Goal: Task Accomplishment & Management: Complete application form

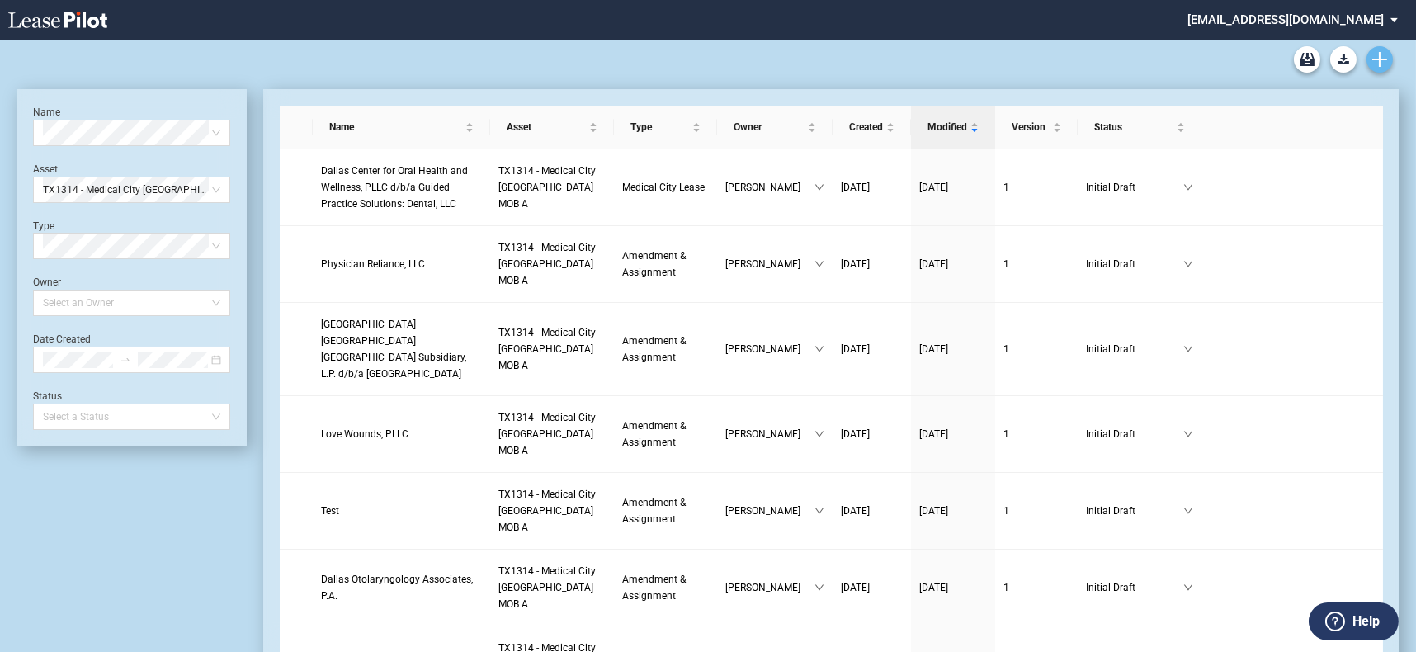
click at [1384, 59] on use "Create new document" at bounding box center [1379, 59] width 15 height 15
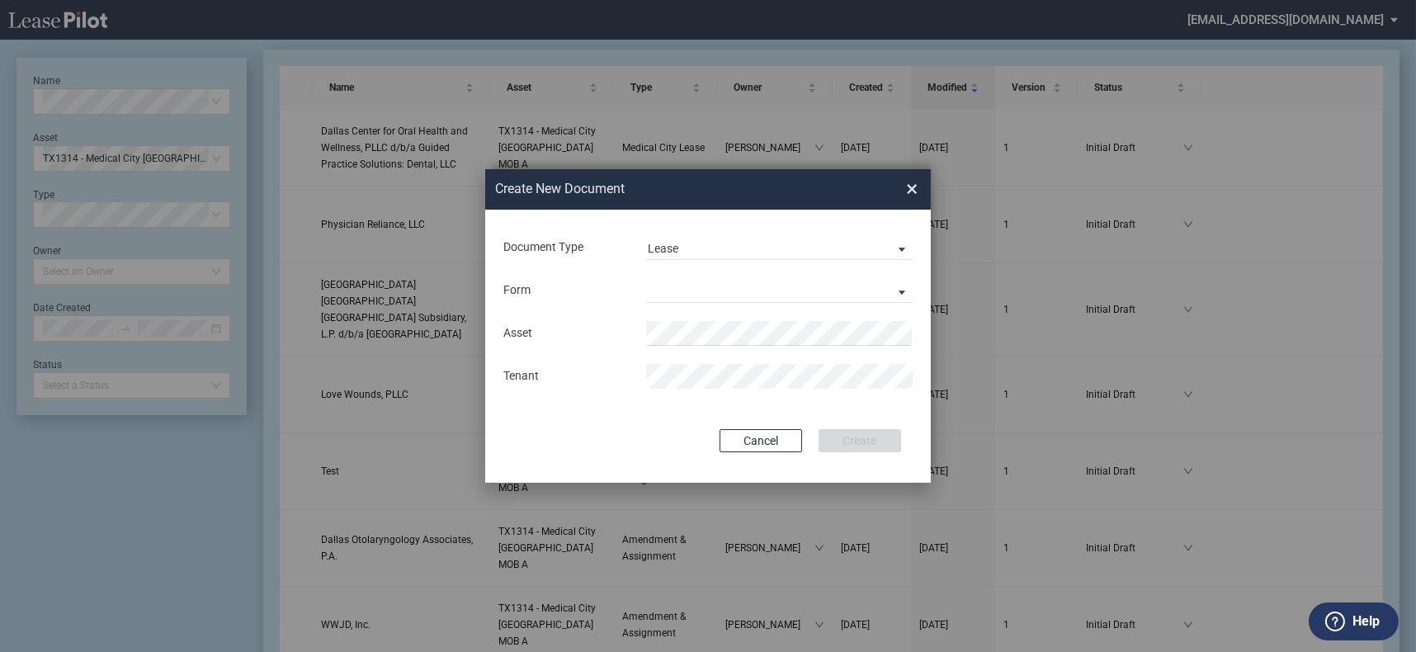
click at [911, 189] on span "×" at bounding box center [912, 189] width 12 height 26
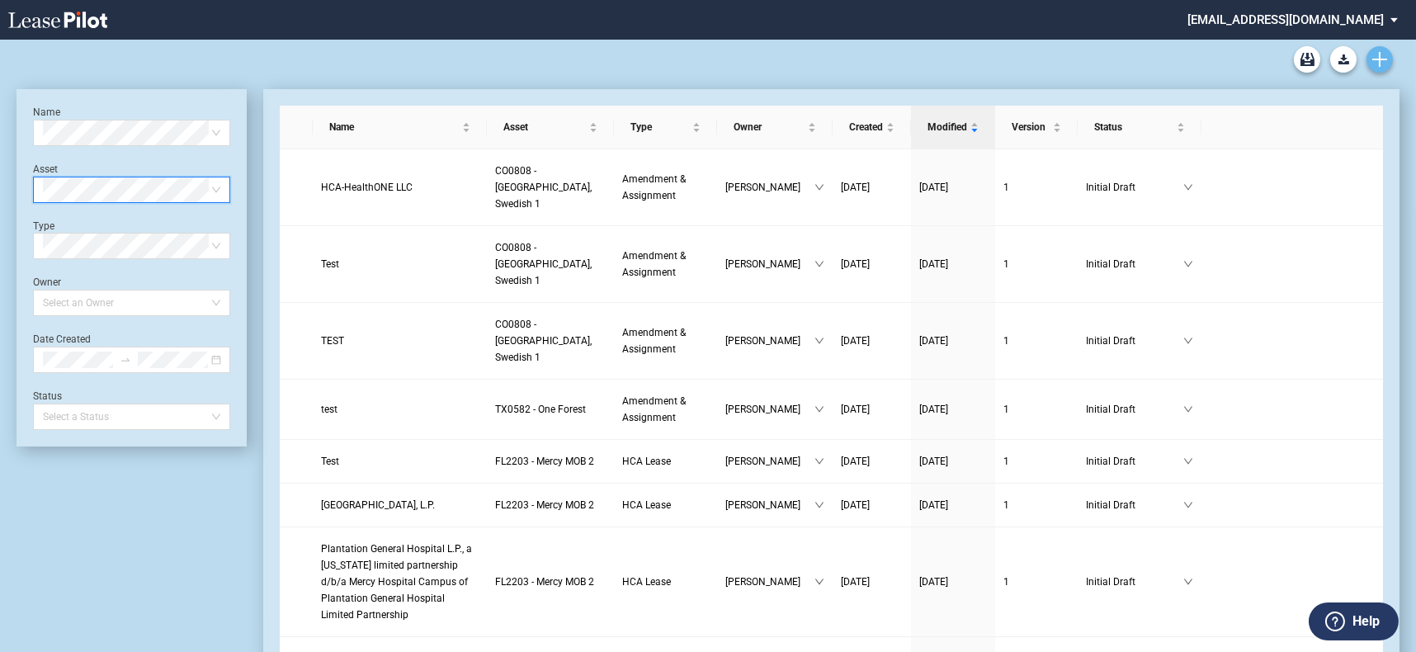
click at [1384, 60] on icon "Create new document" at bounding box center [1379, 59] width 15 height 15
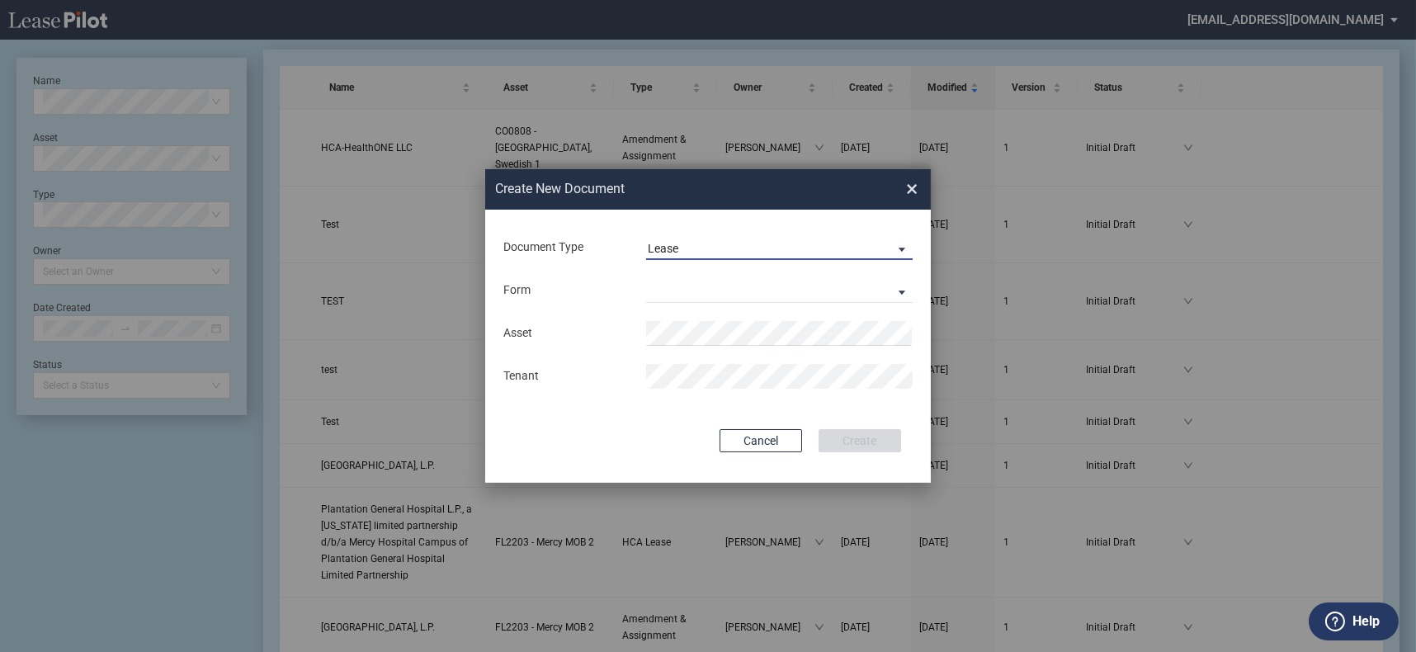
click at [729, 252] on span "Lease" at bounding box center [766, 249] width 237 height 16
drag, startPoint x: 733, startPoint y: 280, endPoint x: 727, endPoint y: 290, distance: 10.8
click at [733, 280] on md-option "Amendment" at bounding box center [780, 289] width 293 height 40
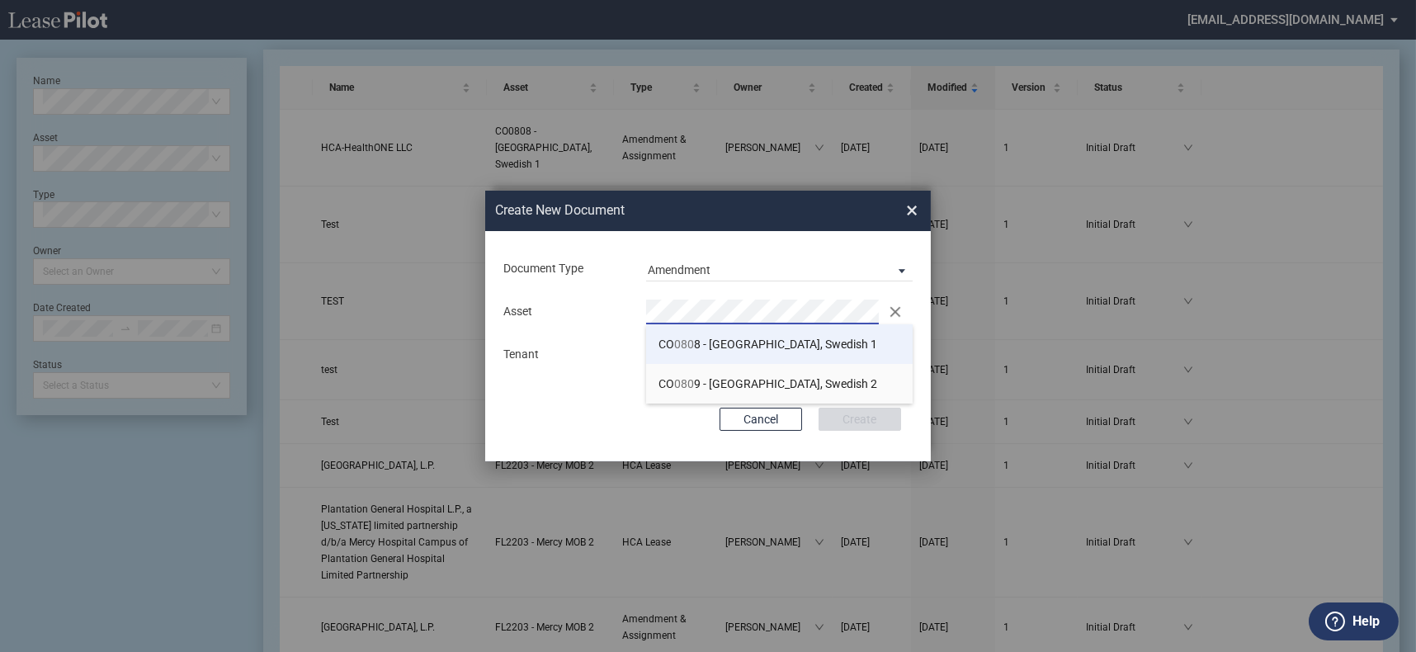
click at [729, 337] on span "CO 080 8 - Denver, Swedish 1" at bounding box center [767, 343] width 219 height 13
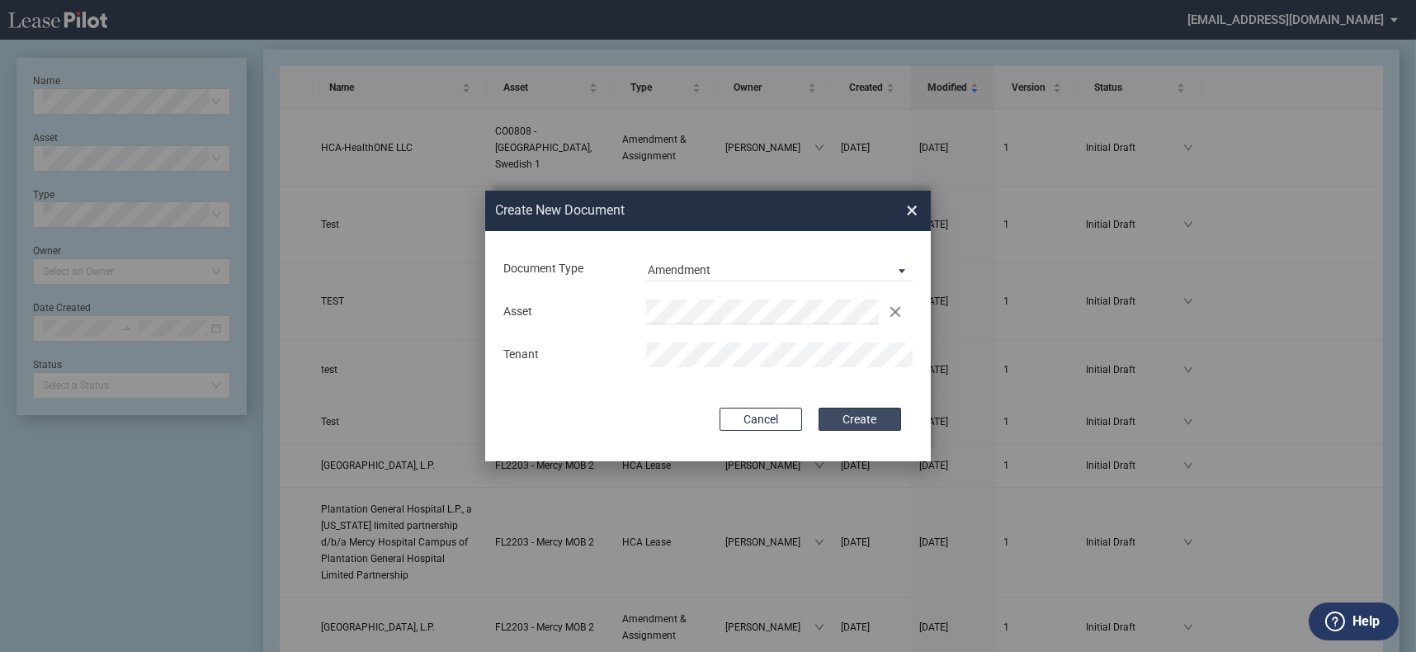
click at [869, 414] on button "Create" at bounding box center [859, 419] width 82 height 23
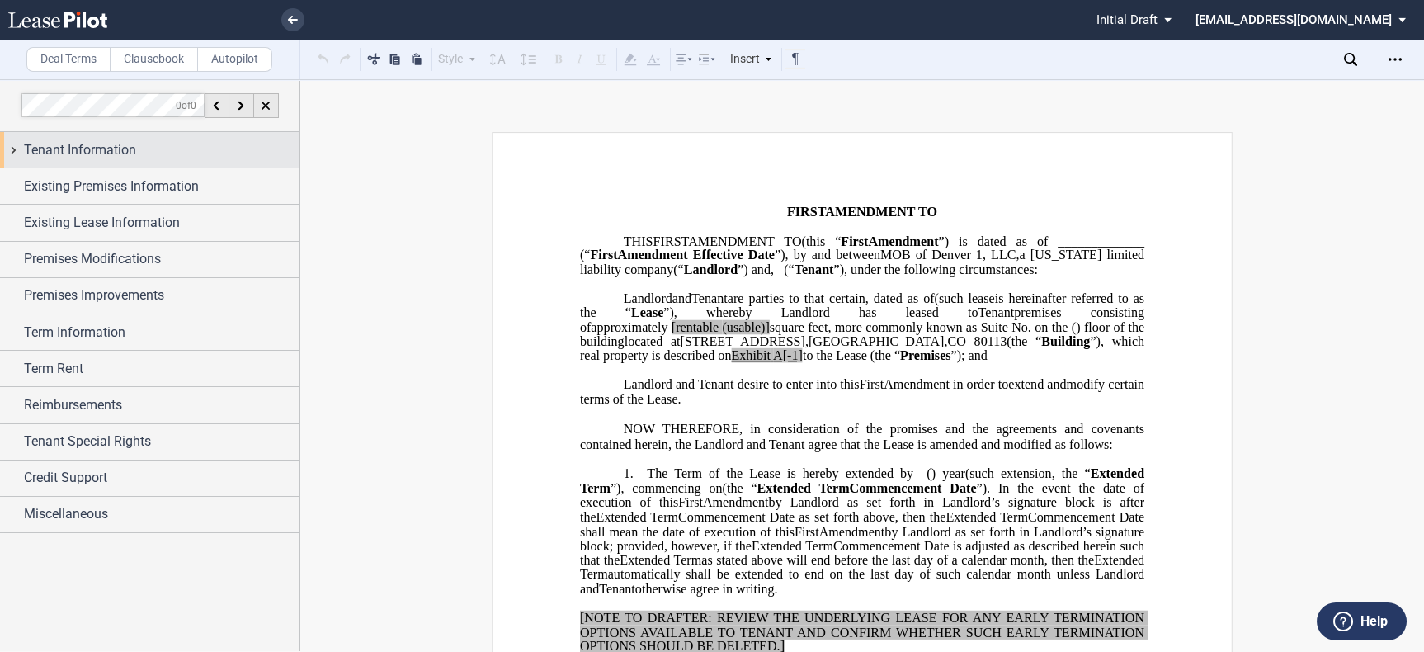
click at [158, 158] on div "Tenant Information" at bounding box center [162, 150] width 276 height 20
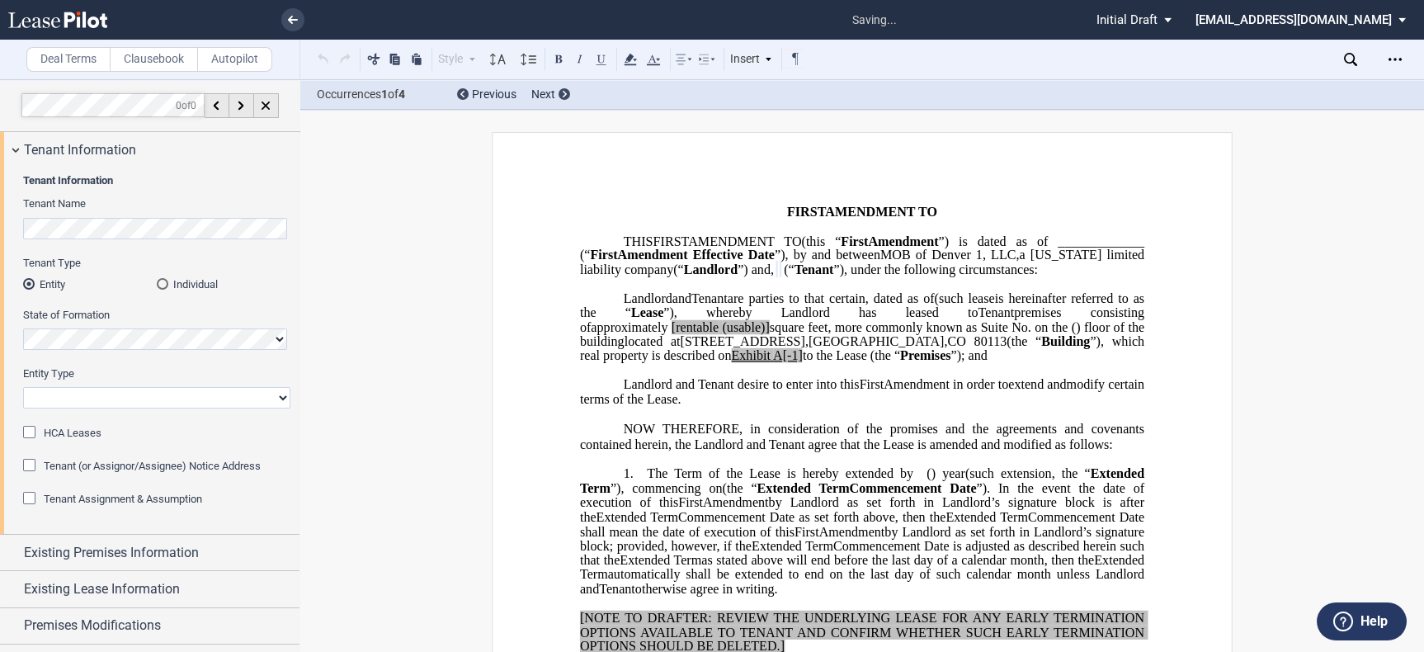
click at [151, 394] on select "Corporation Limited Liability Company General Partnership Limited Partnership O…" at bounding box center [156, 397] width 267 height 21
select select "limited liability company"
click at [23, 387] on select "Corporation Limited Liability Company General Partnership Limited Partnership O…" at bounding box center [156, 397] width 267 height 21
click at [24, 433] on div "HCA Leases" at bounding box center [31, 434] width 16 height 16
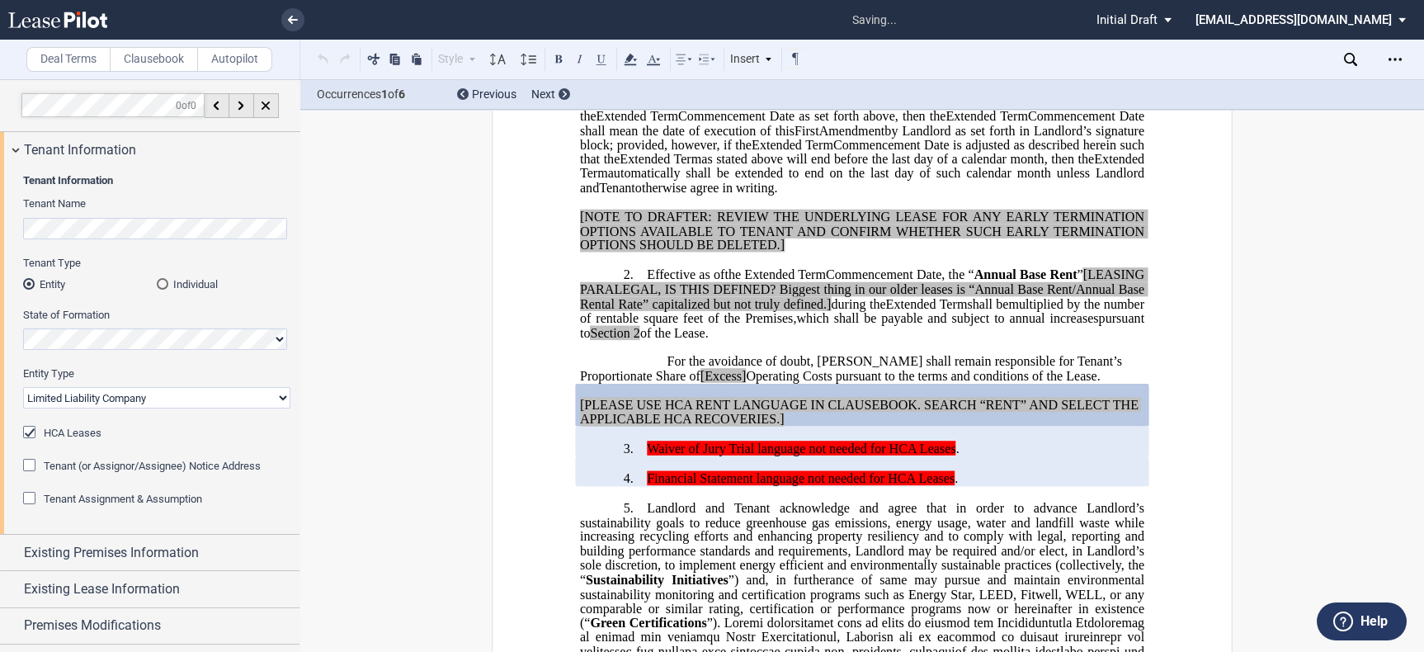
scroll to position [247, 0]
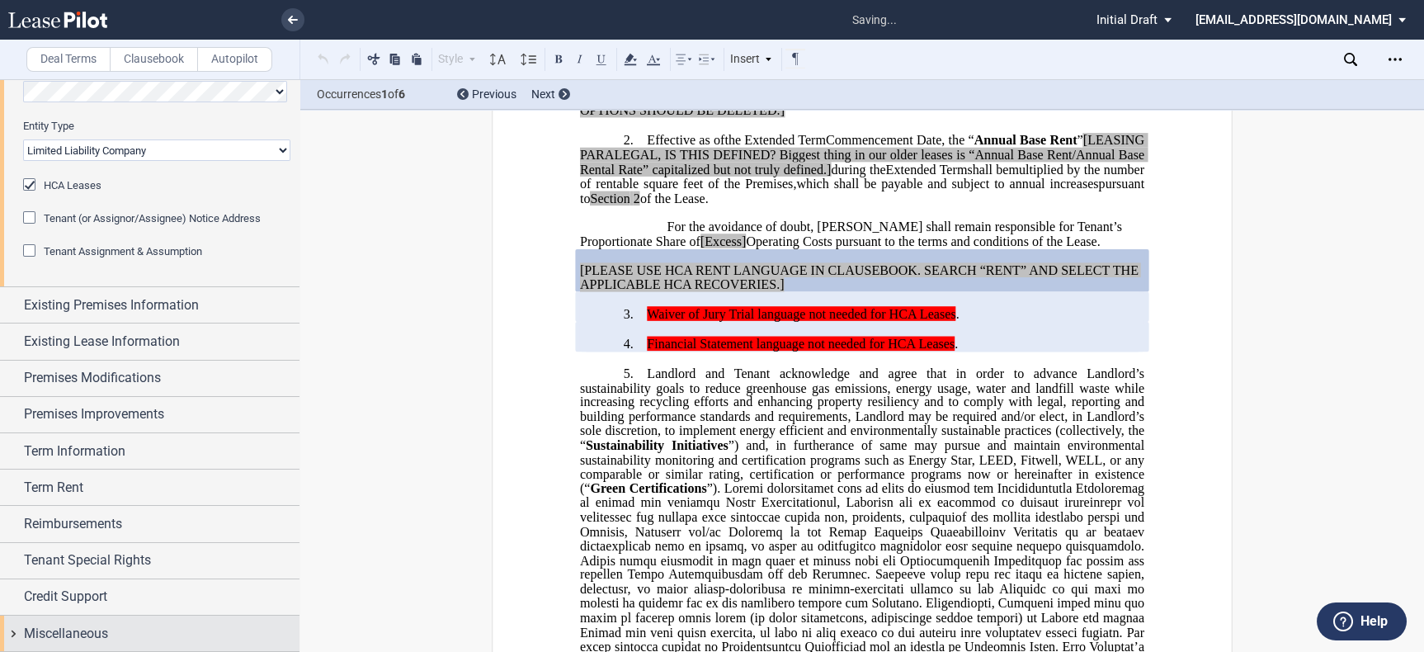
click at [112, 624] on div "Miscellaneous" at bounding box center [162, 634] width 276 height 20
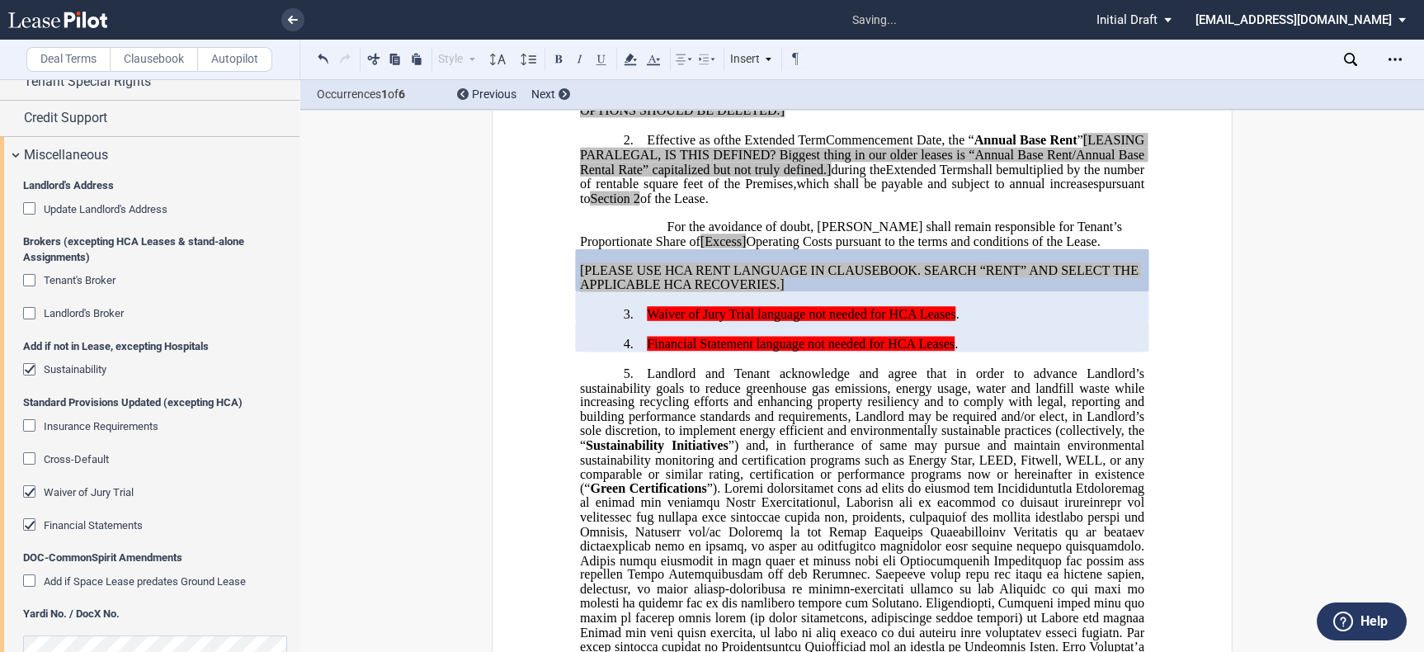
scroll to position [758, 0]
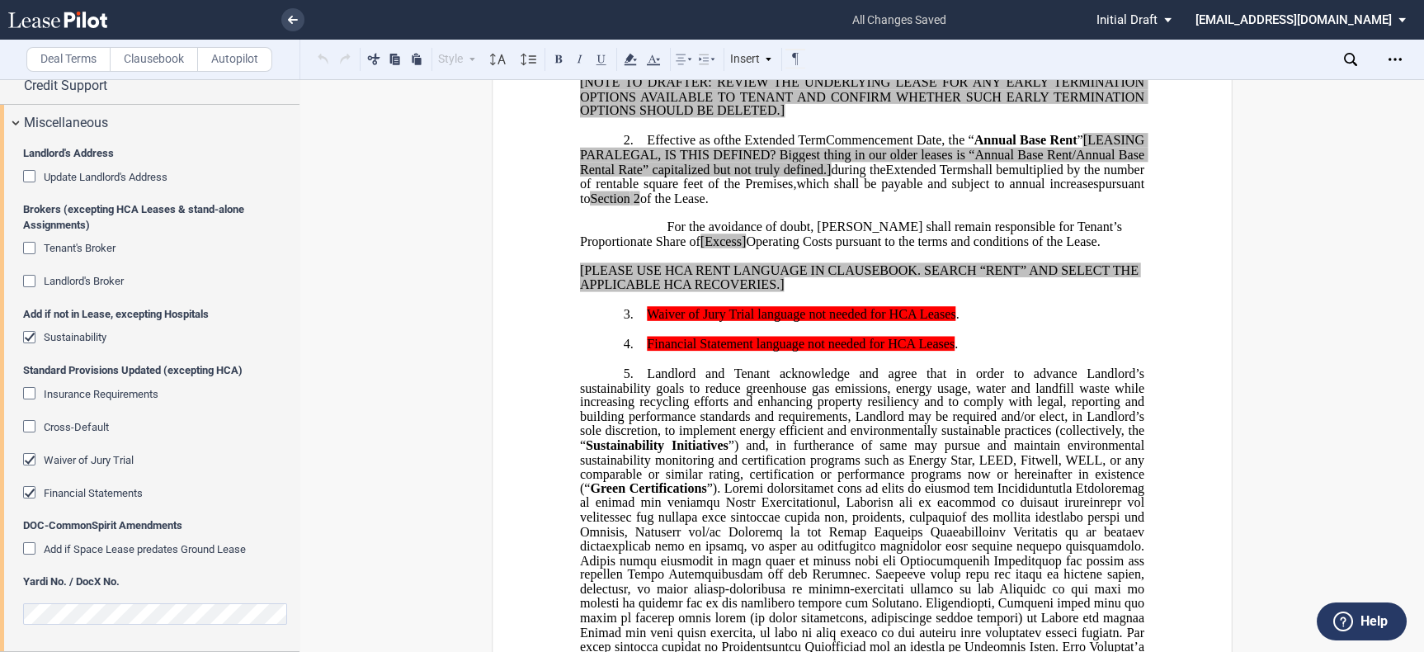
click at [32, 456] on div "Waiver of Jury Trial" at bounding box center [31, 461] width 16 height 16
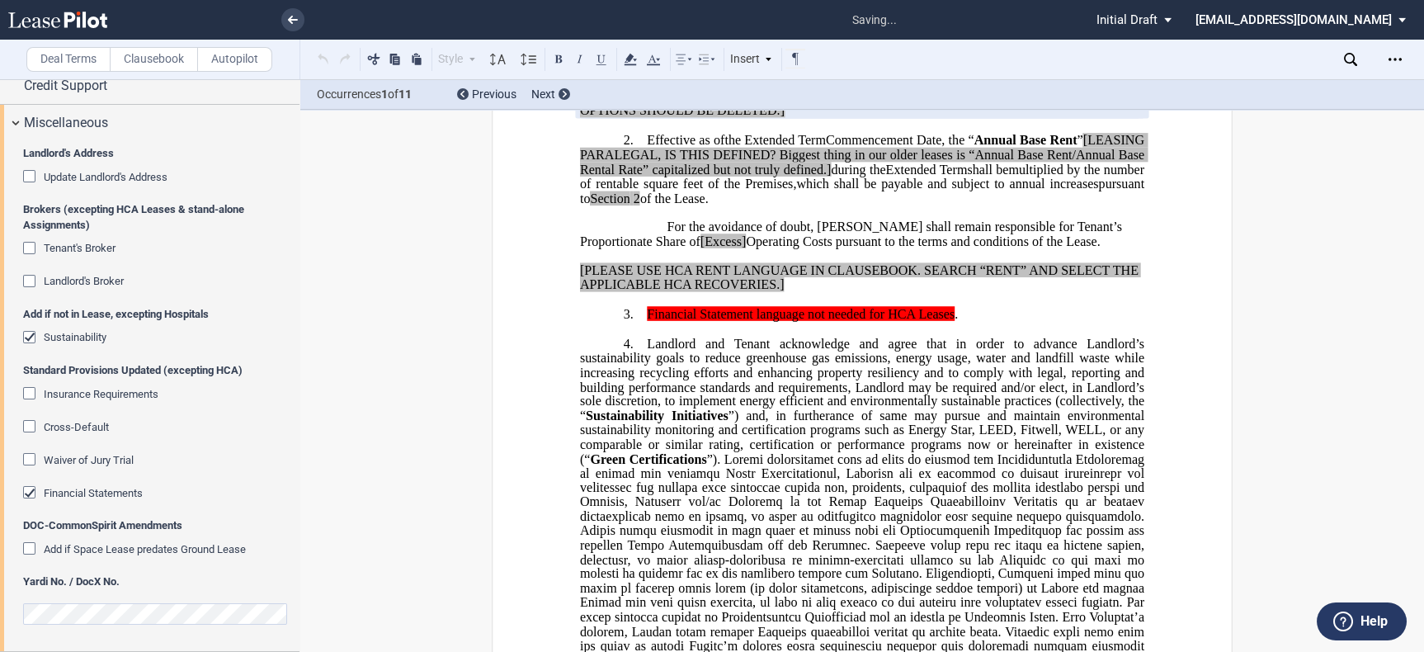
click at [36, 492] on div "Financial Statements" at bounding box center [31, 494] width 16 height 16
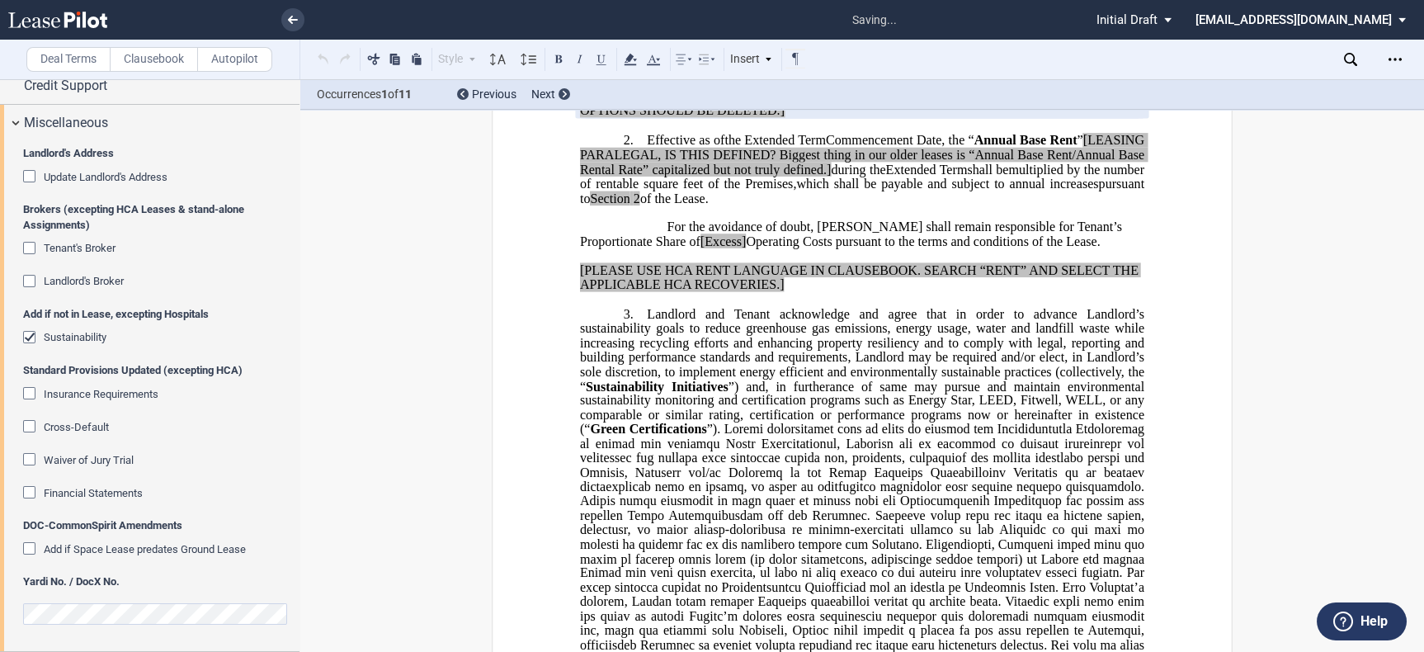
click at [29, 334] on div "Sustainability" at bounding box center [31, 339] width 16 height 16
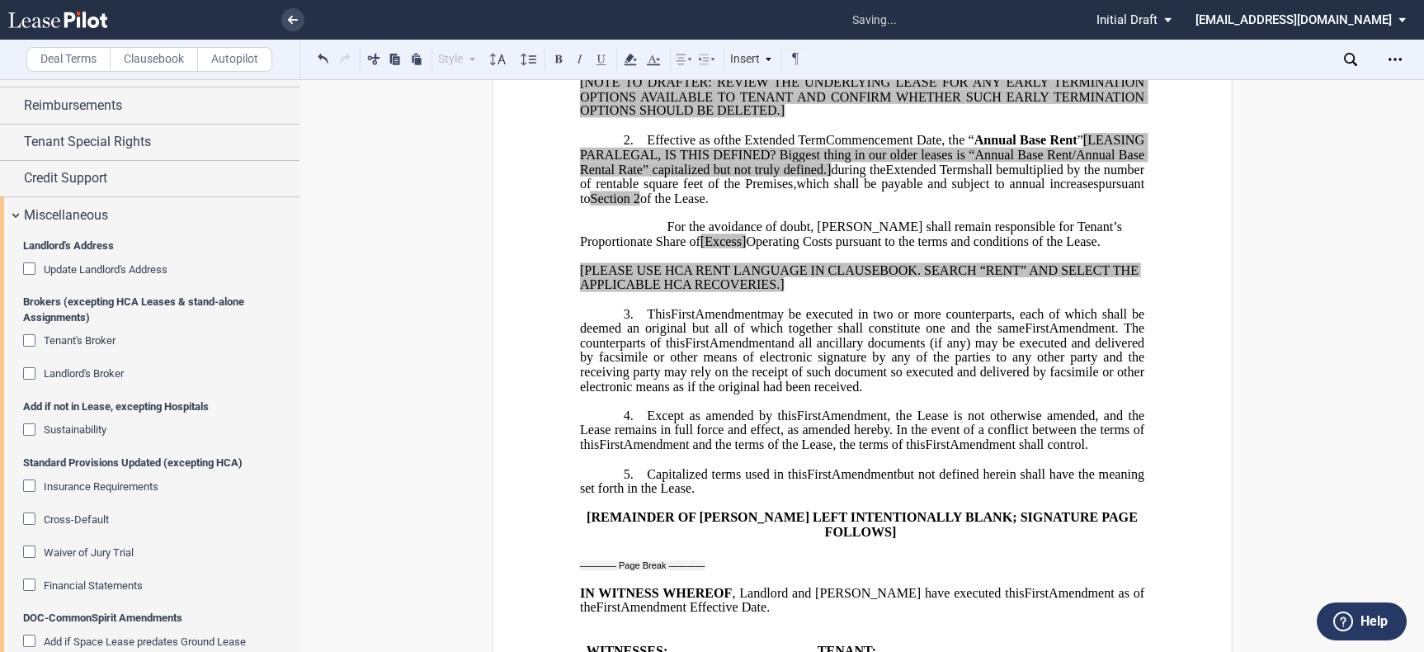
scroll to position [483, 0]
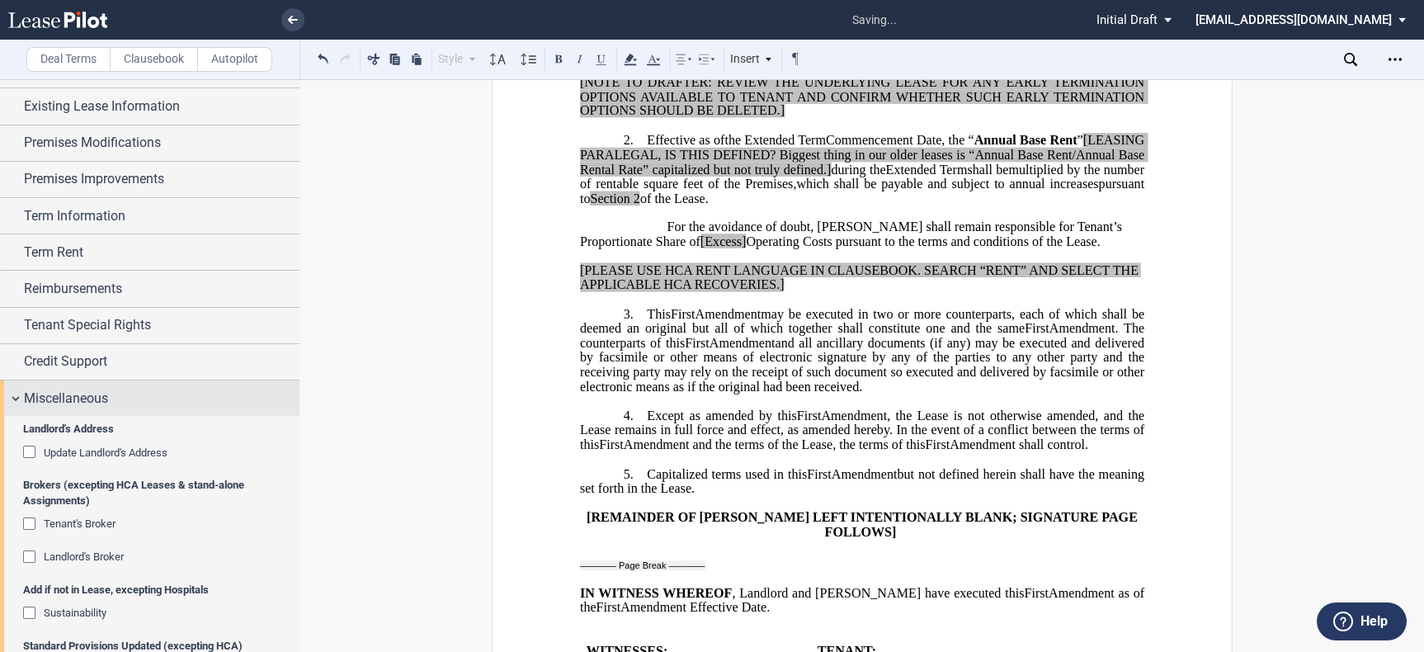
click at [74, 402] on span "Miscellaneous" at bounding box center [66, 399] width 84 height 20
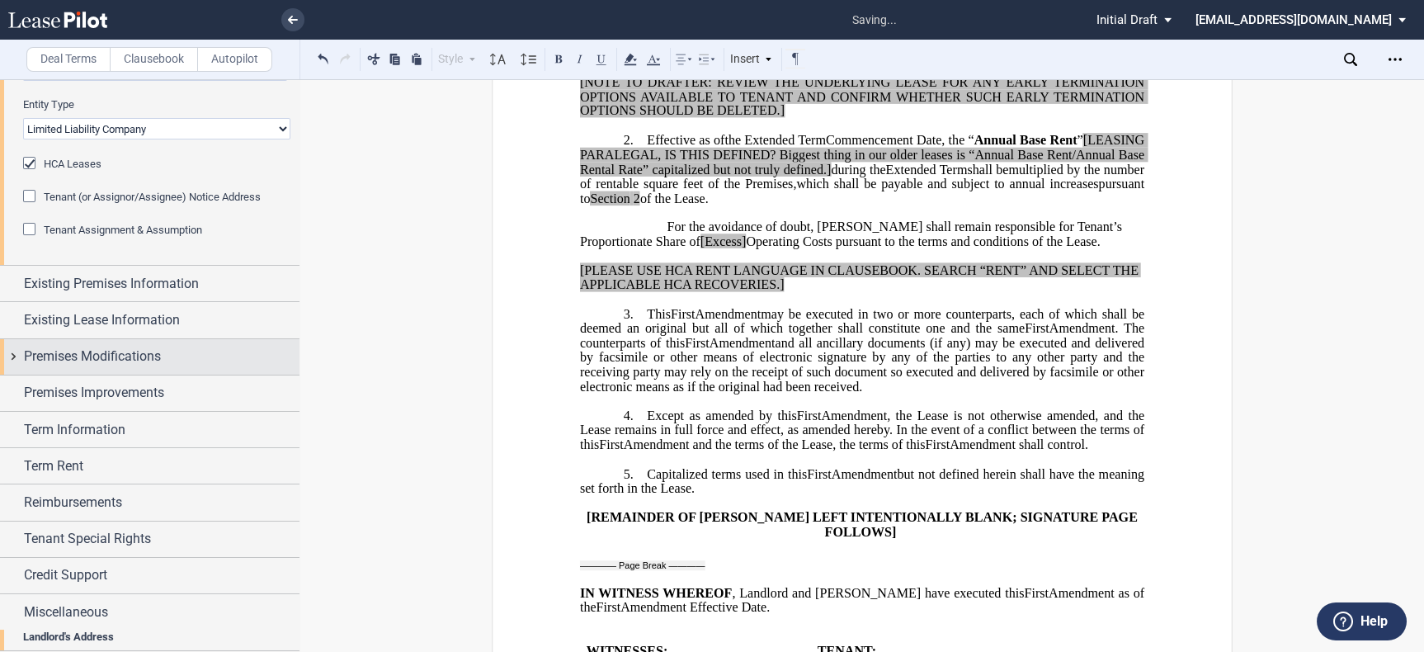
scroll to position [247, 0]
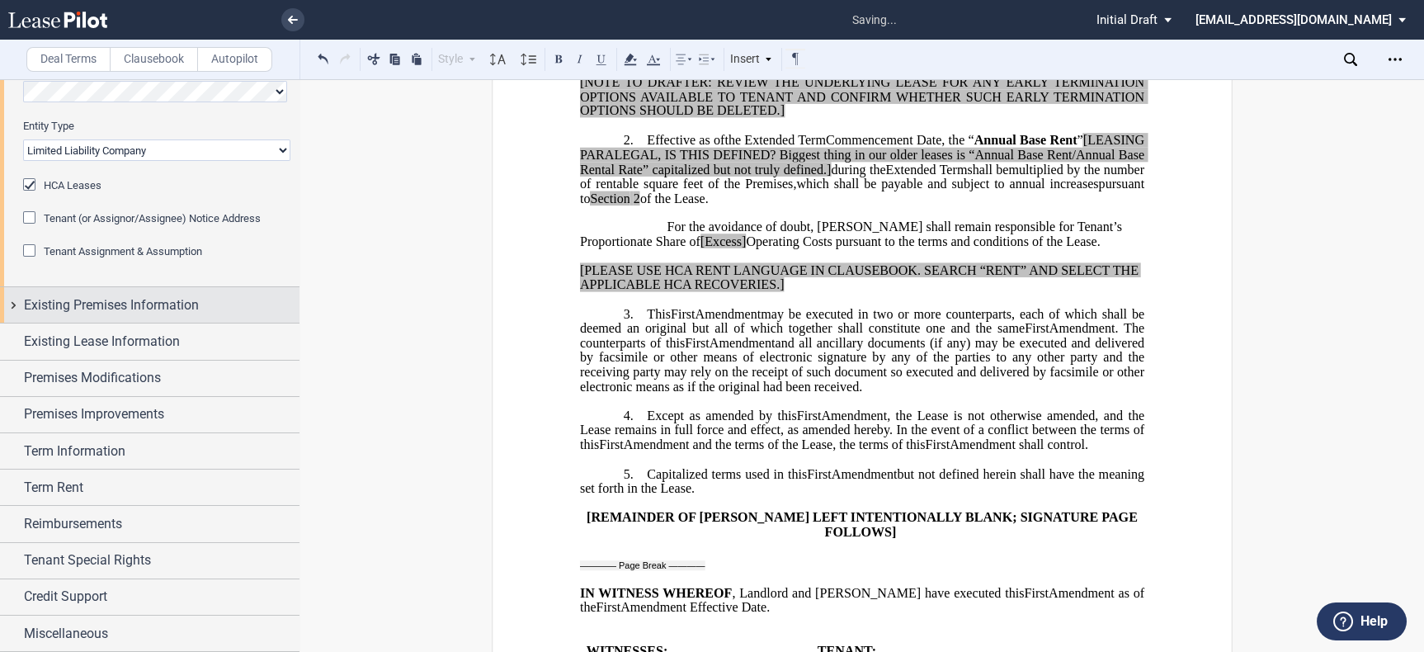
click at [141, 298] on span "Existing Premises Information" at bounding box center [111, 305] width 175 height 20
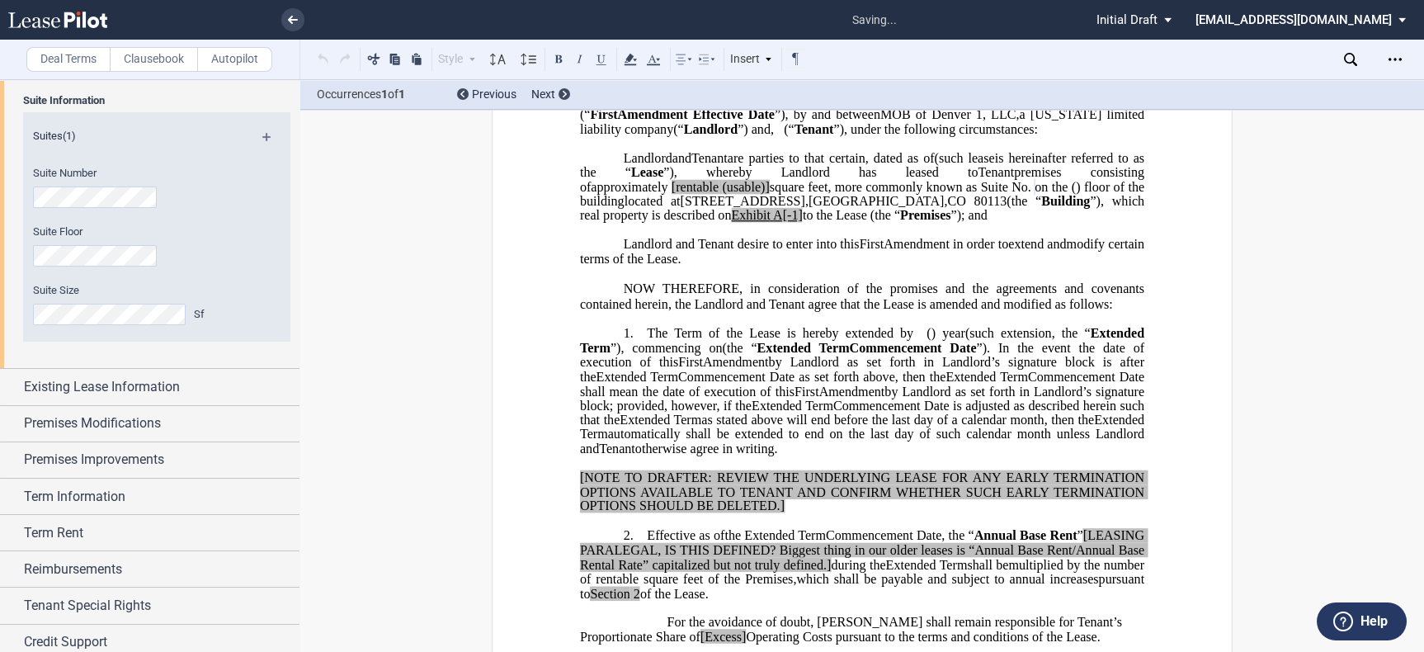
scroll to position [57, 0]
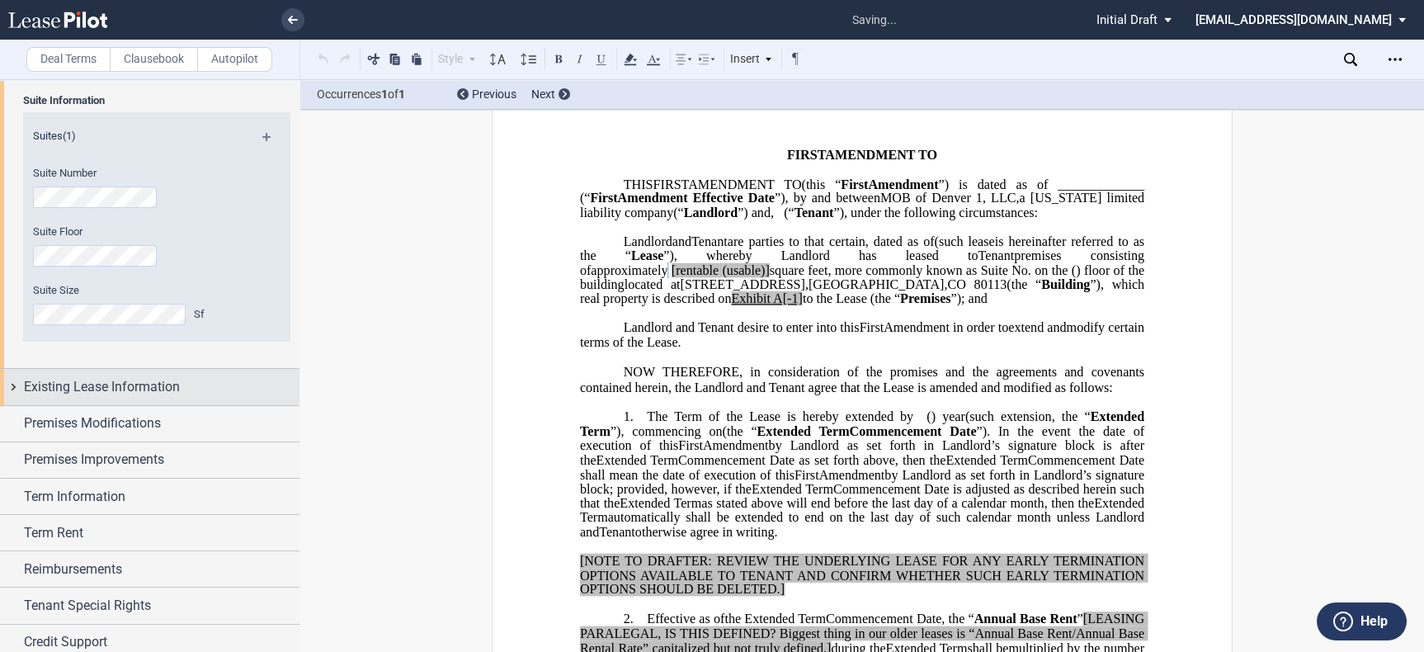
click at [150, 389] on span "Existing Lease Information" at bounding box center [102, 387] width 156 height 20
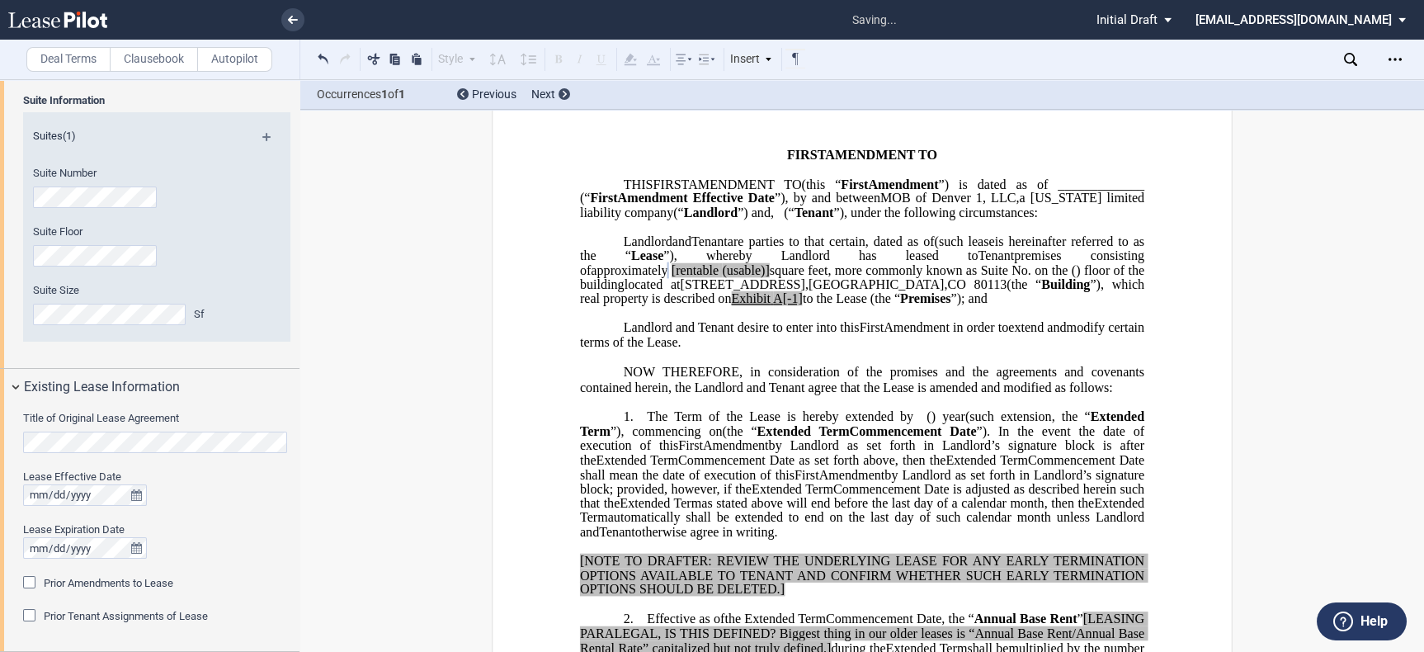
click at [0, 436] on html ".bocls-1{fill:#26354a;fill-rule:evenodd} Loading... × saving... Pending... Pend…" at bounding box center [712, 326] width 1424 height 652
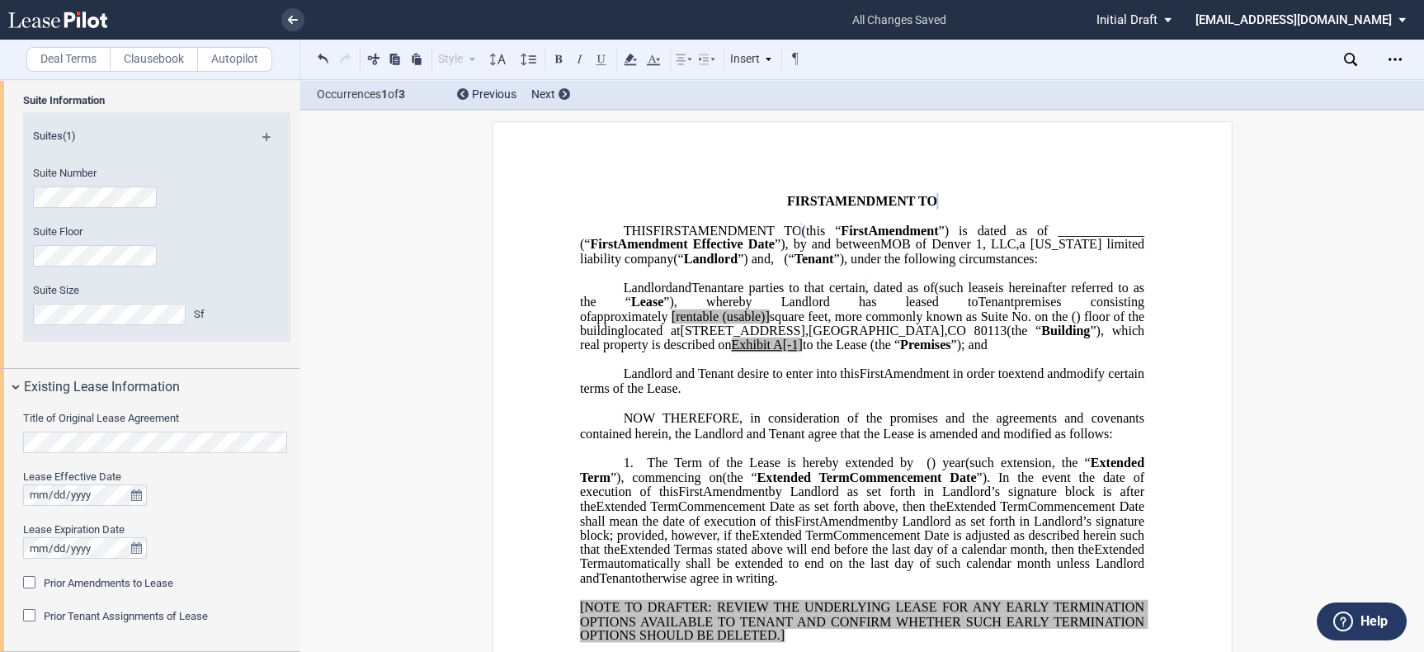
scroll to position [0, 0]
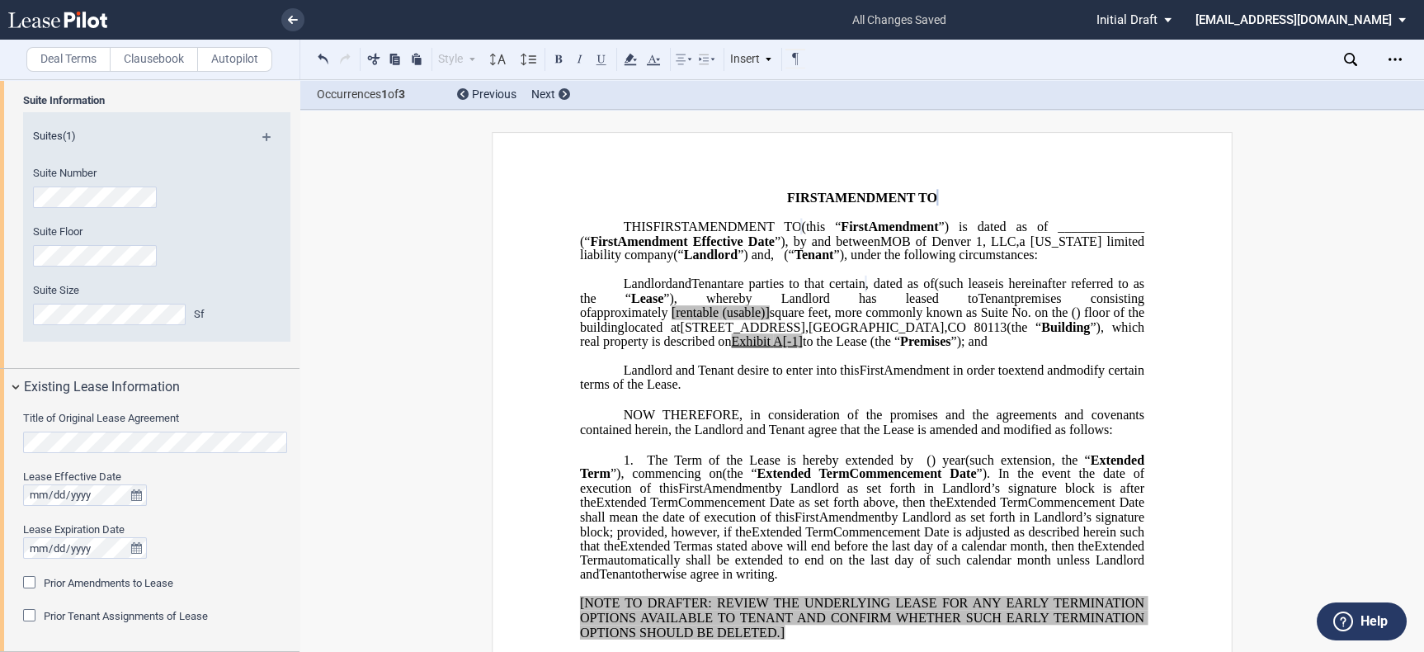
click at [719, 320] on span "[rentable" at bounding box center [695, 312] width 47 height 15
drag, startPoint x: 918, startPoint y: 326, endPoint x: 866, endPoint y: 325, distance: 52.0
click at [866, 325] on span "approximately ﻿ ﻿ rentable (usable)] square feet, more commonly known as Suite …" at bounding box center [864, 319] width 568 height 29
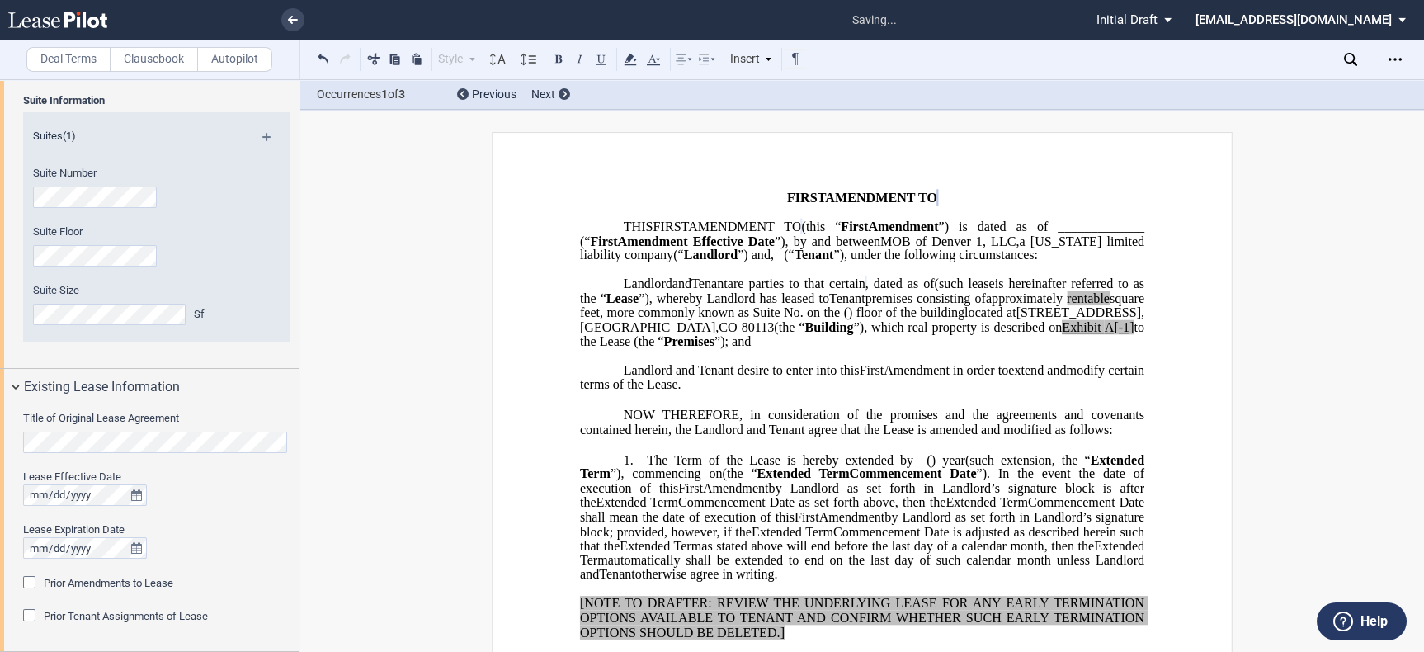
click at [1105, 334] on span "A[-1]" at bounding box center [1120, 326] width 30 height 15
click at [970, 348] on span "to the Lease (the “" at bounding box center [864, 333] width 568 height 29
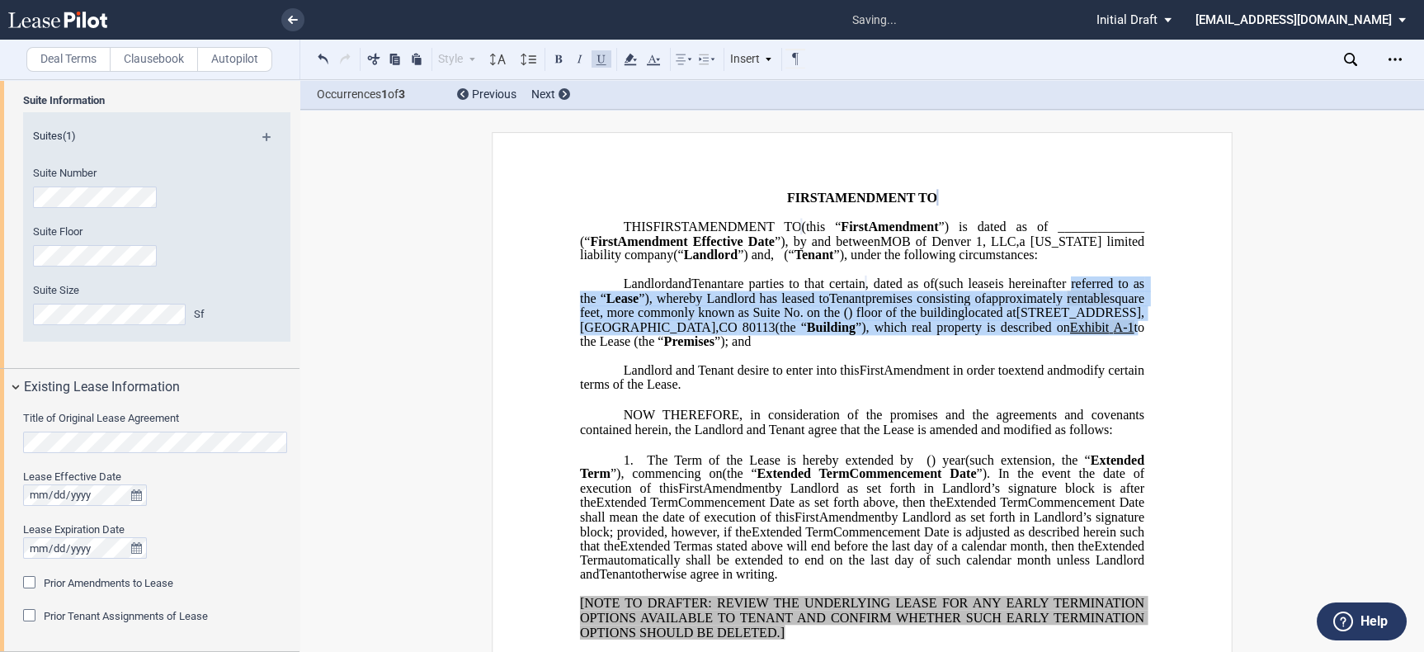
drag, startPoint x: 939, startPoint y: 353, endPoint x: 766, endPoint y: 313, distance: 177.7
click at [766, 316] on p "MOB of Denver 1, LLC , a [US_STATE] limited liability company (“ Landlord ”) La…" at bounding box center [862, 313] width 564 height 72
click at [639, 59] on icon at bounding box center [630, 59] width 20 height 20
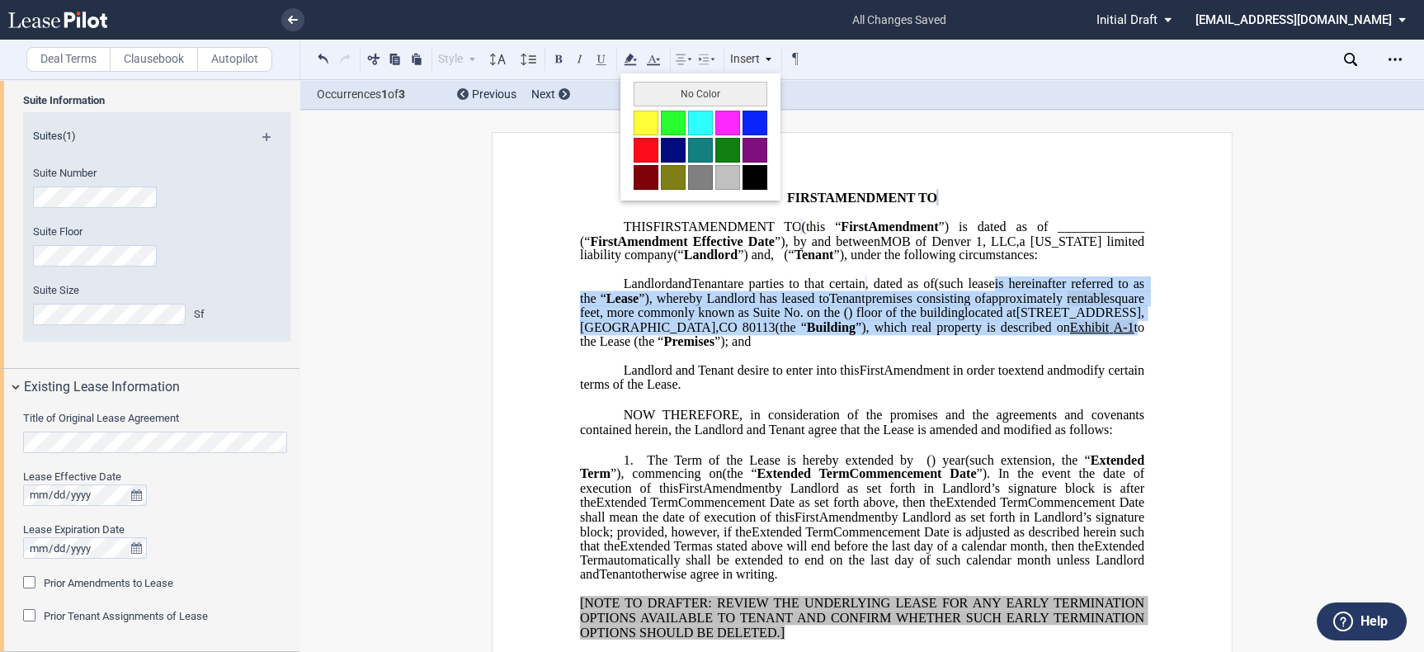
drag, startPoint x: 660, startPoint y: 103, endPoint x: 672, endPoint y: 126, distance: 26.2
click at [661, 103] on button "No Color" at bounding box center [701, 94] width 134 height 25
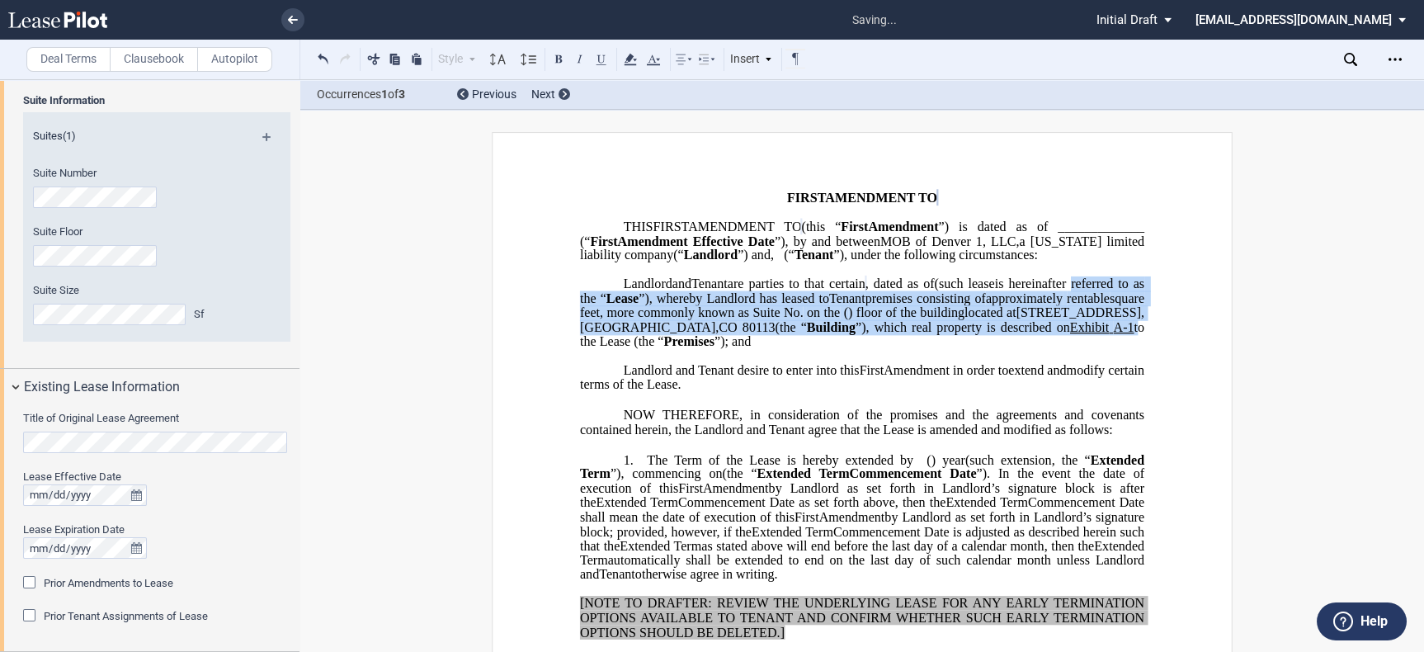
scroll to position [275, 0]
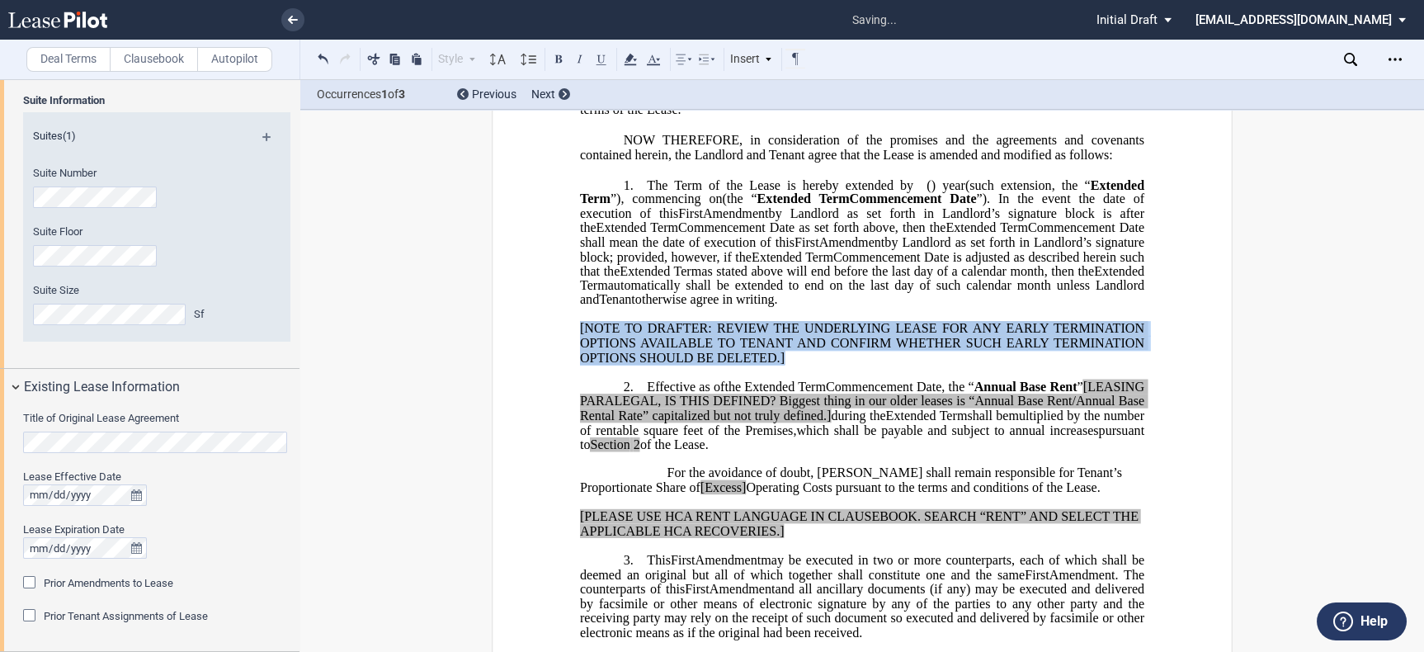
drag, startPoint x: 780, startPoint y: 389, endPoint x: 568, endPoint y: 364, distance: 213.5
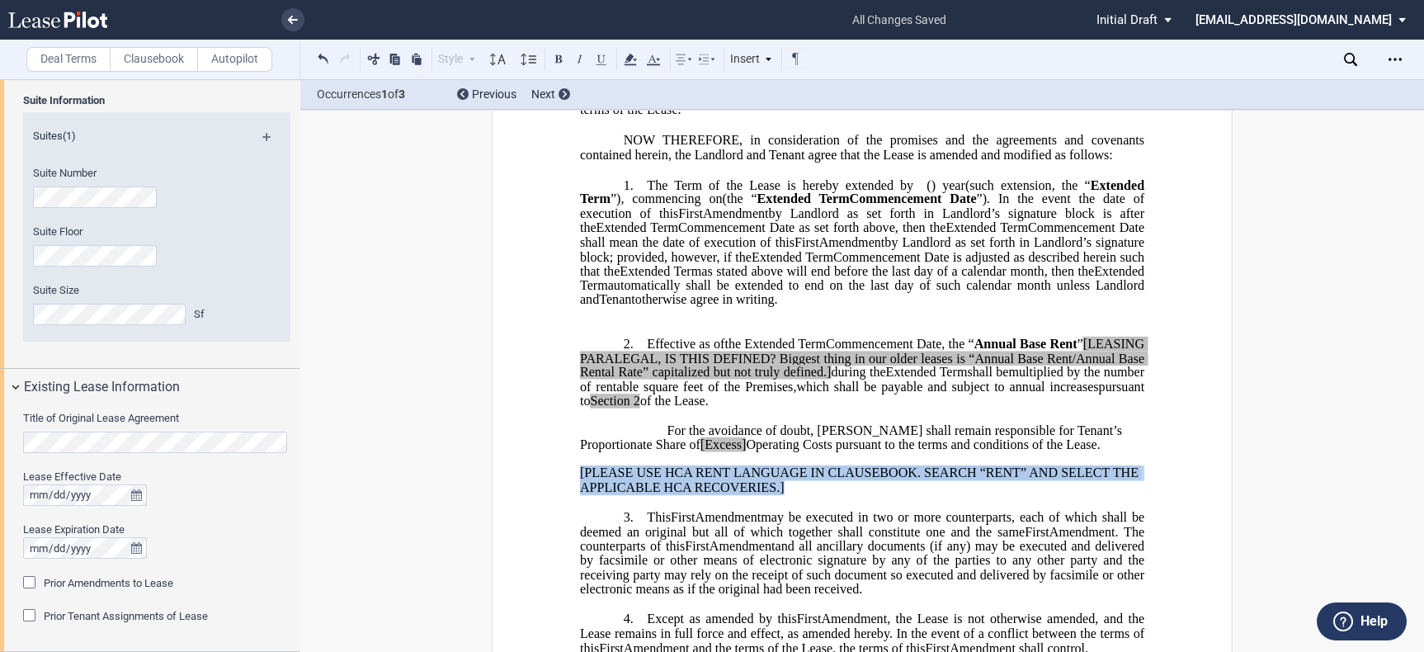
drag, startPoint x: 715, startPoint y: 516, endPoint x: 571, endPoint y: 504, distance: 144.9
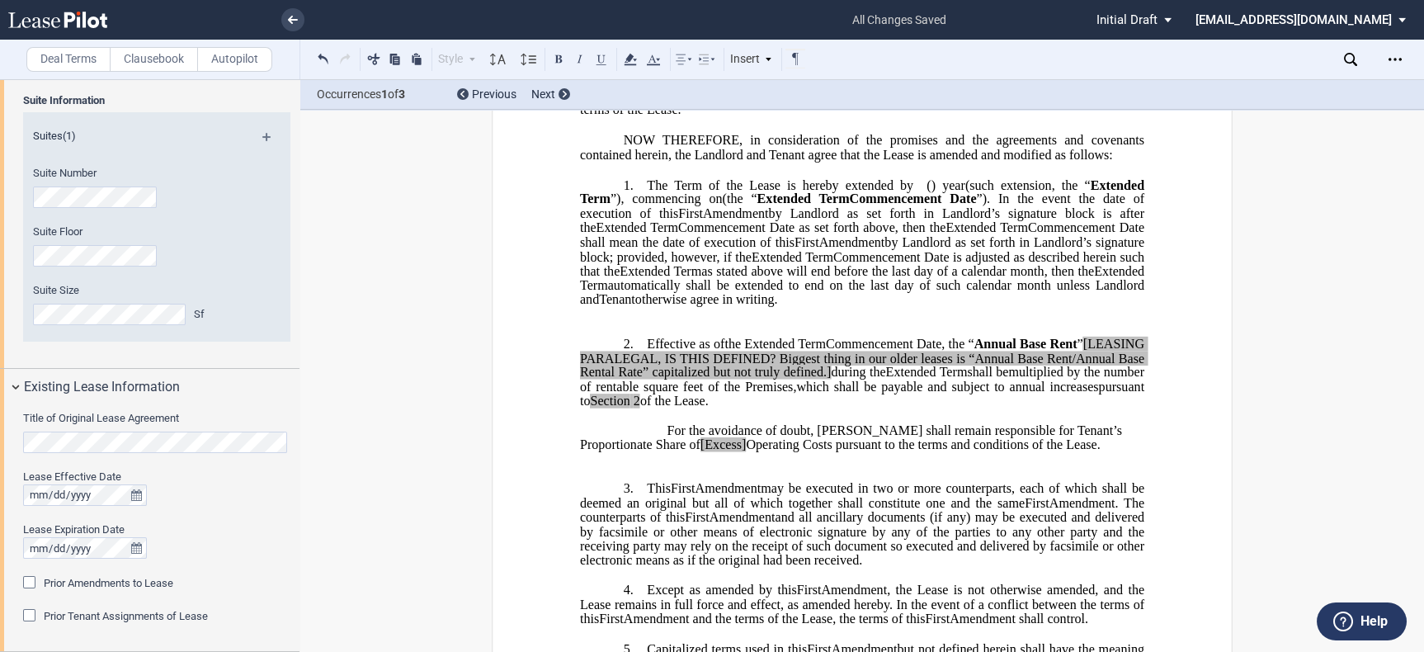
drag, startPoint x: 1037, startPoint y: 474, endPoint x: 635, endPoint y: 442, distance: 403.0
click at [635, 442] on div "﻿ !!SET_LEVEL_0!! !!LEASE_LEVEL_1!! 2. Effective as of [______] [______] the Ex…" at bounding box center [862, 394] width 564 height 144
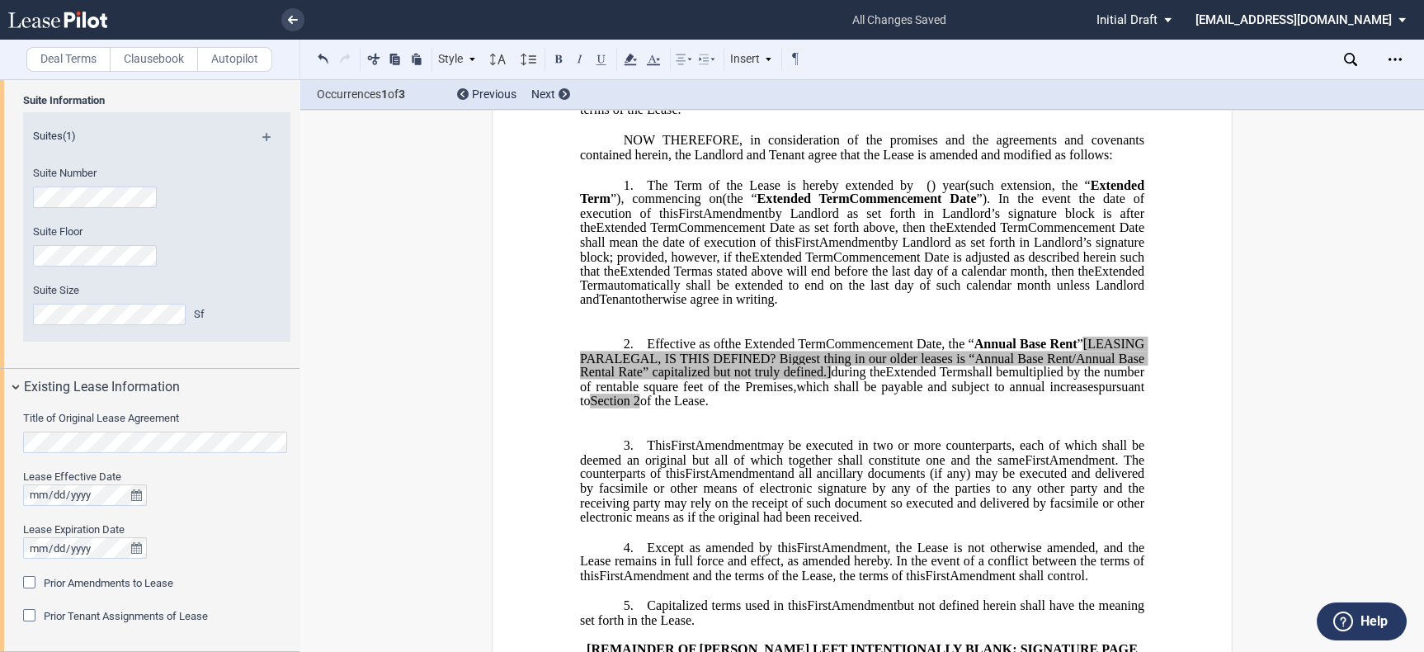
click at [786, 437] on p "﻿" at bounding box center [862, 430] width 564 height 14
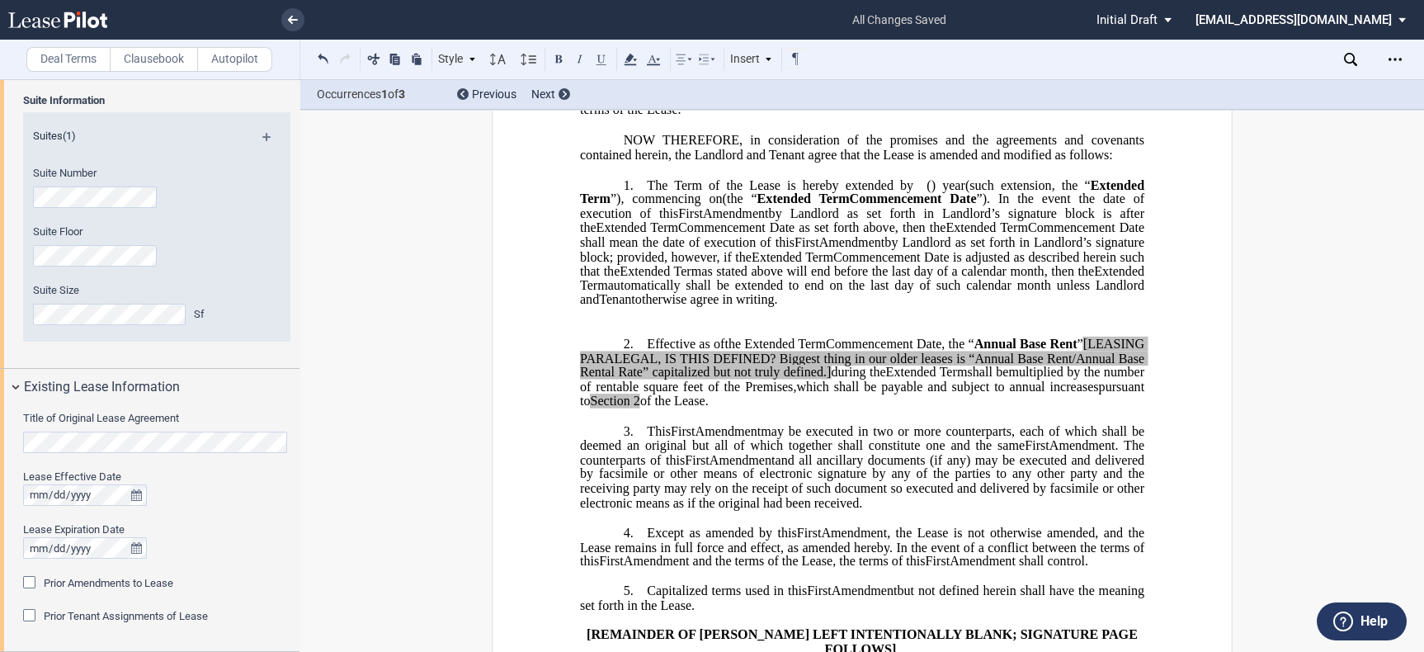
drag, startPoint x: 941, startPoint y: 427, endPoint x: 988, endPoint y: 370, distance: 73.8
click at [988, 370] on p "2. Effective as of [______] [______] the Extended Term the ﻿ ﻿ Extended Term Co…" at bounding box center [862, 373] width 564 height 73
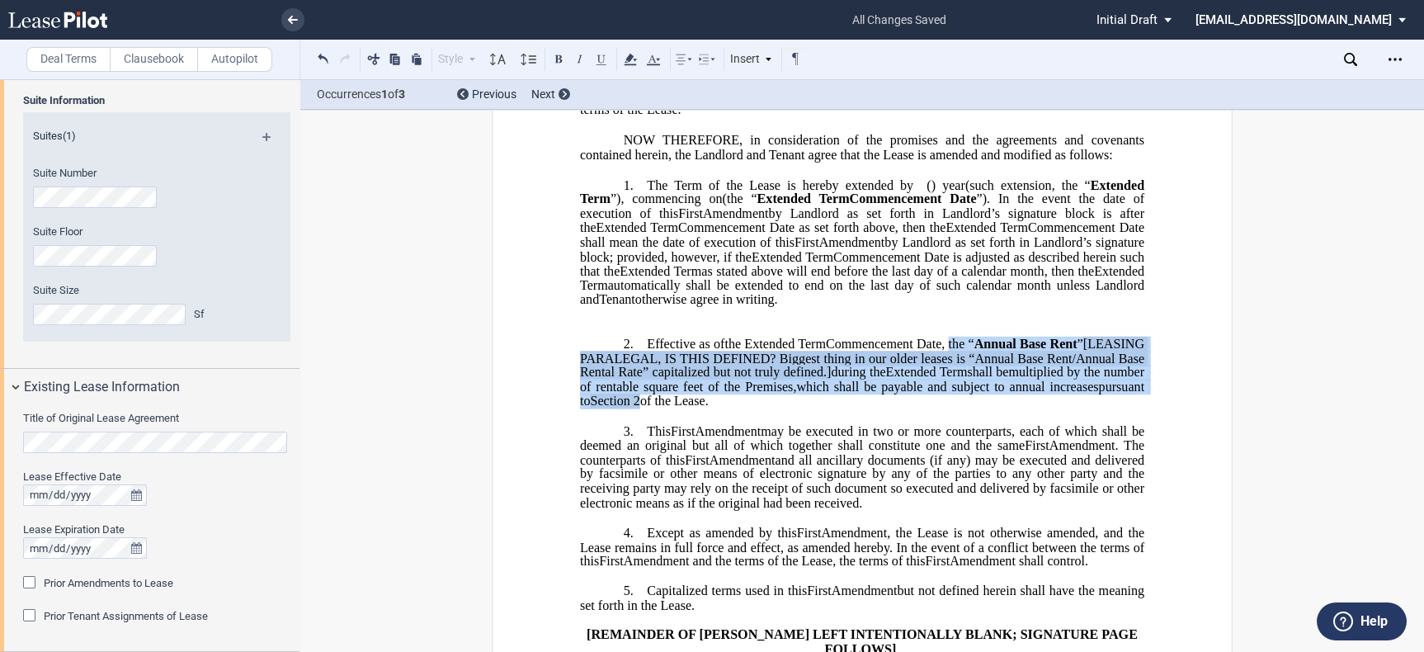
click at [151, 59] on label "Clausebook" at bounding box center [154, 59] width 88 height 25
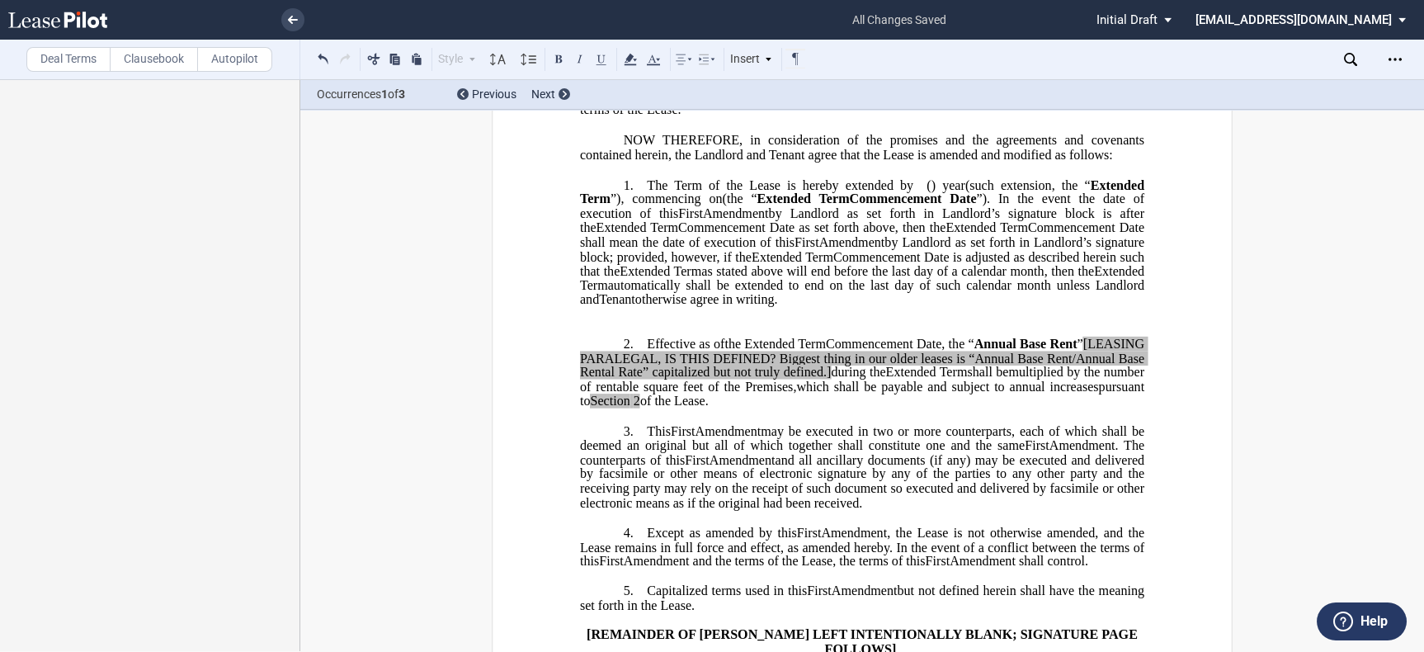
click at [652, 336] on p "﻿" at bounding box center [862, 329] width 564 height 14
click at [638, 371] on p "2. Effective as of [______] [______] the Extended Term the ﻿ ﻿ Extended Term Co…" at bounding box center [862, 373] width 564 height 73
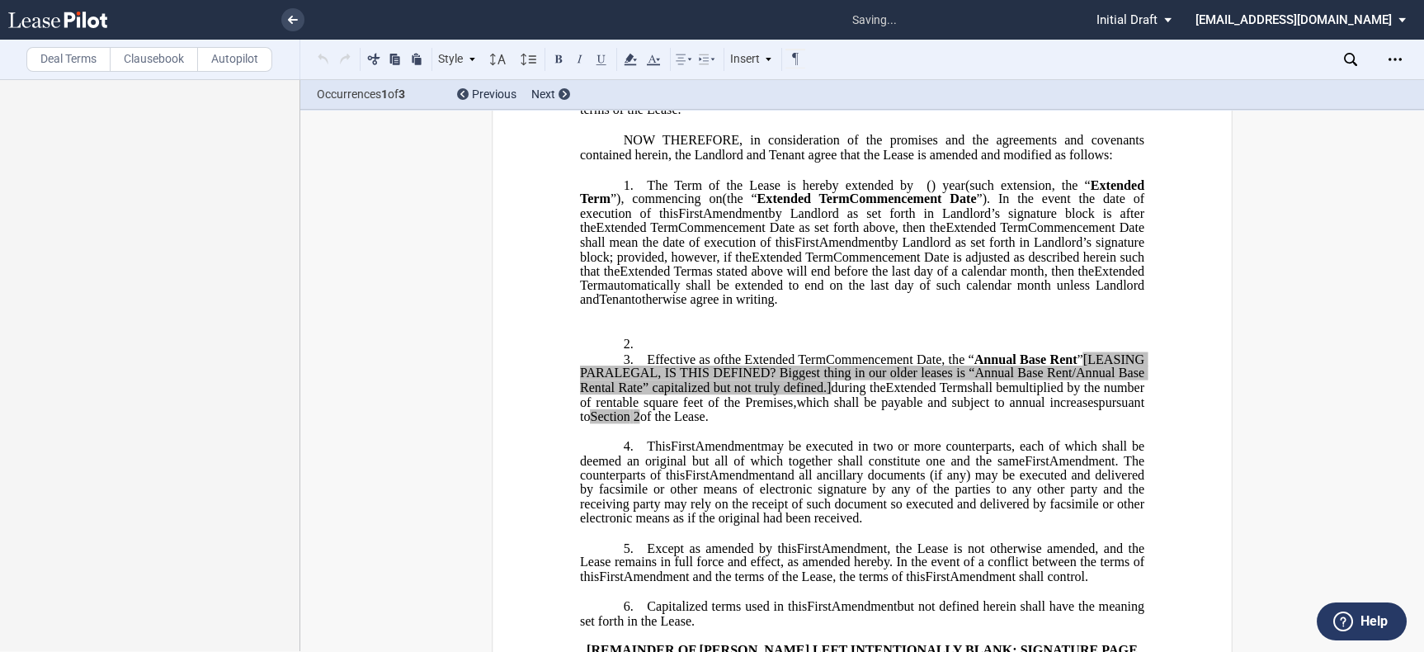
click at [667, 352] on p "2. ﻿" at bounding box center [862, 345] width 564 height 16
click at [660, 352] on p "2. ﻿" at bounding box center [862, 345] width 564 height 16
click at [712, 336] on p "﻿" at bounding box center [862, 329] width 564 height 14
click at [676, 352] on p "2. ﻿" at bounding box center [862, 345] width 564 height 16
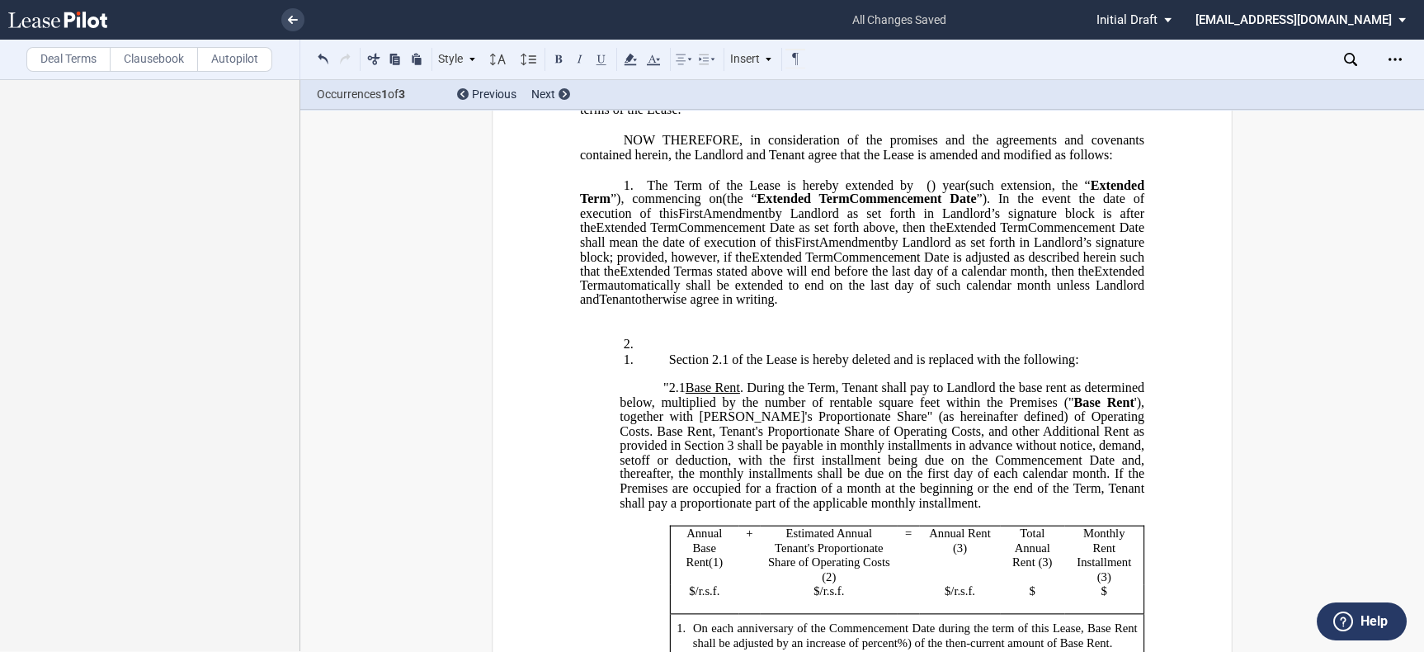
click at [663, 352] on p "2. ﻿" at bounding box center [862, 345] width 564 height 16
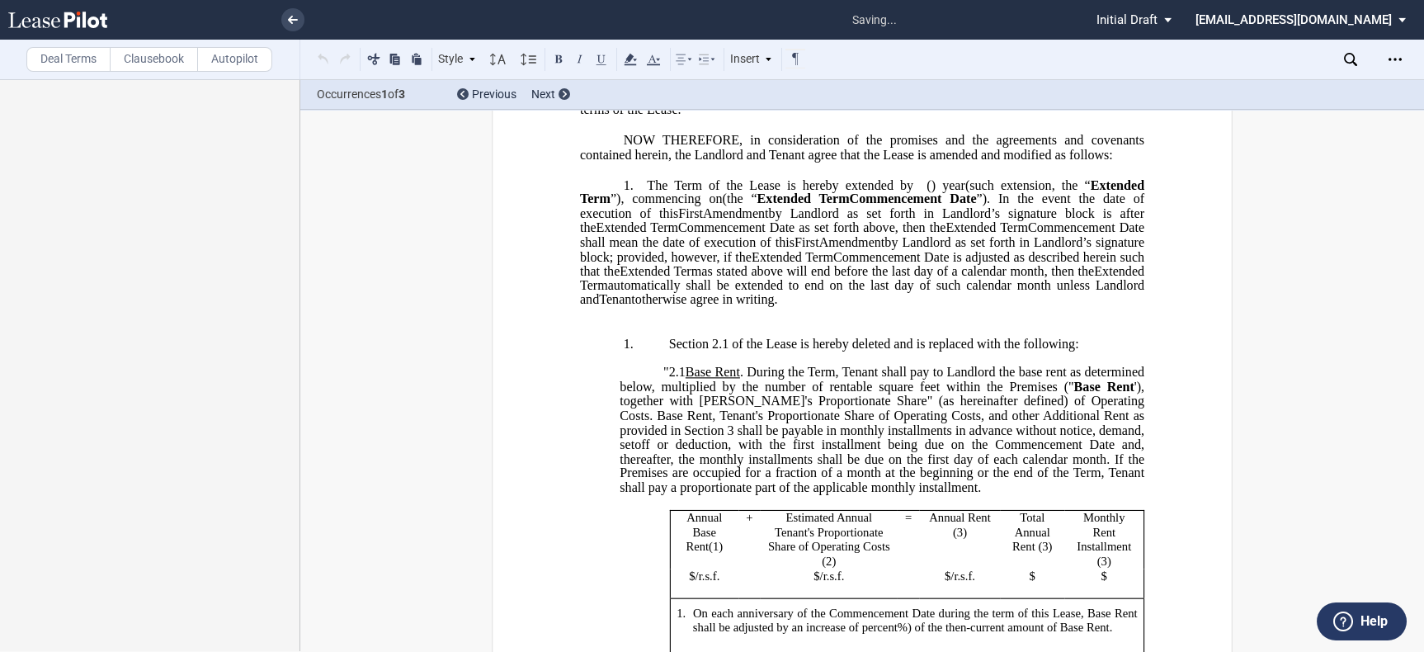
click at [662, 336] on p "﻿" at bounding box center [862, 329] width 564 height 14
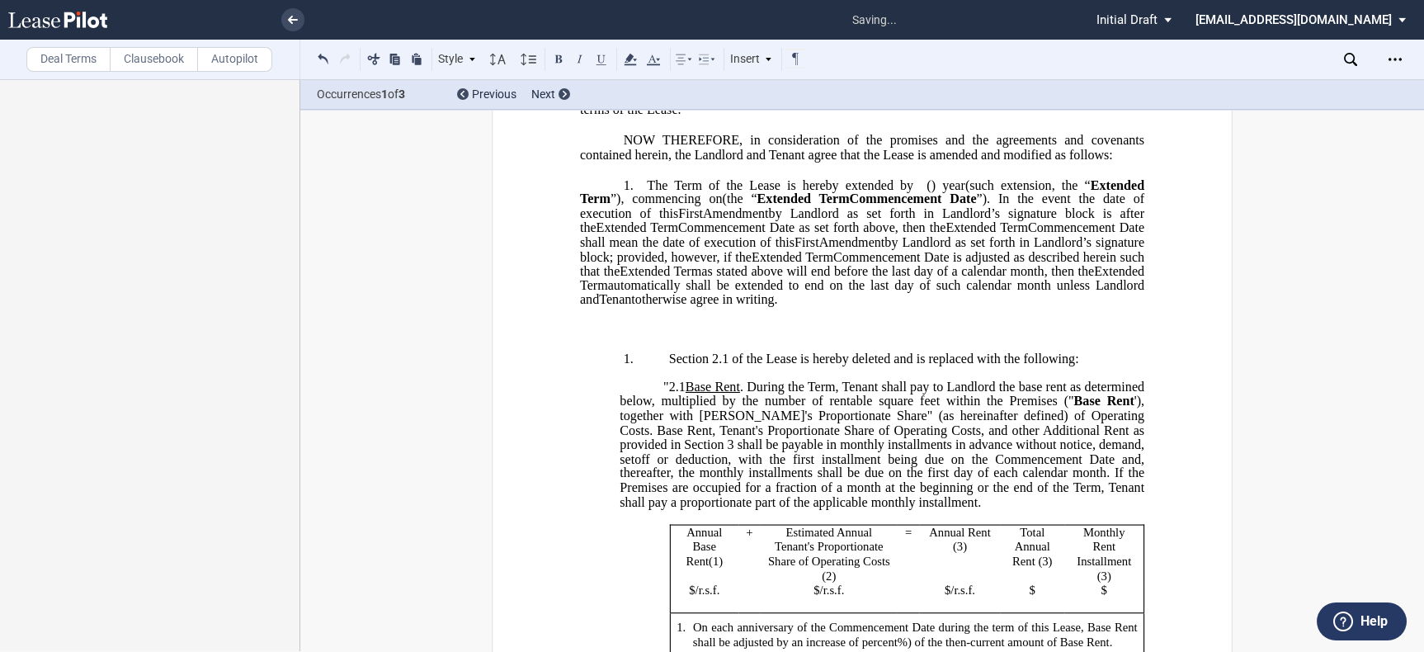
click at [656, 322] on p "﻿" at bounding box center [862, 315] width 564 height 14
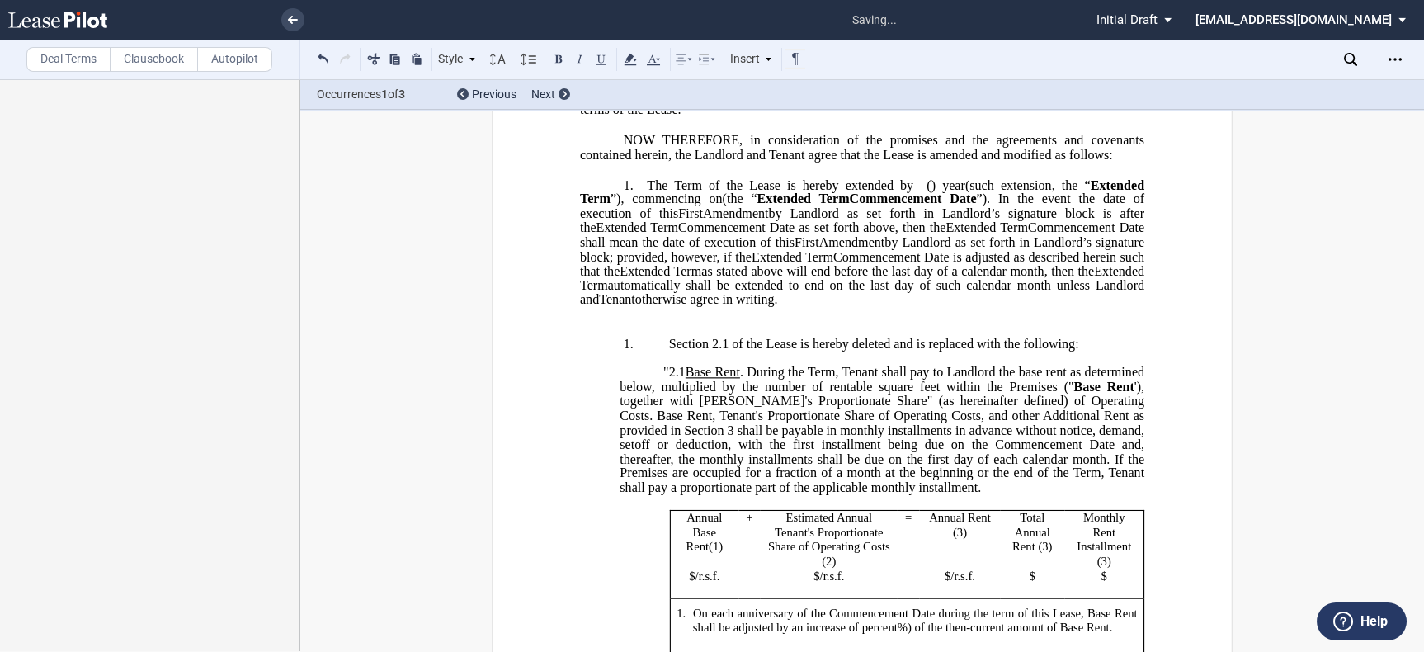
click at [679, 336] on p "﻿" at bounding box center [862, 329] width 564 height 14
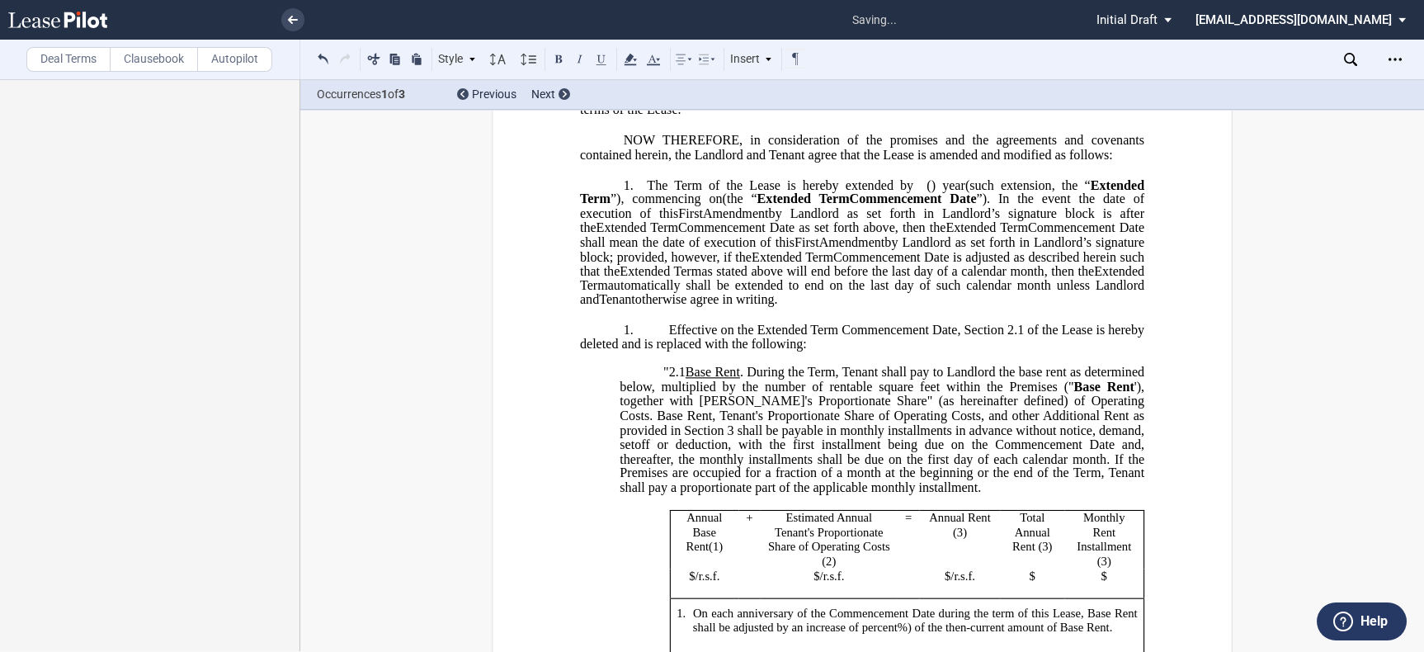
scroll to position [458, 0]
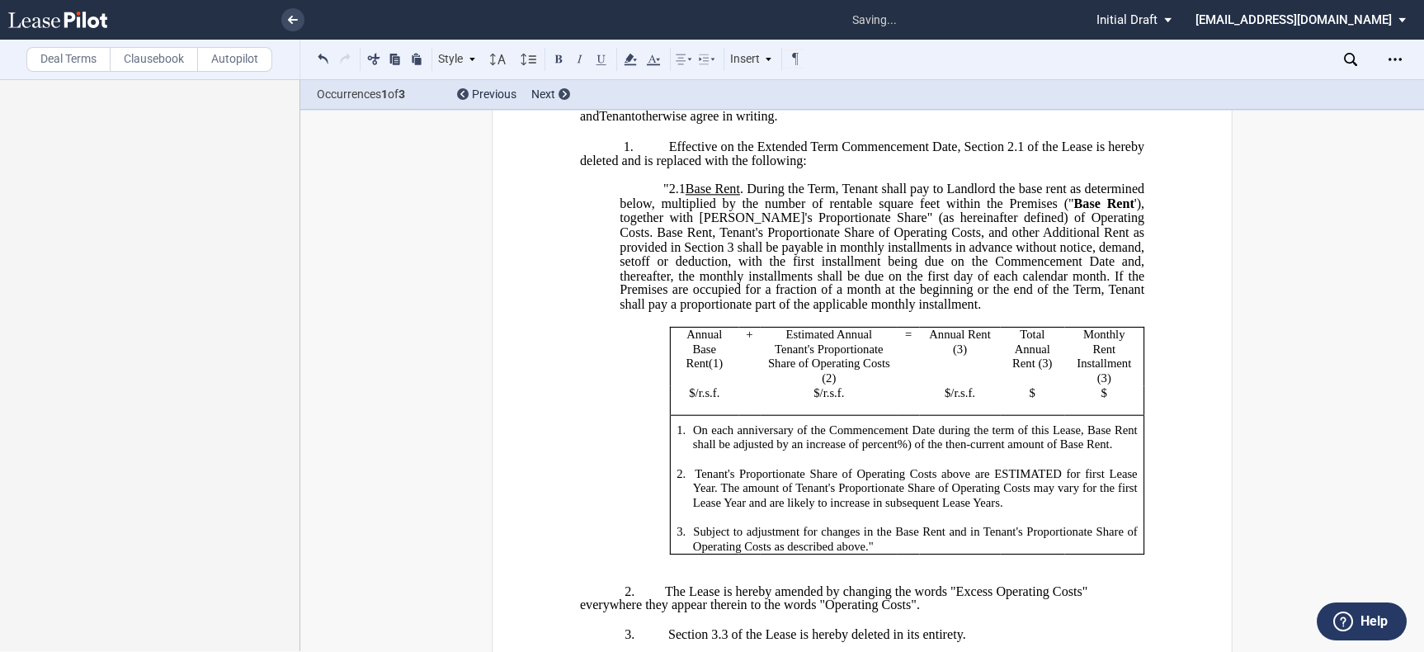
click at [695, 399] on span "/r.s.f." at bounding box center [707, 392] width 25 height 14
click at [820, 399] on span "$" at bounding box center [823, 392] width 6 height 14
click at [826, 399] on span "/r.s.f." at bounding box center [838, 392] width 25 height 14
click at [1037, 400] on p "$" at bounding box center [1034, 392] width 49 height 15
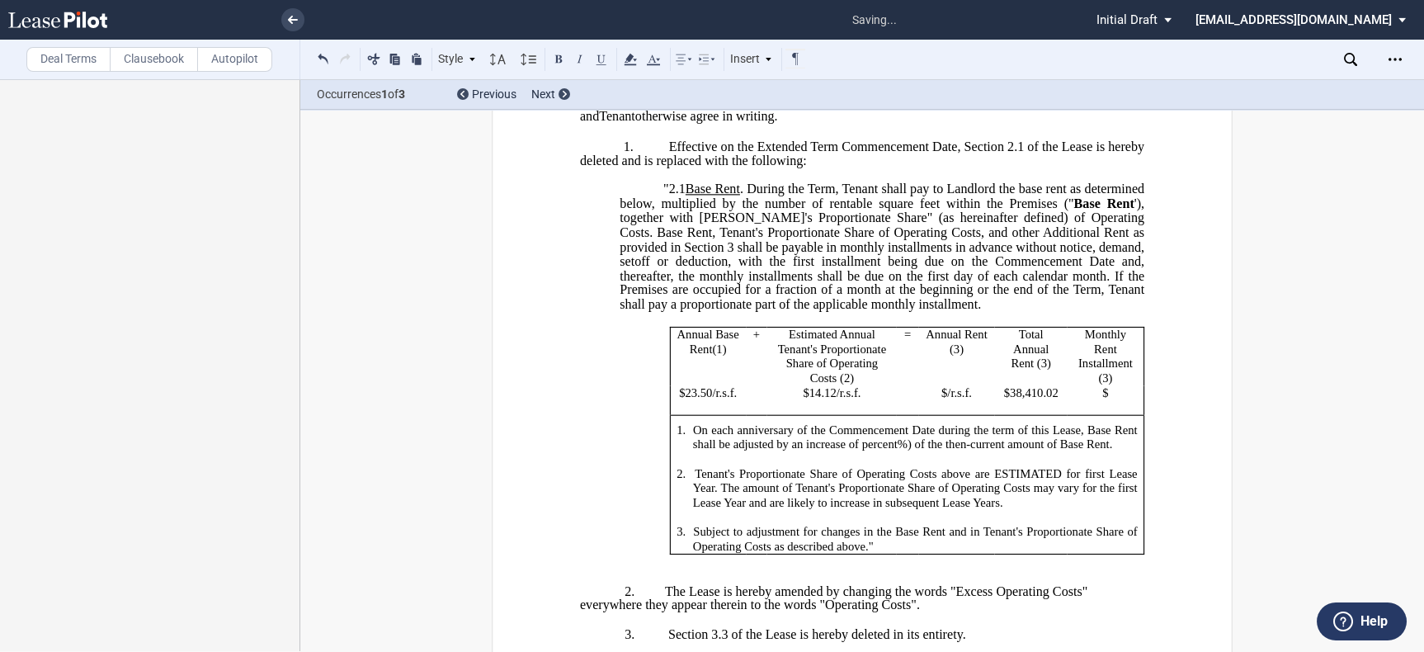
click at [947, 399] on span "/r.s.f." at bounding box center [959, 392] width 25 height 14
click at [1110, 400] on p "$" at bounding box center [1106, 392] width 64 height 15
click at [1123, 399] on span "3,200.835" at bounding box center [1109, 392] width 49 height 14
click at [841, 467] on p at bounding box center [915, 459] width 445 height 15
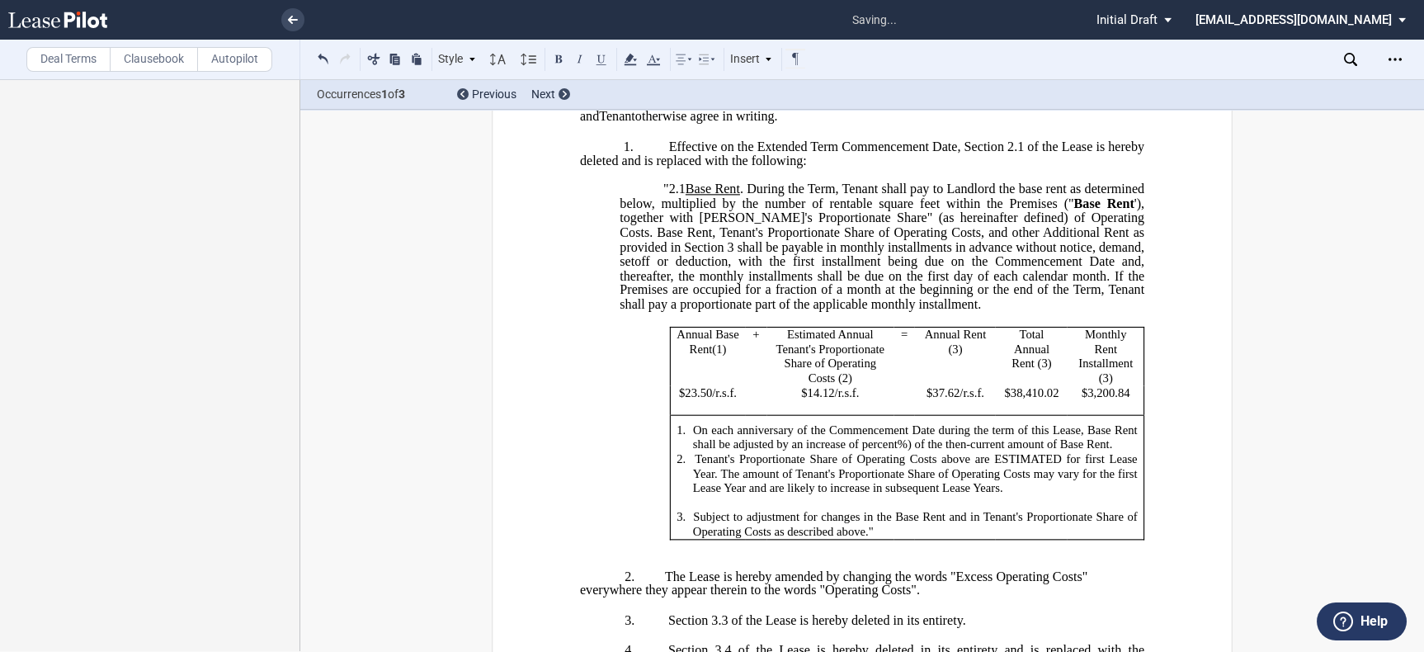
click at [791, 510] on p at bounding box center [915, 502] width 445 height 15
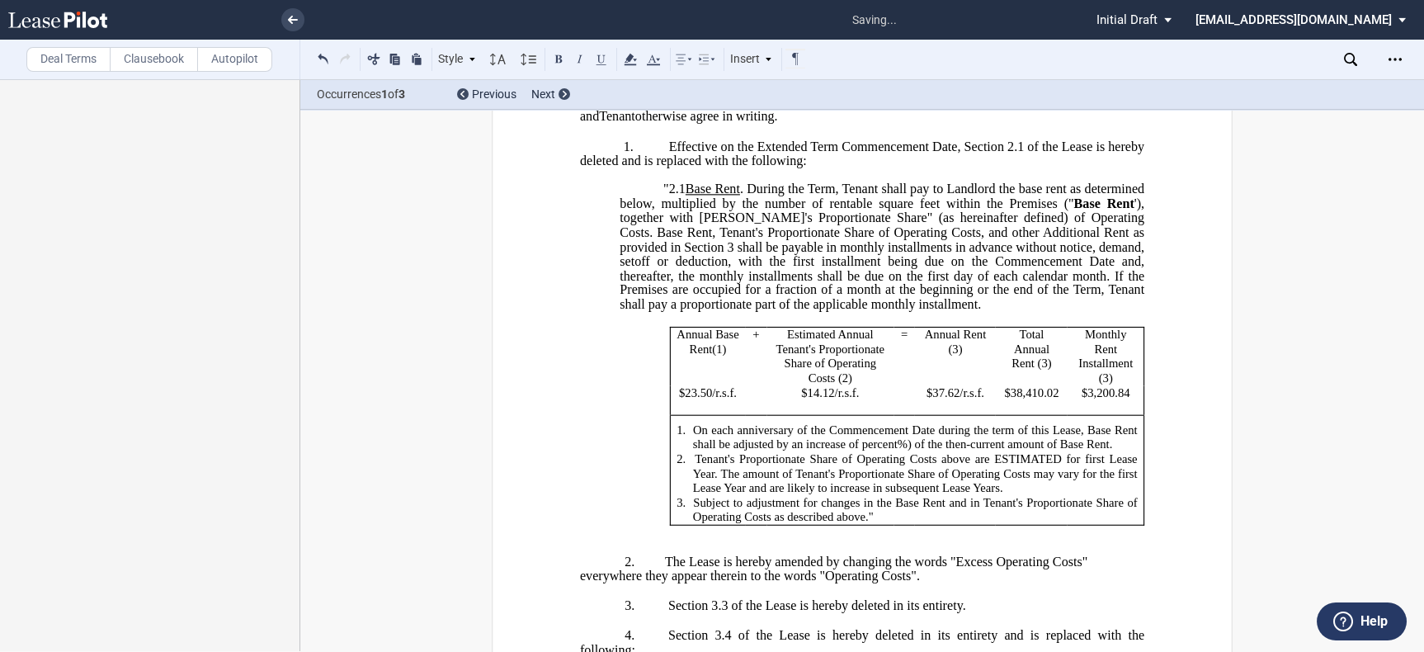
click at [831, 554] on p "﻿" at bounding box center [862, 547] width 564 height 14
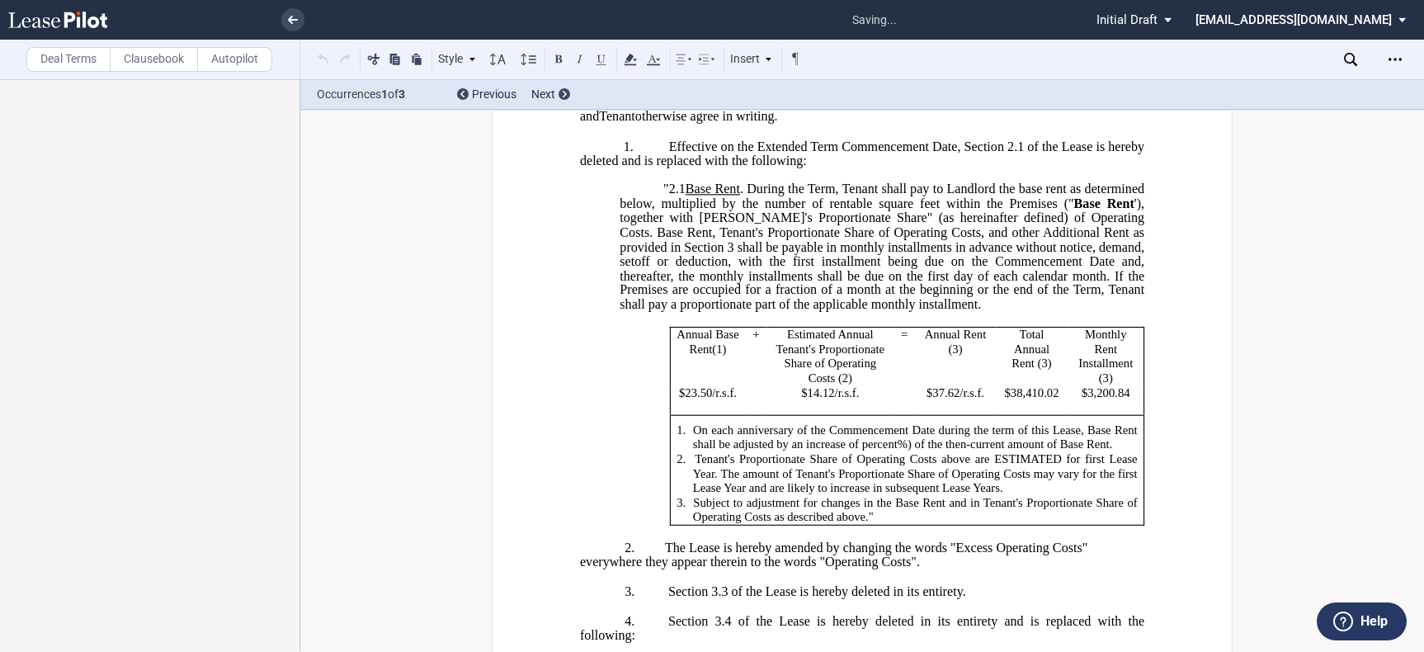
scroll to position [642, 0]
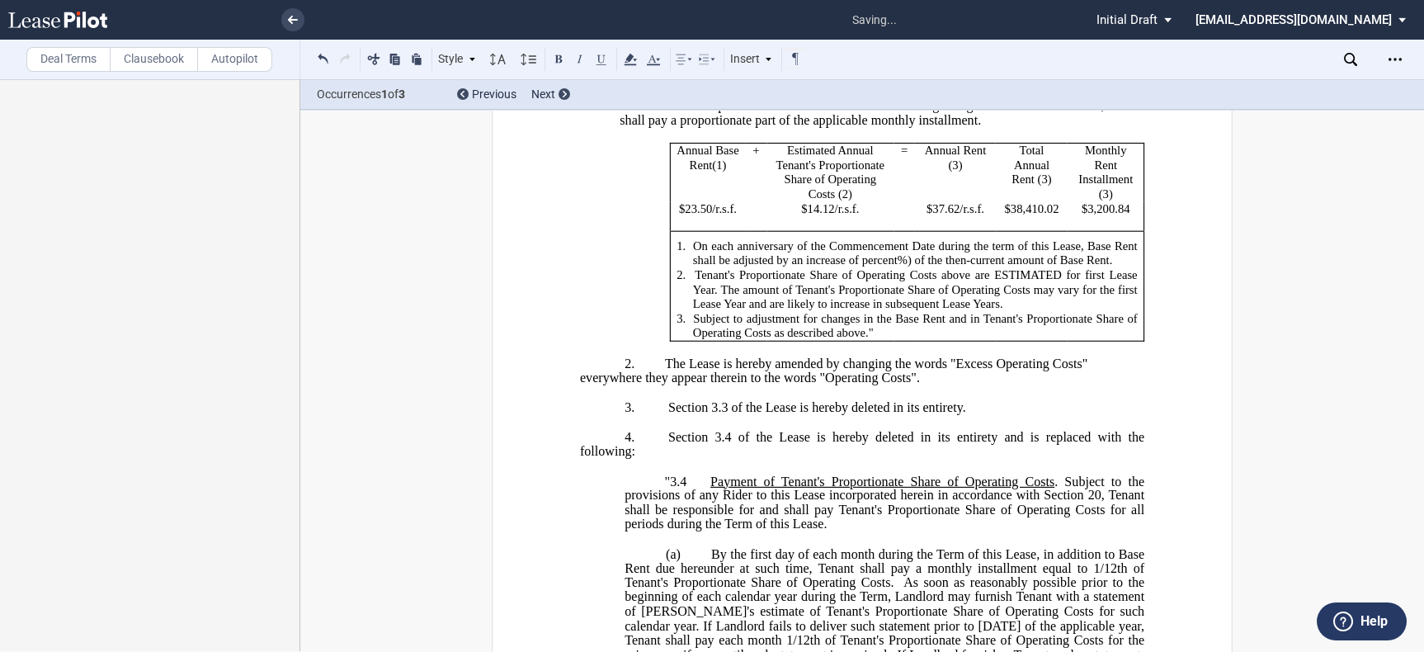
click at [580, 385] on span "everywhere they appear therein to the words "Operating Costs"." at bounding box center [750, 377] width 340 height 15
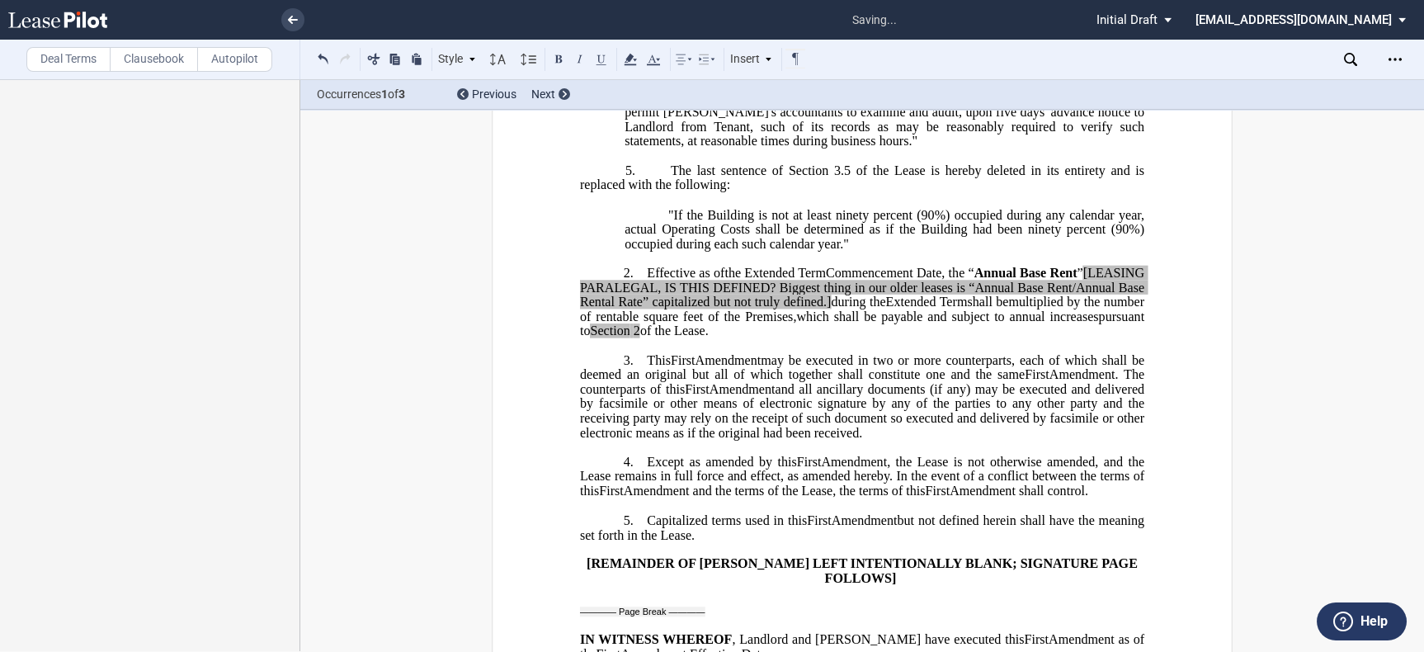
scroll to position [1925, 0]
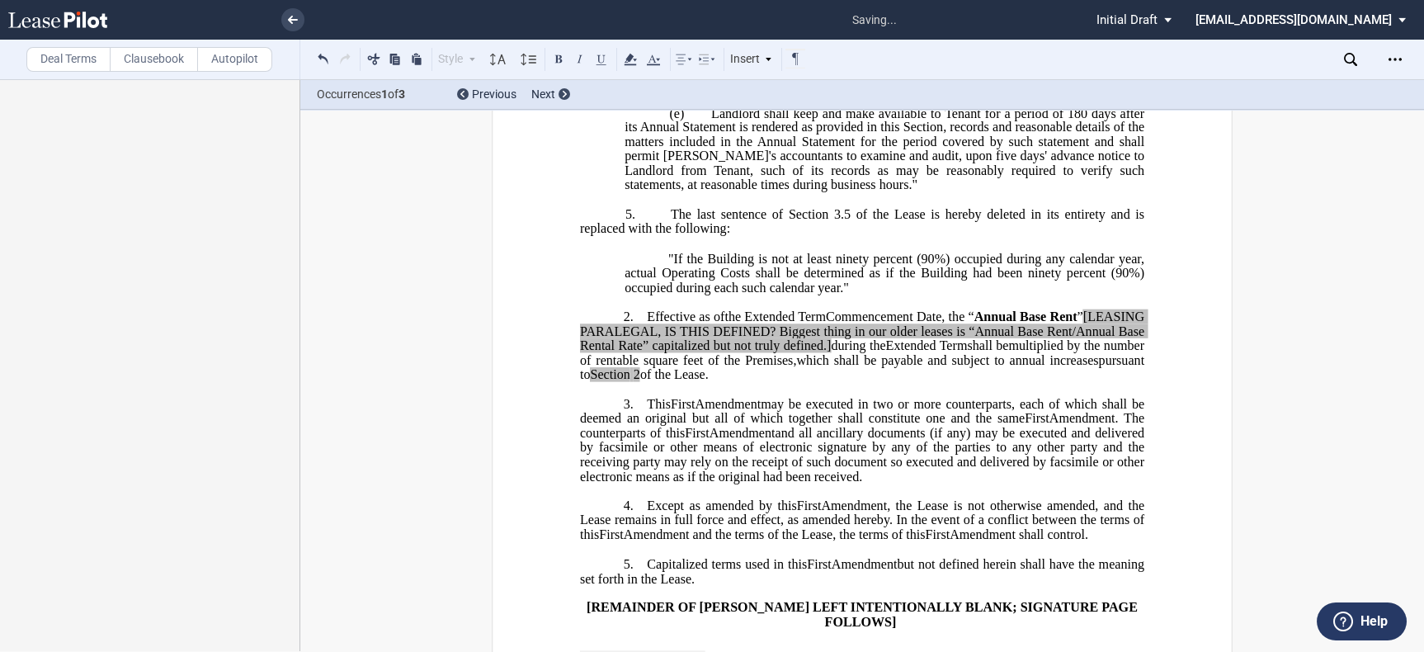
drag, startPoint x: 918, startPoint y: 405, endPoint x: 641, endPoint y: 346, distance: 283.3
click at [641, 346] on p "2. Effective as of [______] [______] the Extended Term the ﻿ ﻿ Extended Term Co…" at bounding box center [862, 345] width 564 height 73
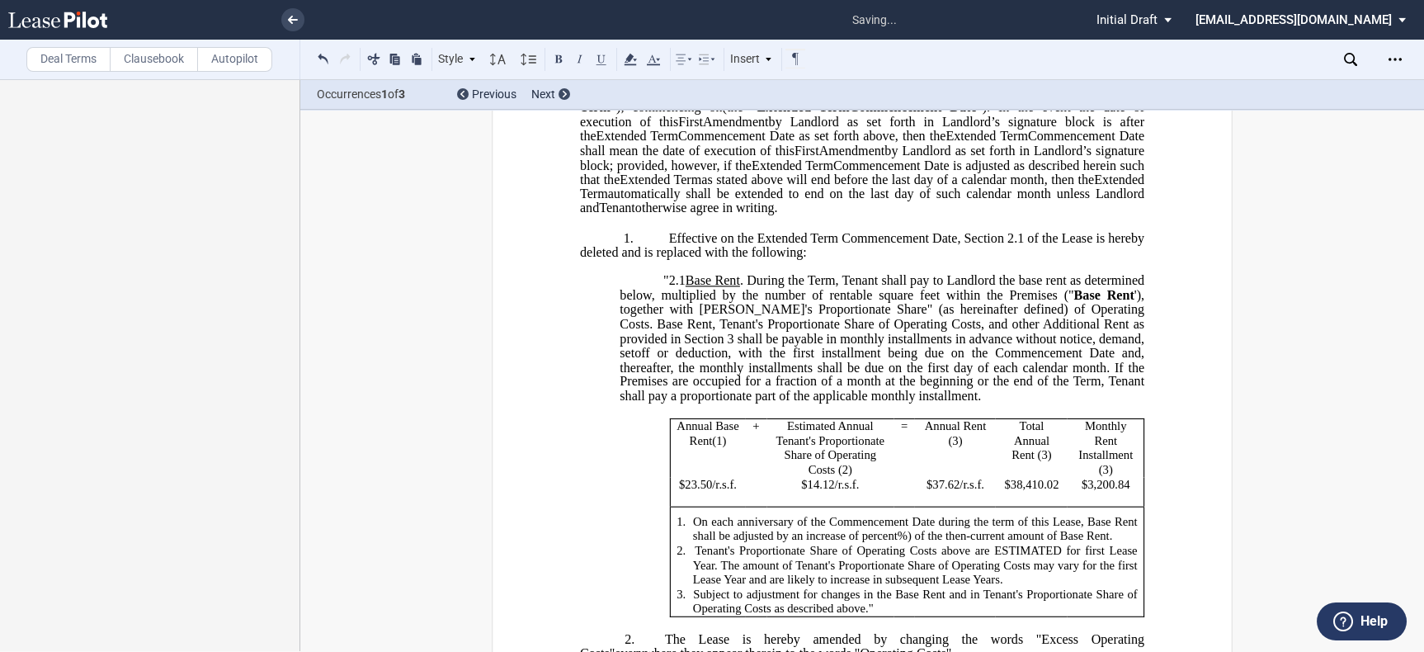
scroll to position [642, 0]
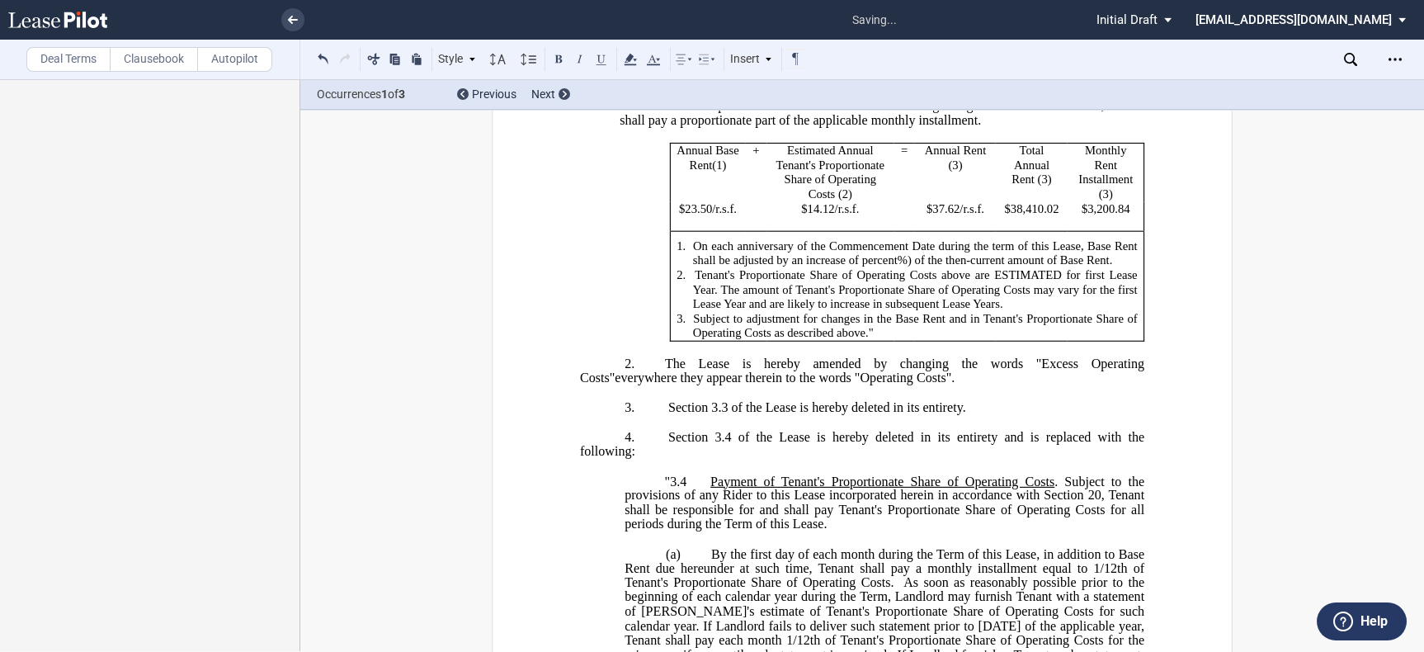
click at [898, 267] on span "percent" at bounding box center [879, 260] width 35 height 14
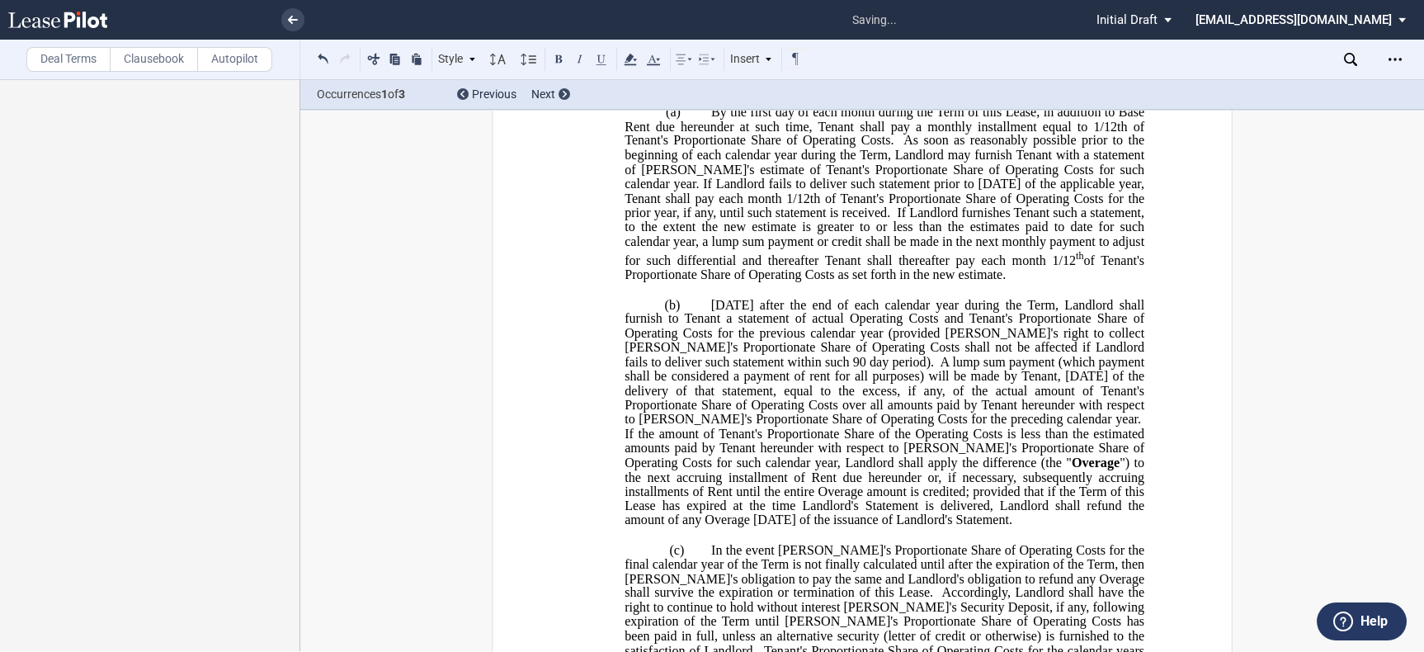
scroll to position [1100, 0]
click at [80, 62] on label "Deal Terms" at bounding box center [68, 59] width 84 height 25
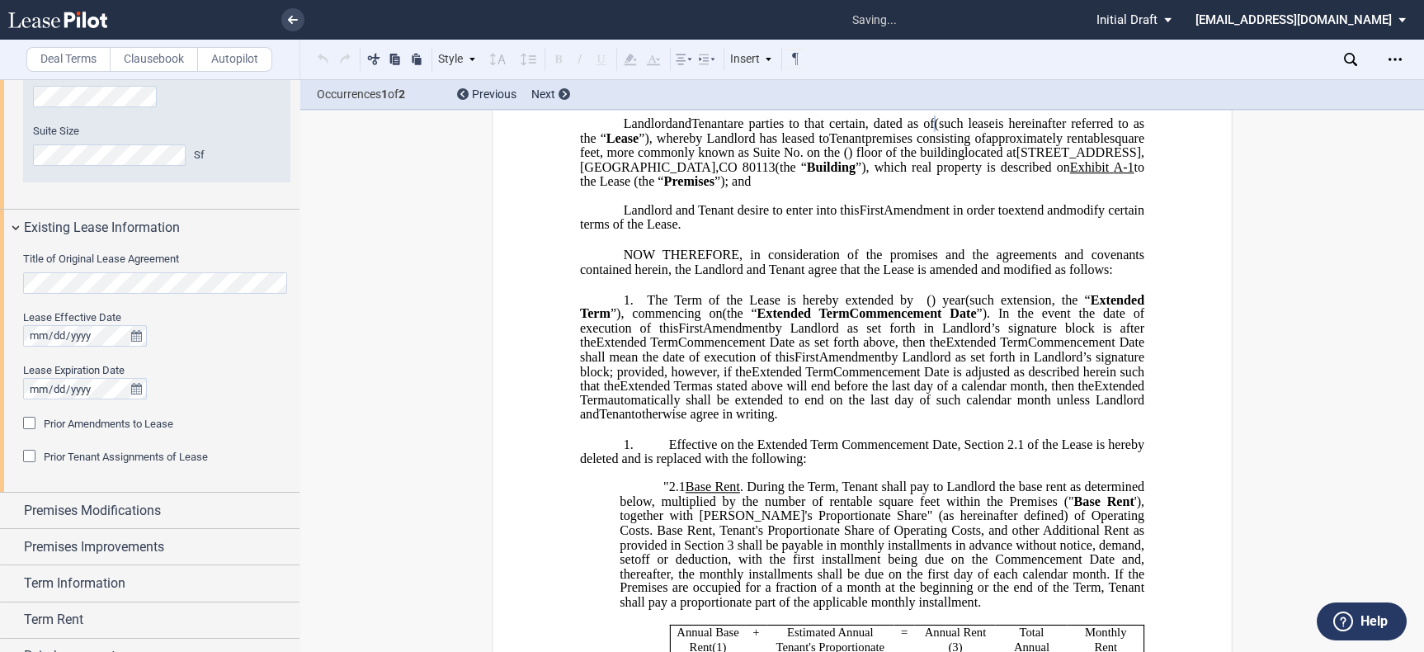
scroll to position [0, 0]
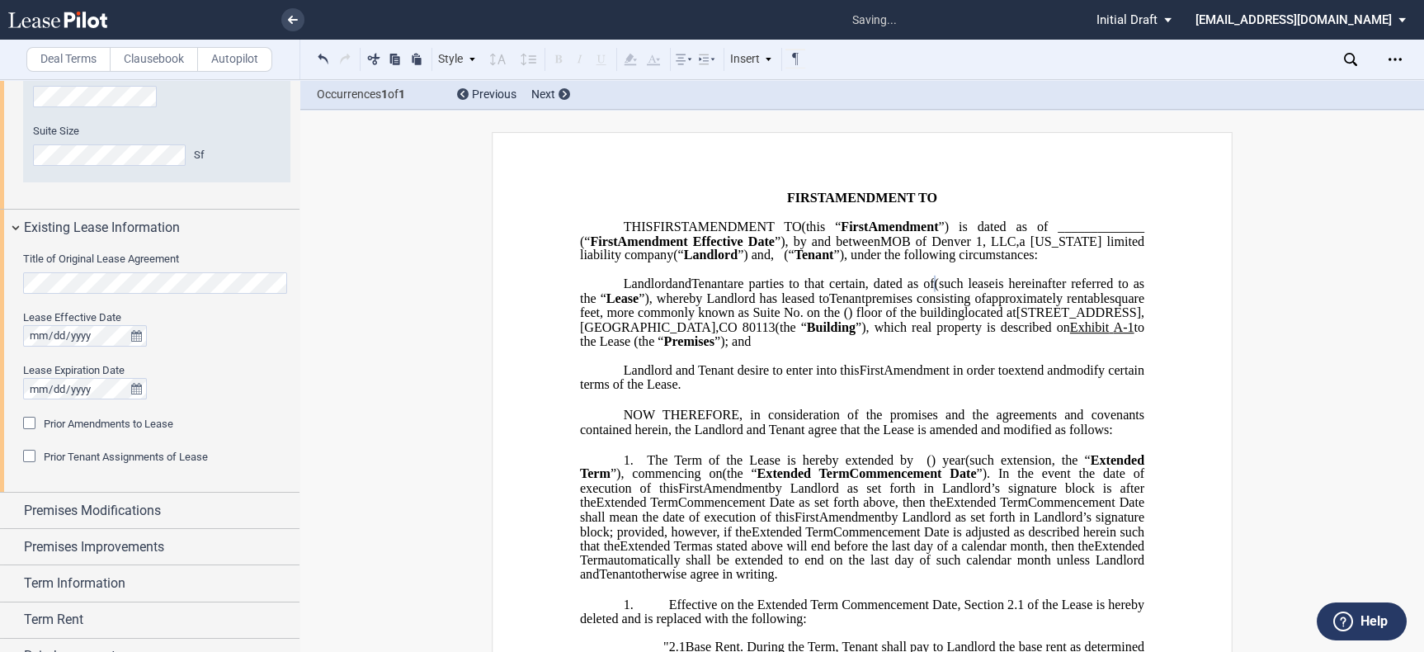
click at [33, 419] on div "Prior Amendments to Lease" at bounding box center [31, 425] width 16 height 16
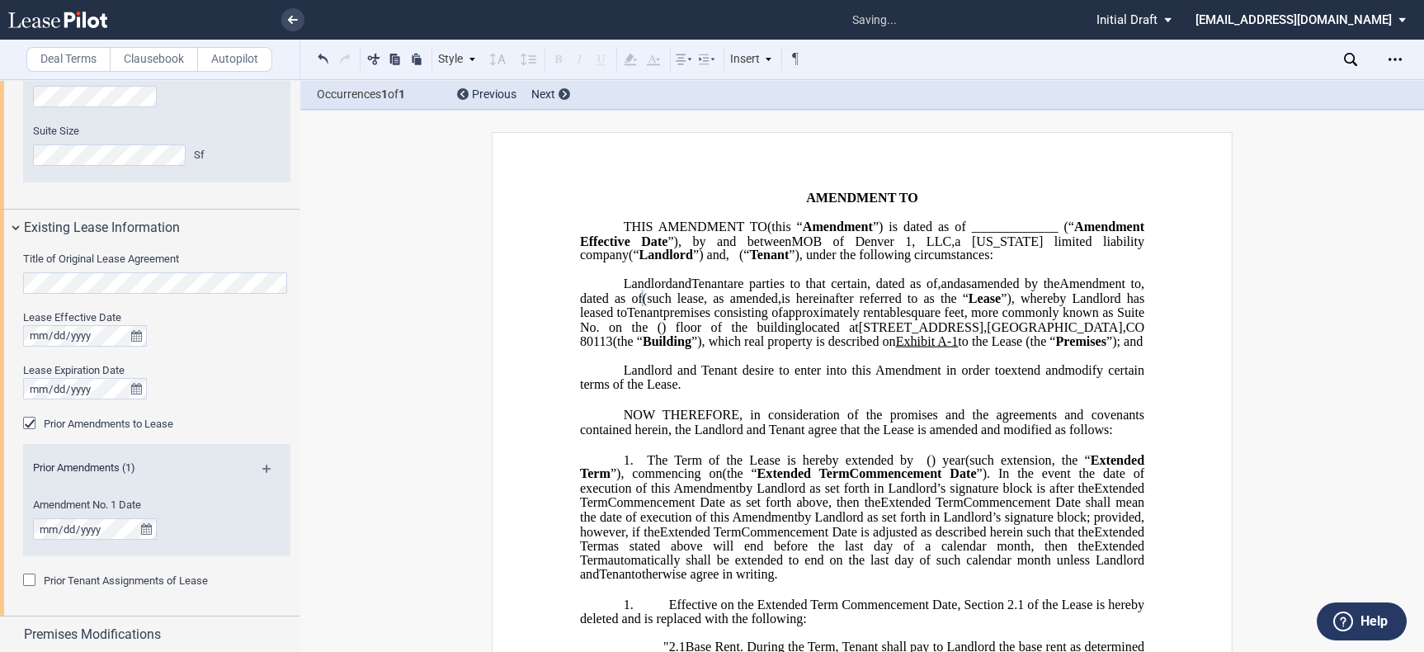
click at [262, 466] on md-icon at bounding box center [273, 474] width 22 height 20
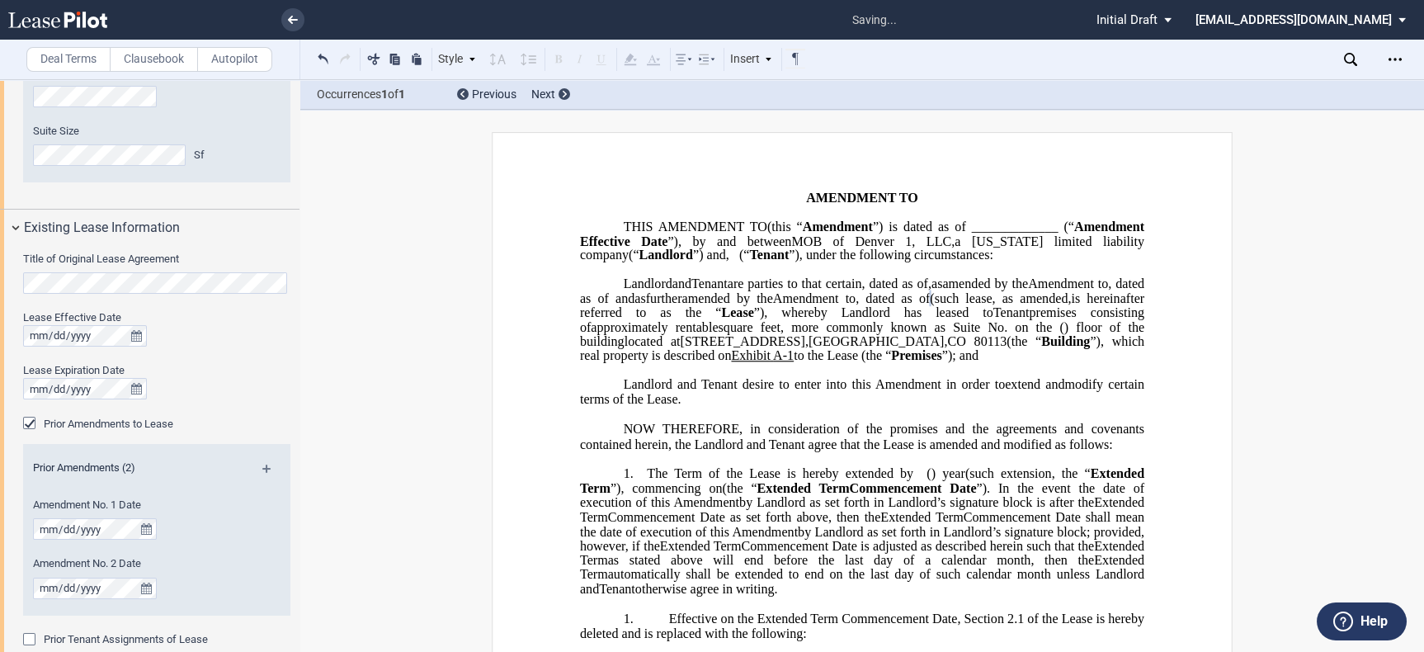
click at [615, 305] on span at bounding box center [612, 297] width 7 height 15
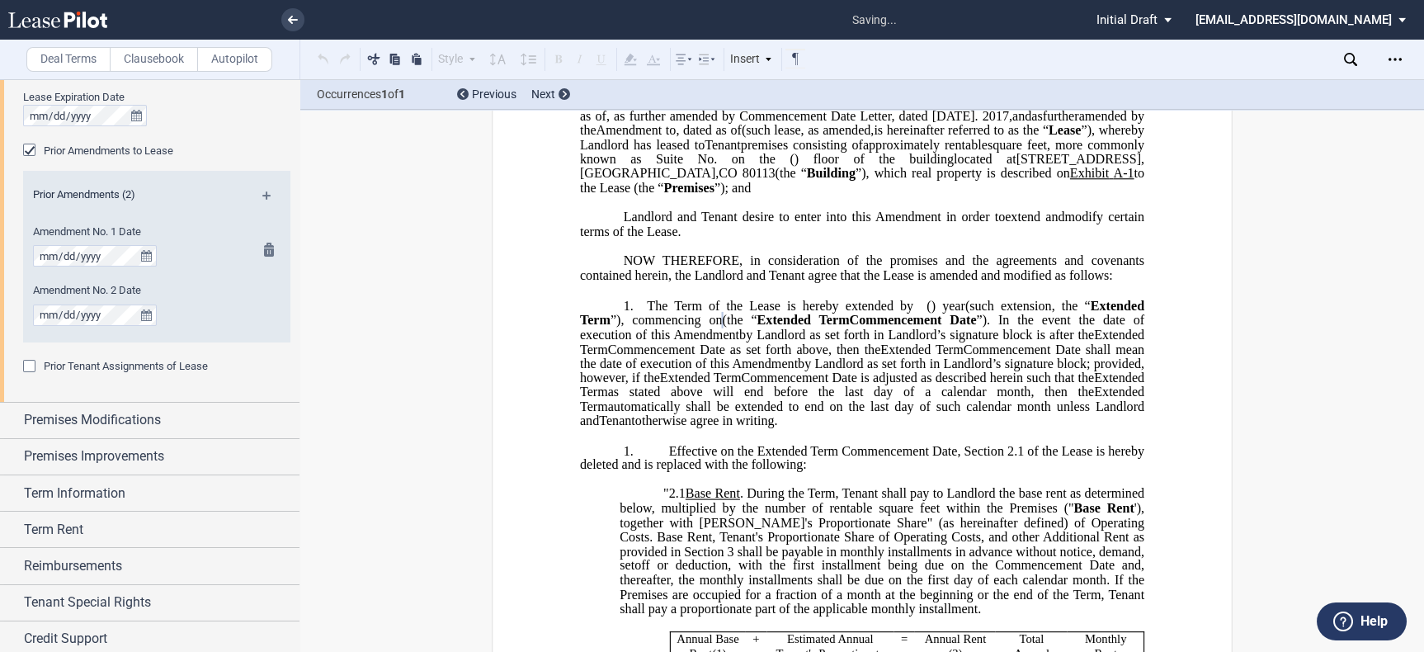
scroll to position [917, 0]
click at [90, 426] on span "Premises Modifications" at bounding box center [92, 418] width 137 height 20
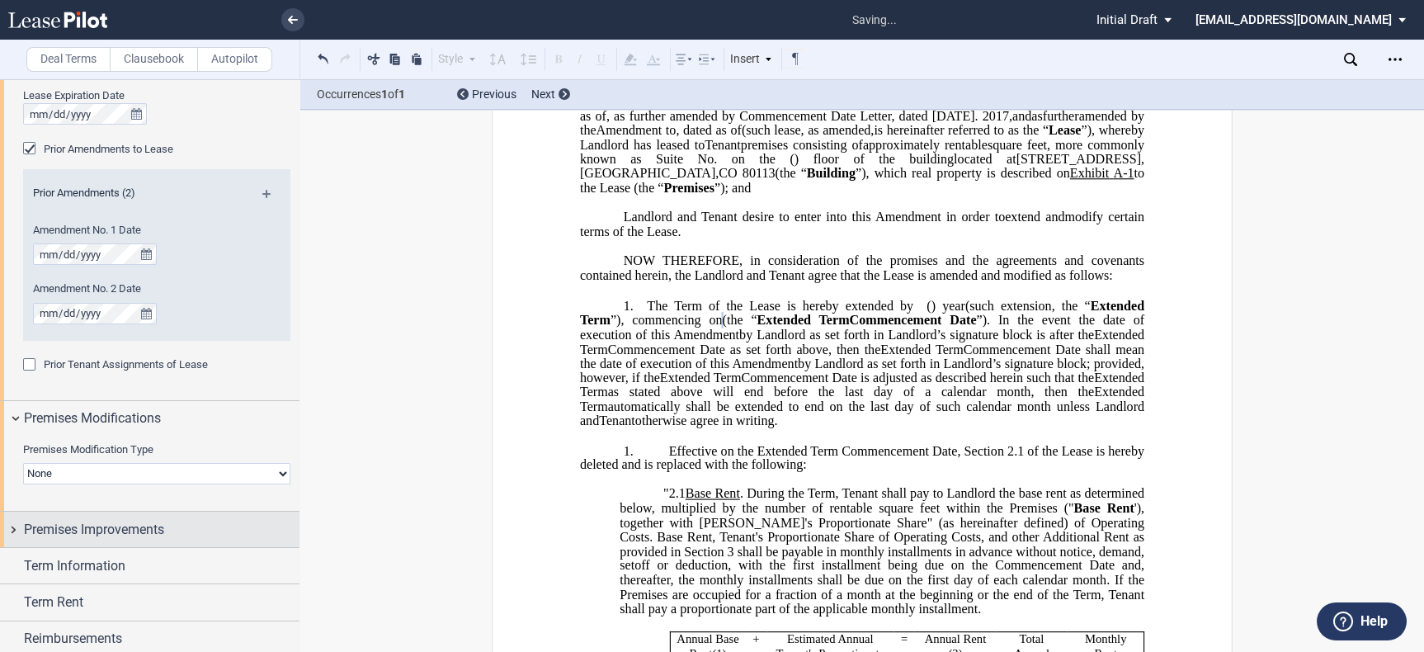
click at [108, 520] on span "Premises Improvements" at bounding box center [94, 530] width 140 height 20
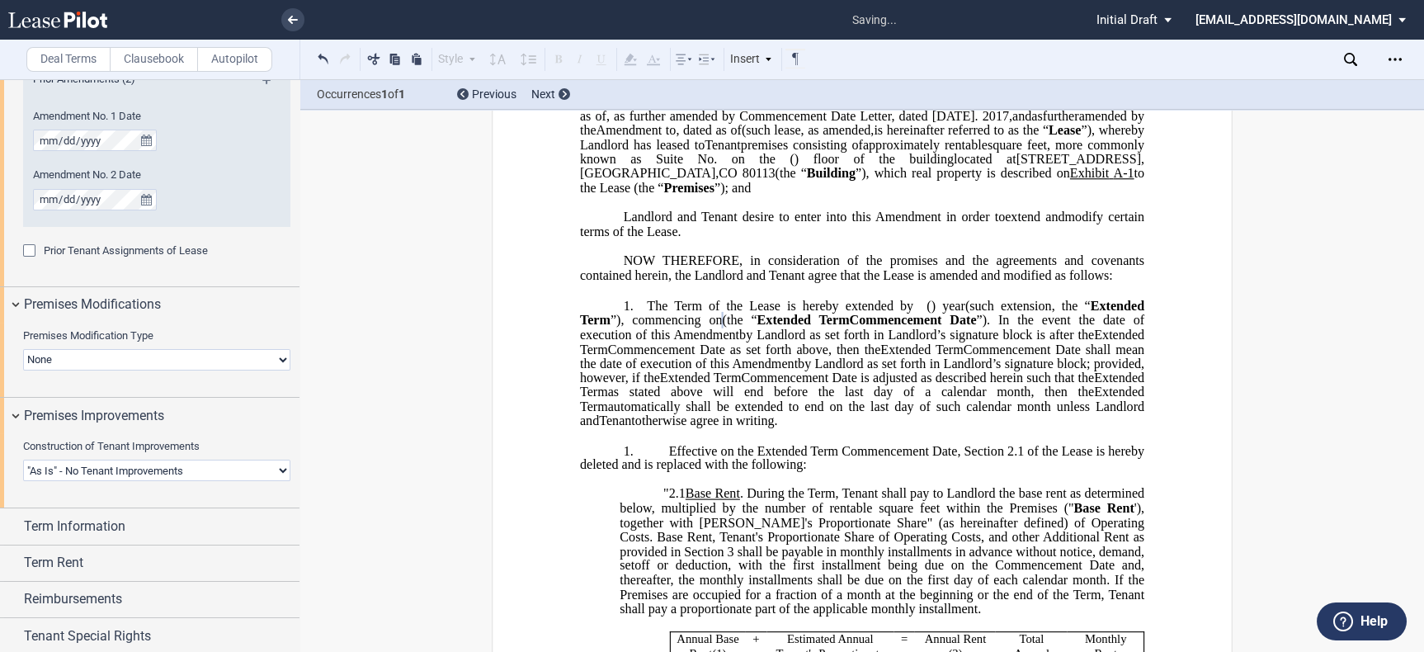
click at [113, 516] on span "Term Information" at bounding box center [74, 526] width 101 height 20
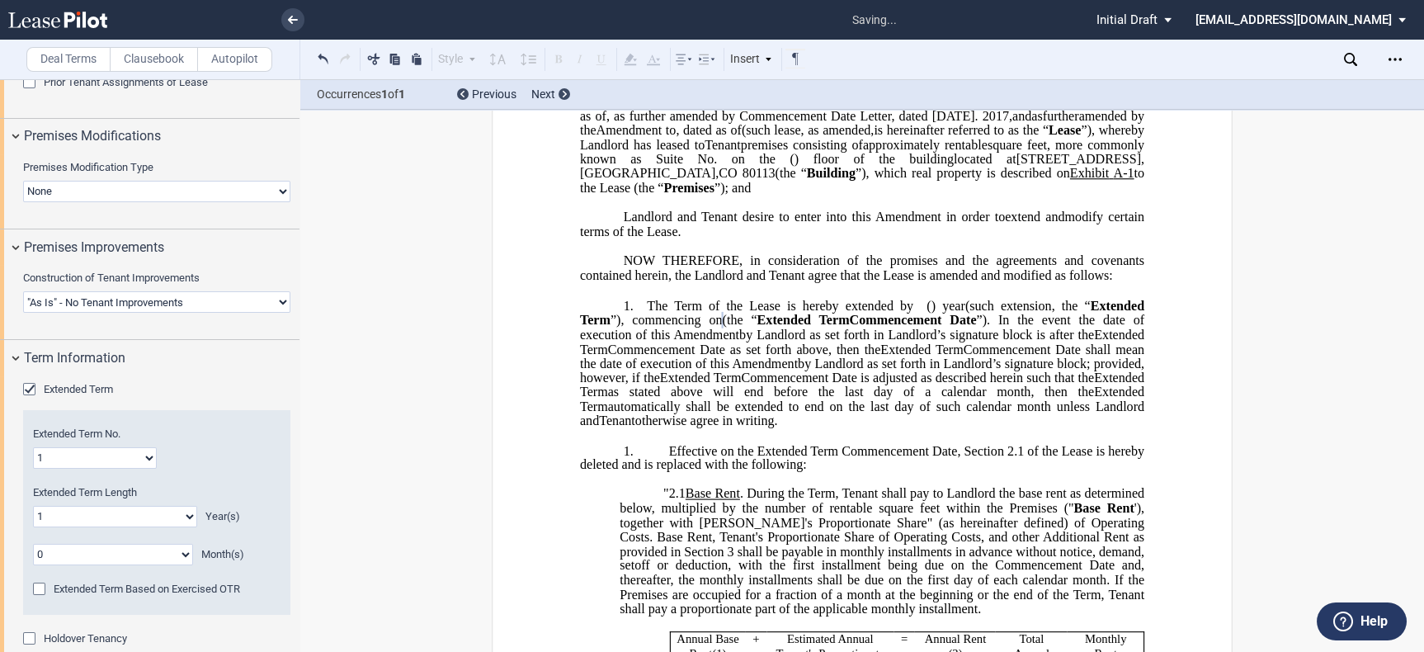
scroll to position [1289, 0]
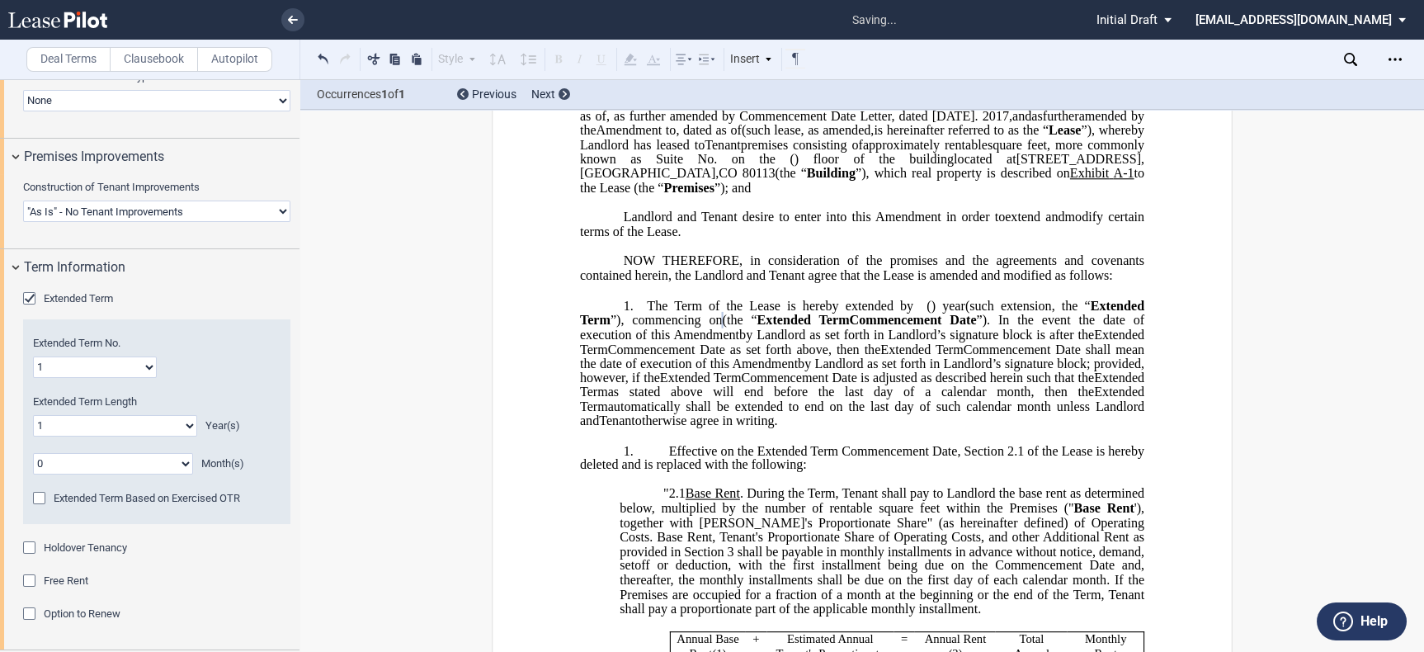
click at [125, 368] on select "1 2 3 4 5 6 7 8 9 10 11 12 13 14 15 16 17 18 19 20" at bounding box center [95, 366] width 124 height 21
click at [131, 420] on select "0 1 2 3 4 5 6 7 8 9 10 11 12 13 14 15 16 17 18 19 20" at bounding box center [115, 425] width 164 height 21
select select "number:3"
click at [33, 415] on select "0 1 2 3 4 5 6 7 8 9 10 11 12 13 14 15 16 17 18 19 20" at bounding box center [115, 425] width 164 height 21
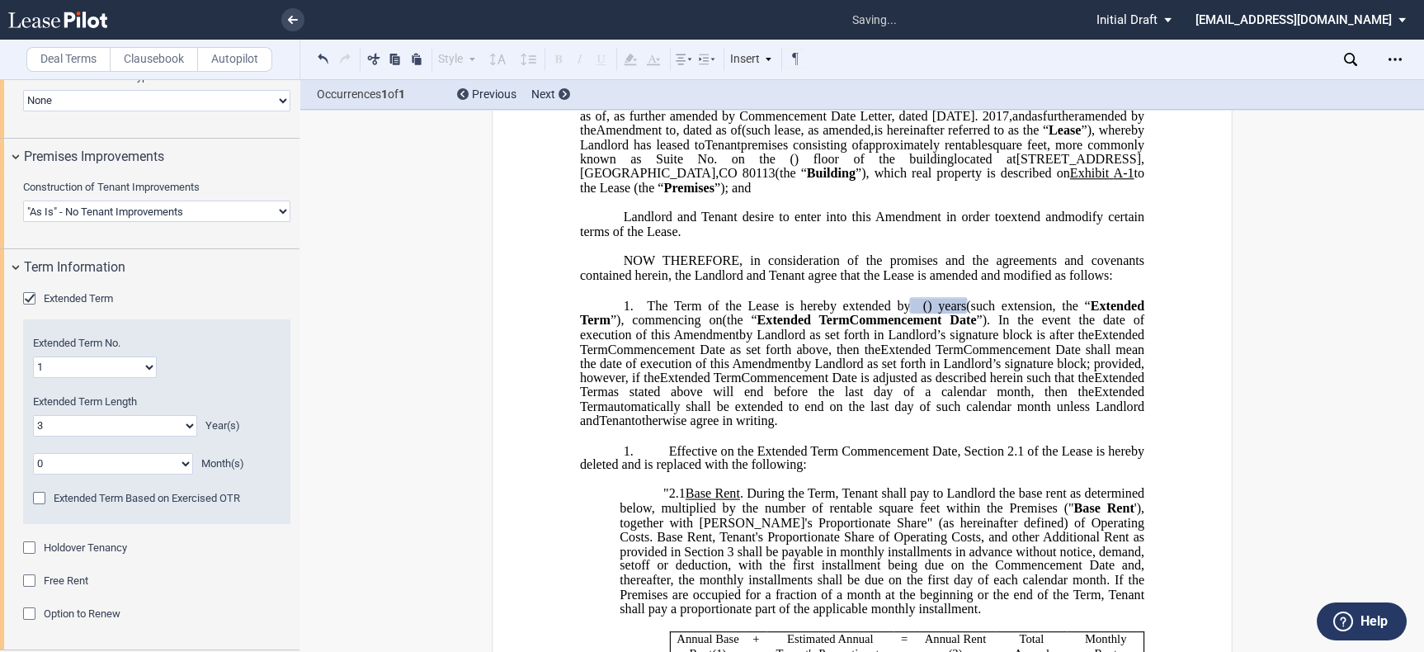
click at [26, 549] on div "Holdover Tenancy" at bounding box center [31, 549] width 16 height 16
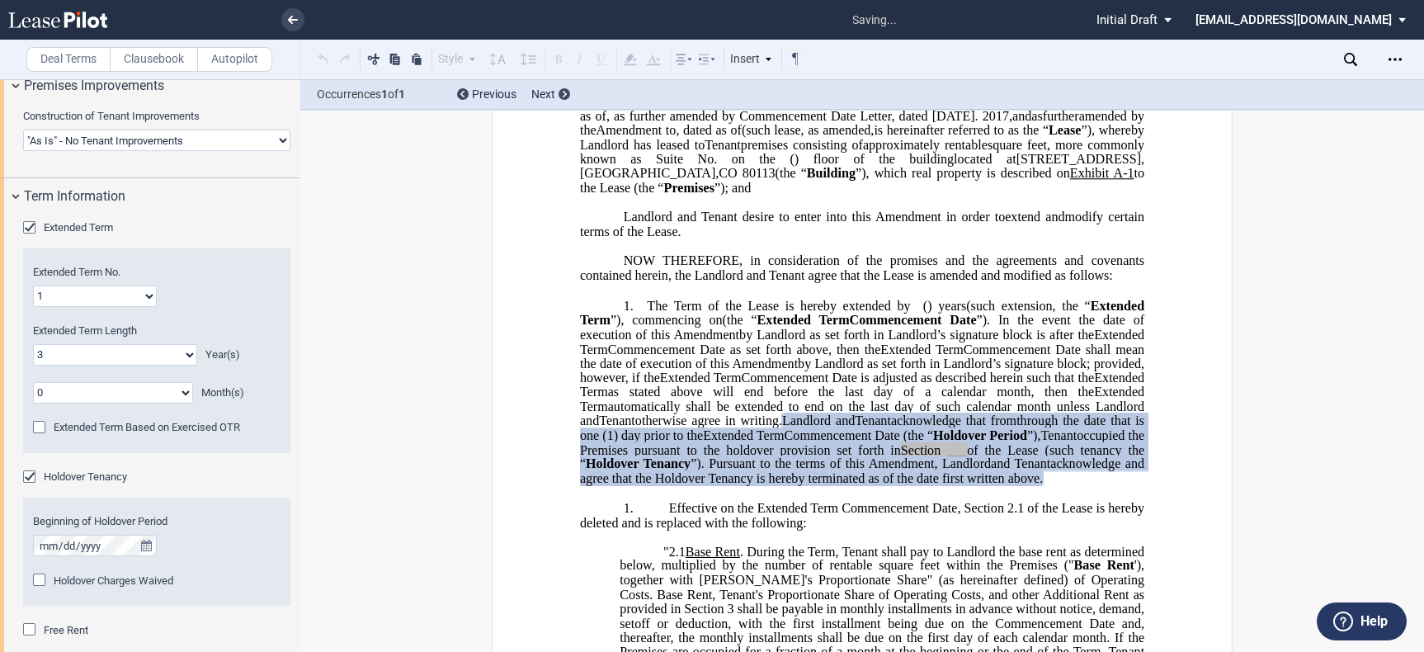
scroll to position [1381, 0]
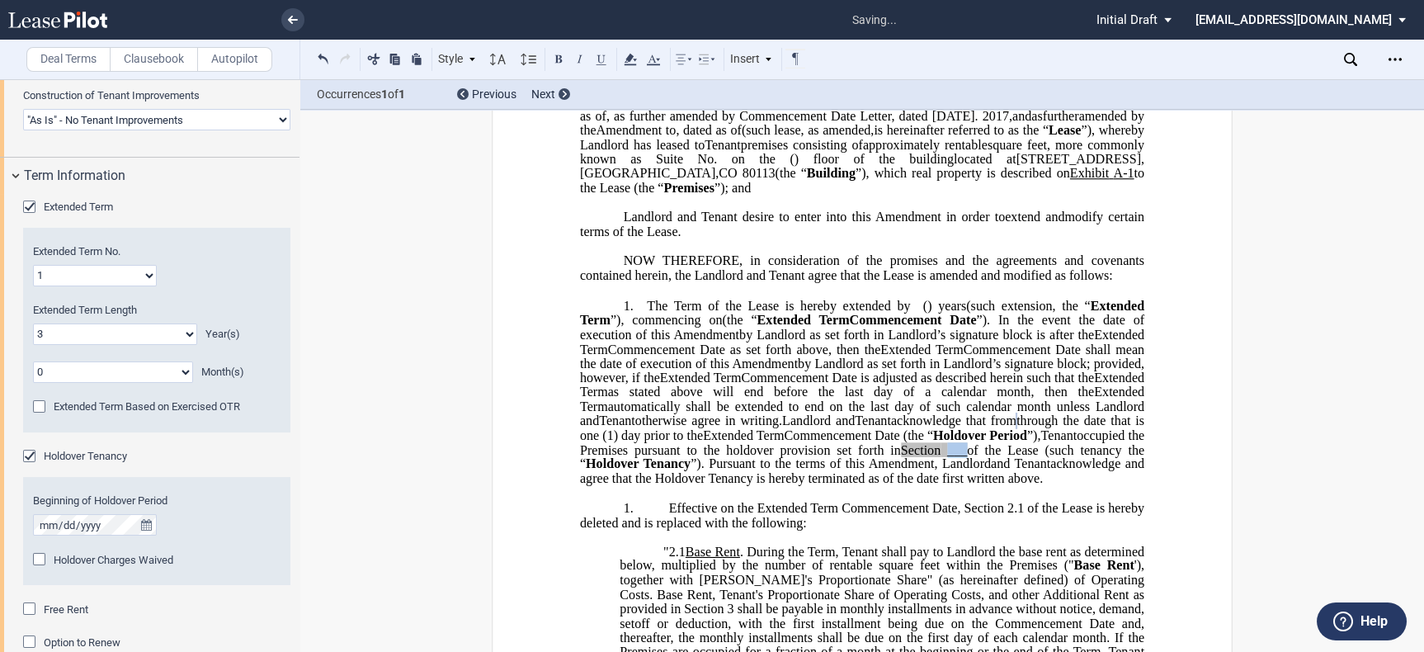
drag, startPoint x: 641, startPoint y: 507, endPoint x: 620, endPoint y: 506, distance: 21.5
click at [620, 470] on span "occupied the Premises pursuant to the holdover provision set forth in Section _…" at bounding box center [864, 448] width 568 height 43
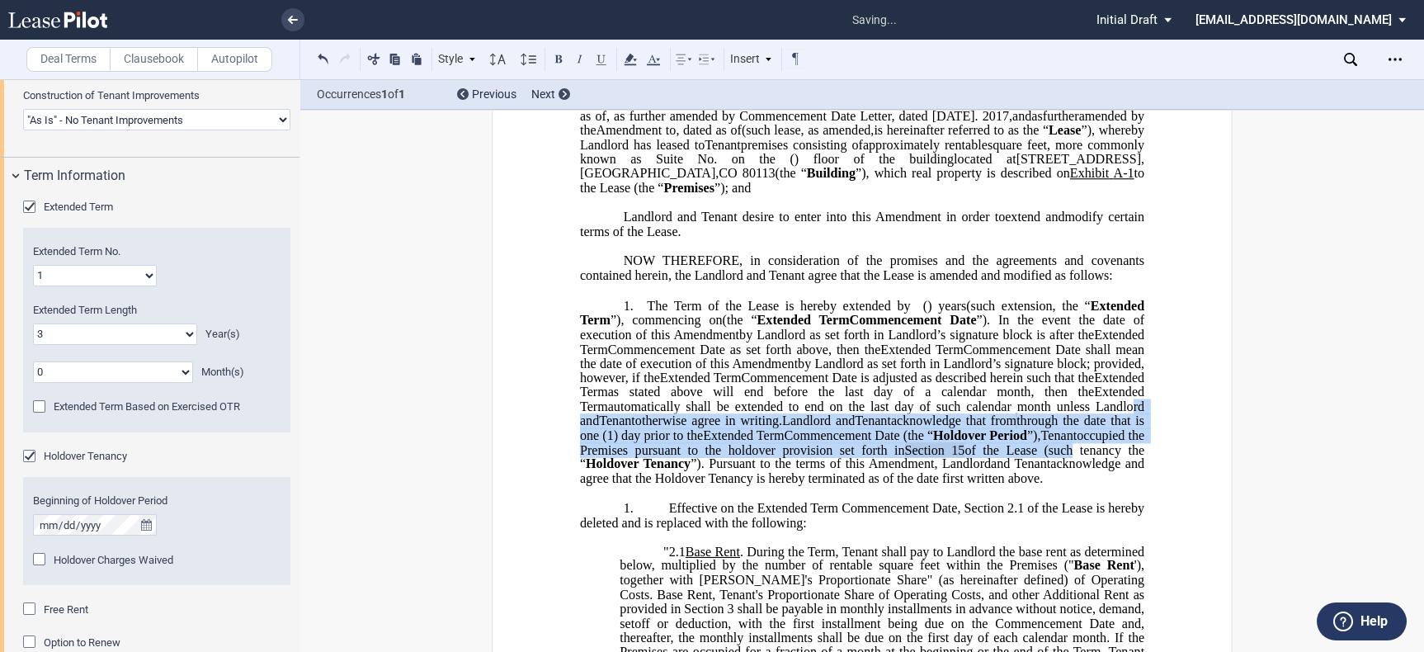
drag, startPoint x: 701, startPoint y: 503, endPoint x: 606, endPoint y: 468, distance: 101.3
click at [609, 470] on span "Landlord and Assignee Tenant acknowledge that from ﻿ ﻿ through the date that is…" at bounding box center [864, 449] width 568 height 72
click at [628, 63] on icon at bounding box center [630, 59] width 20 height 20
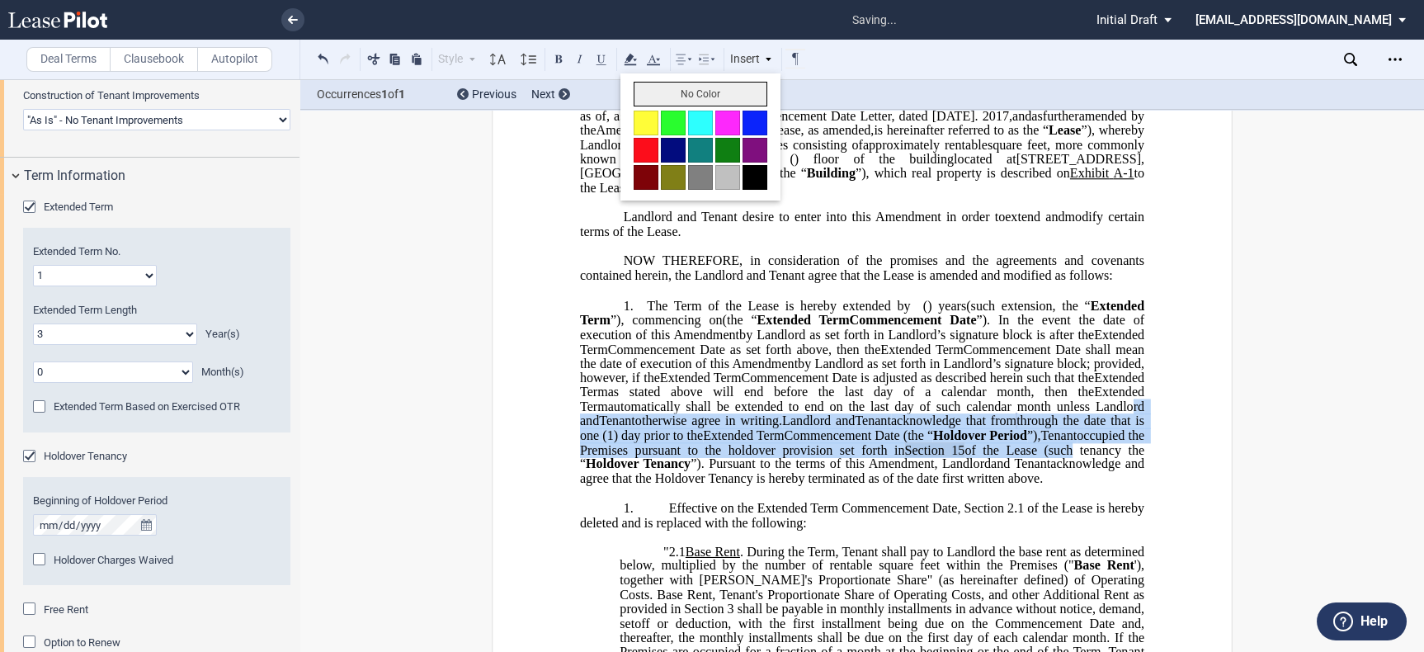
click at [662, 91] on button "No Color" at bounding box center [701, 94] width 134 height 25
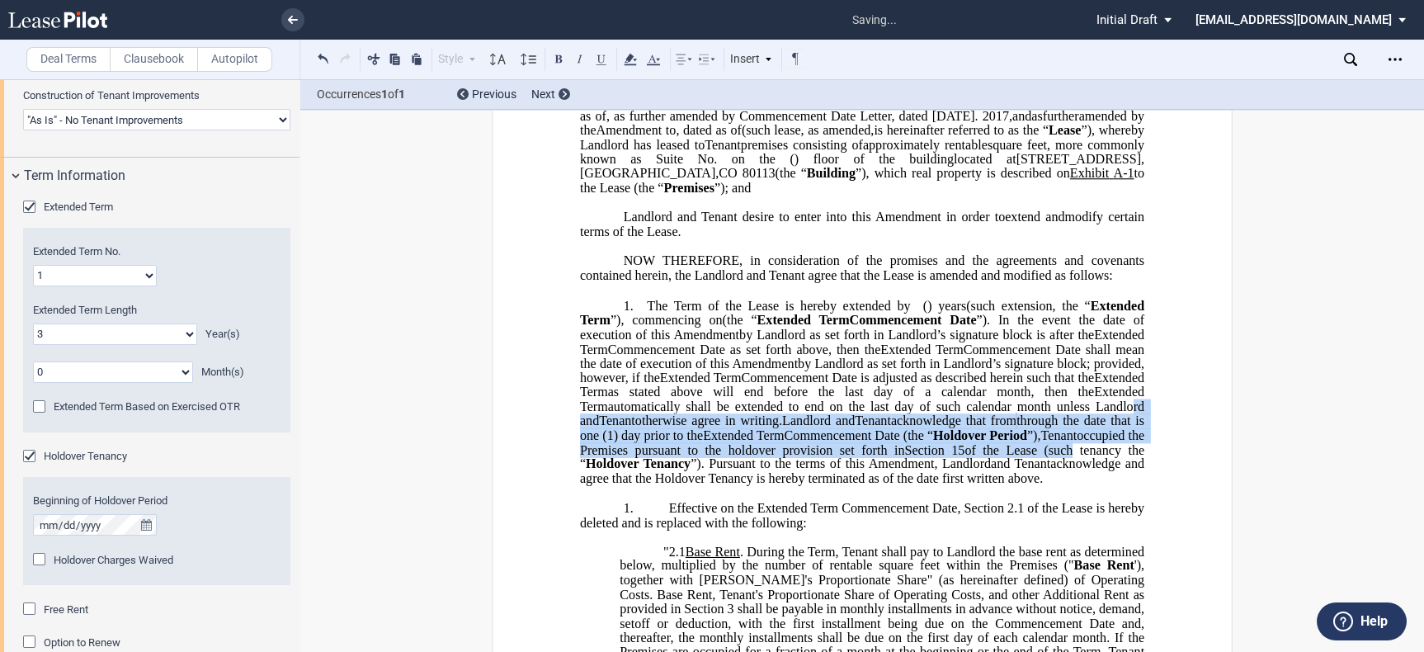
click at [35, 558] on div "Holdover Charges Waived" at bounding box center [41, 561] width 16 height 16
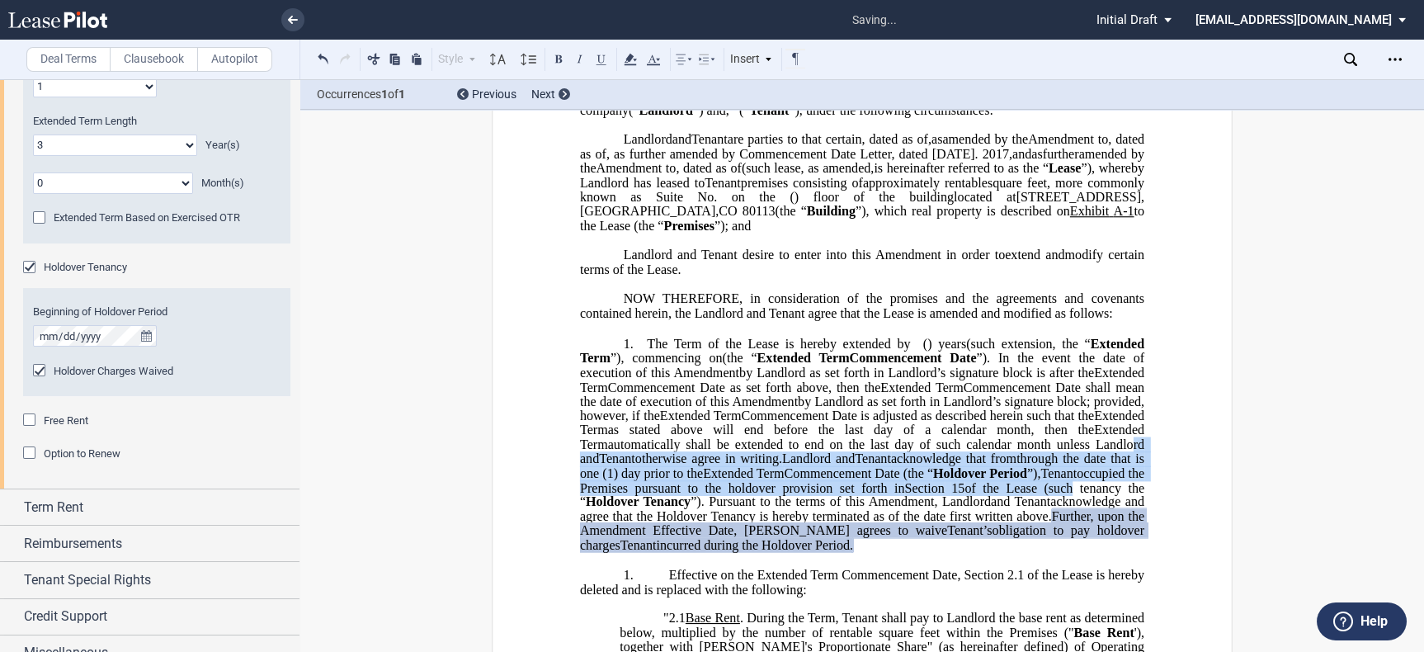
scroll to position [1589, 0]
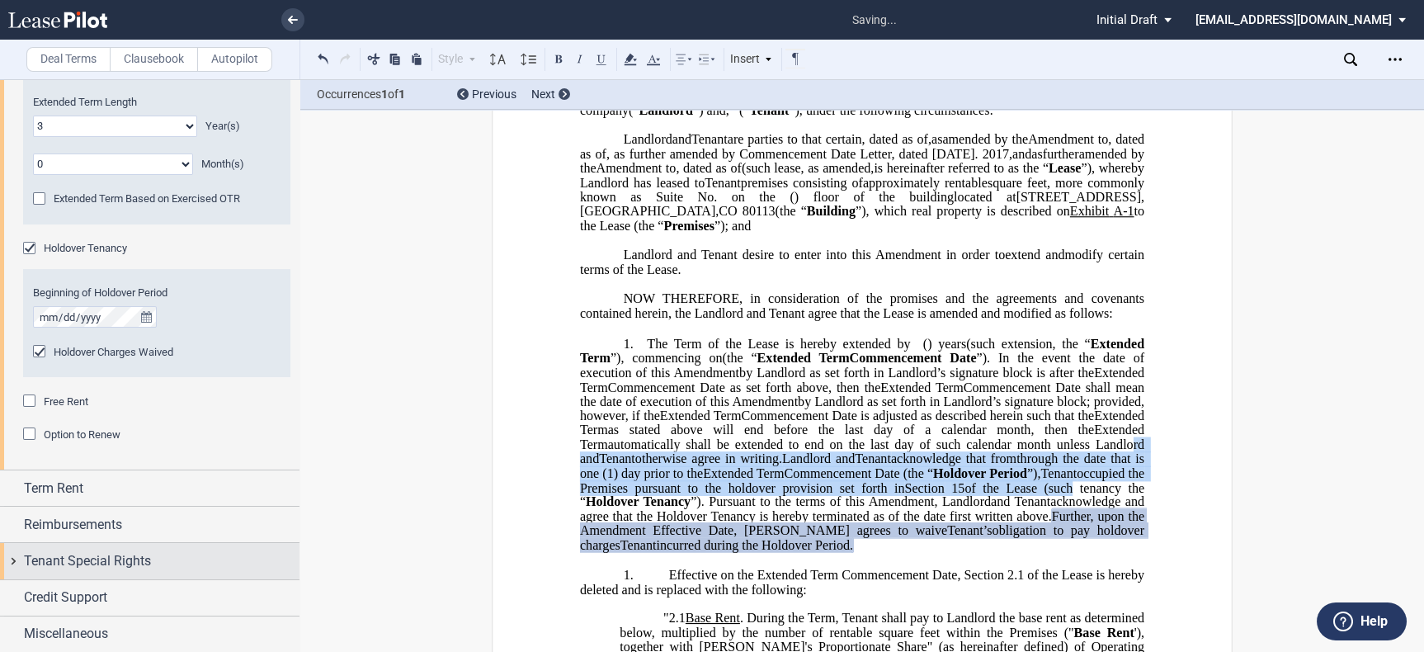
click at [167, 558] on div "Tenant Special Rights" at bounding box center [162, 561] width 276 height 20
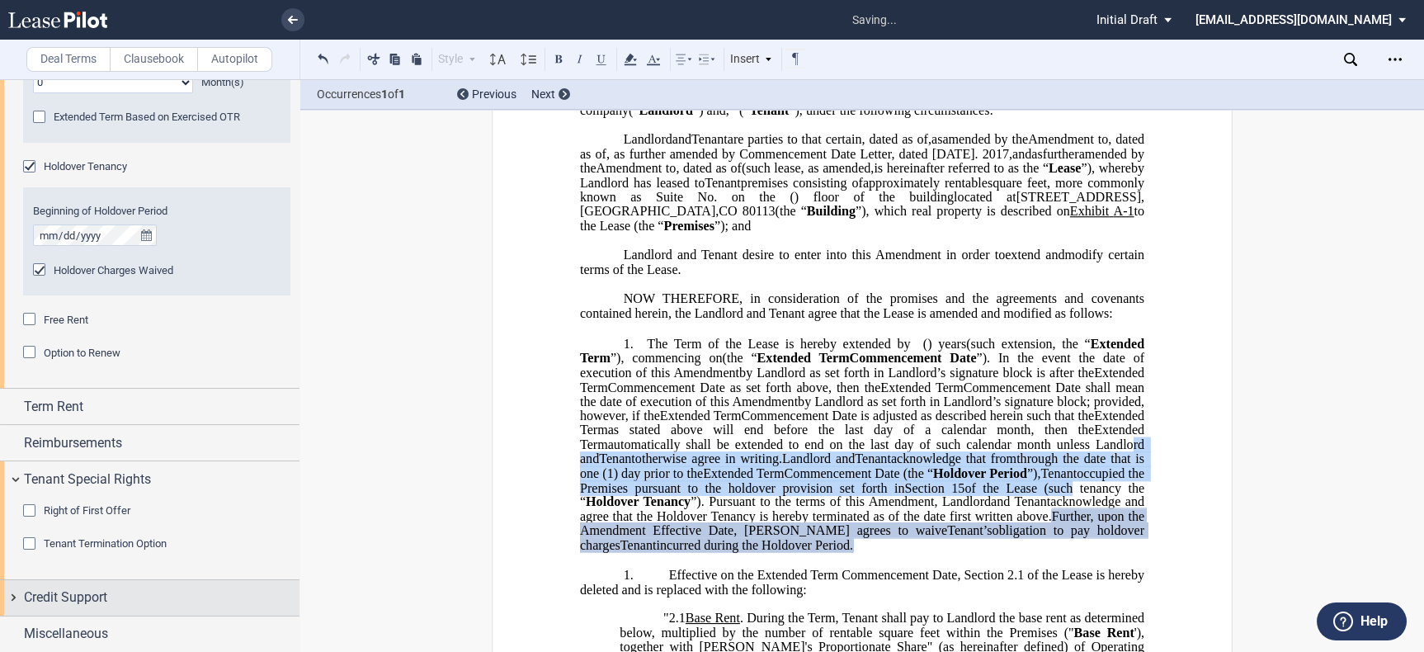
click at [139, 602] on div "Credit Support" at bounding box center [162, 597] width 276 height 20
click at [29, 540] on div "Tenant Termination Option" at bounding box center [31, 544] width 16 height 16
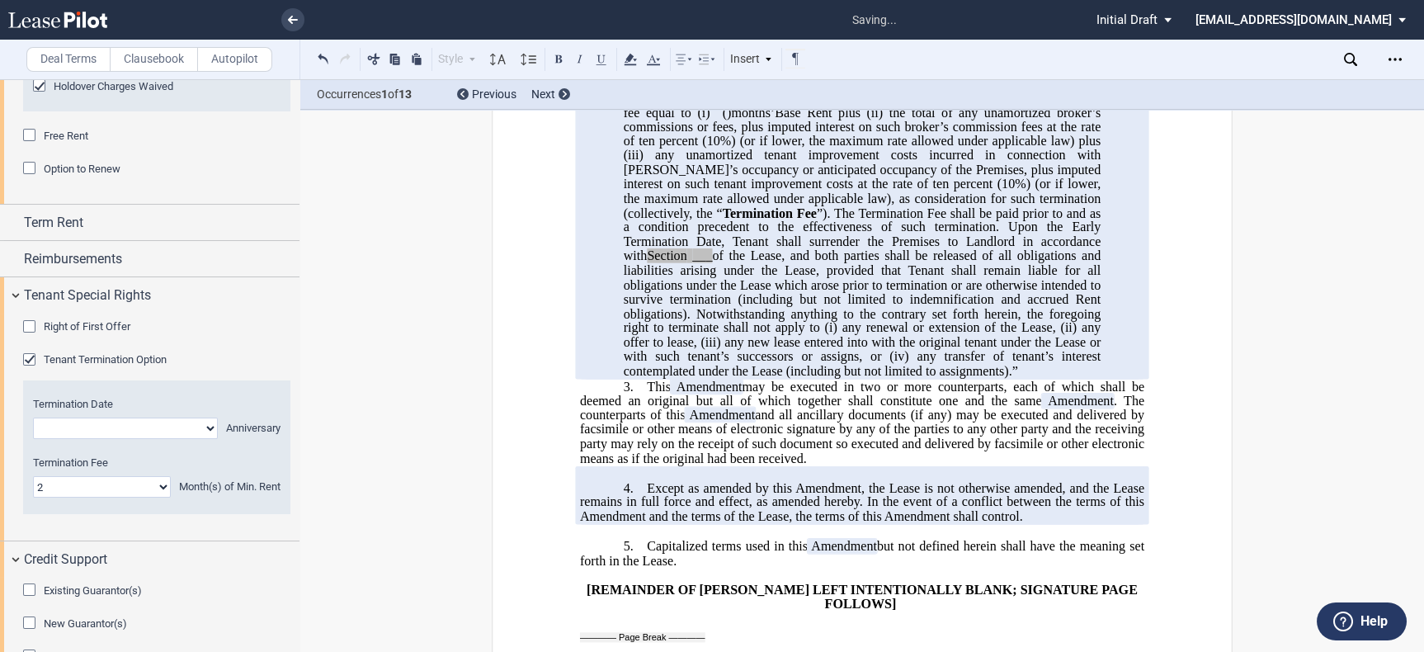
scroll to position [2253, 0]
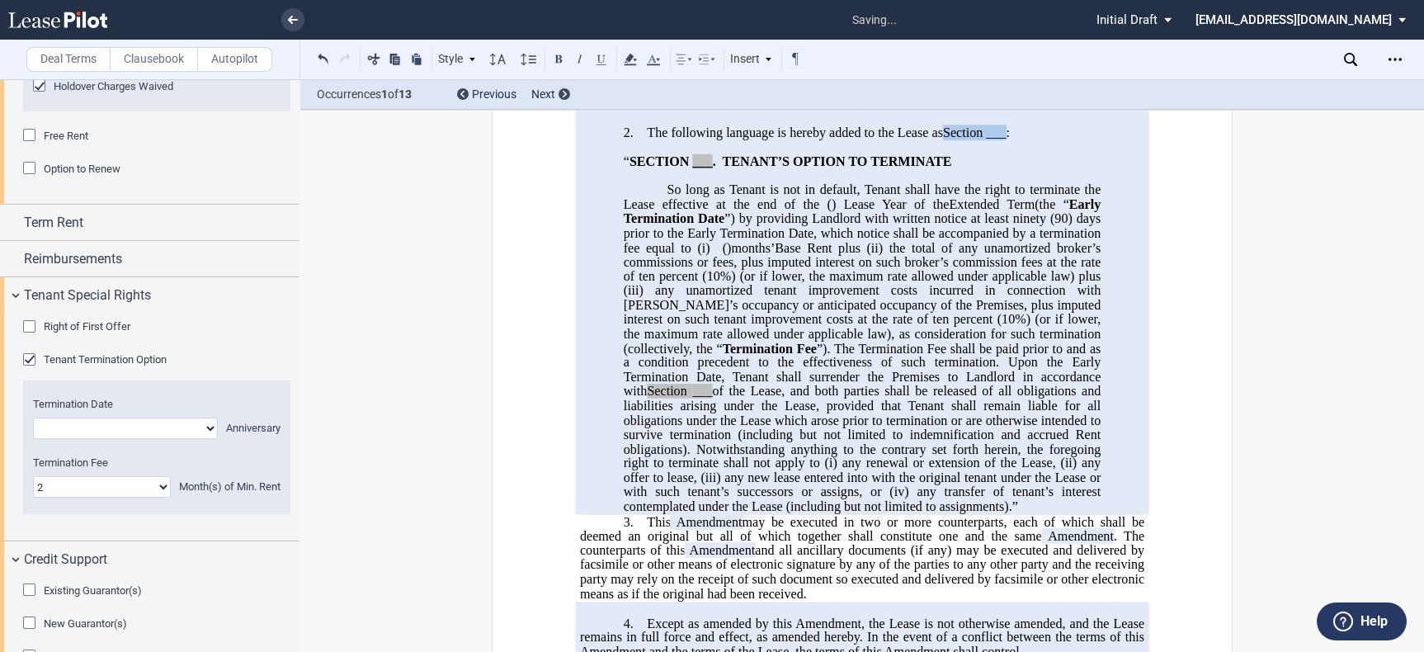
drag, startPoint x: 941, startPoint y: 190, endPoint x: 1006, endPoint y: 195, distance: 65.4
click at [1006, 139] on span "The following language is hereby added to the Lease as Section ___ :" at bounding box center [828, 132] width 363 height 15
click at [992, 139] on span "___" at bounding box center [996, 132] width 20 height 15
drag, startPoint x: 942, startPoint y: 192, endPoint x: 1007, endPoint y: 191, distance: 65.2
click at [1007, 139] on span "The following language is hereby added to the Lease as Section ___ :" at bounding box center [828, 132] width 363 height 15
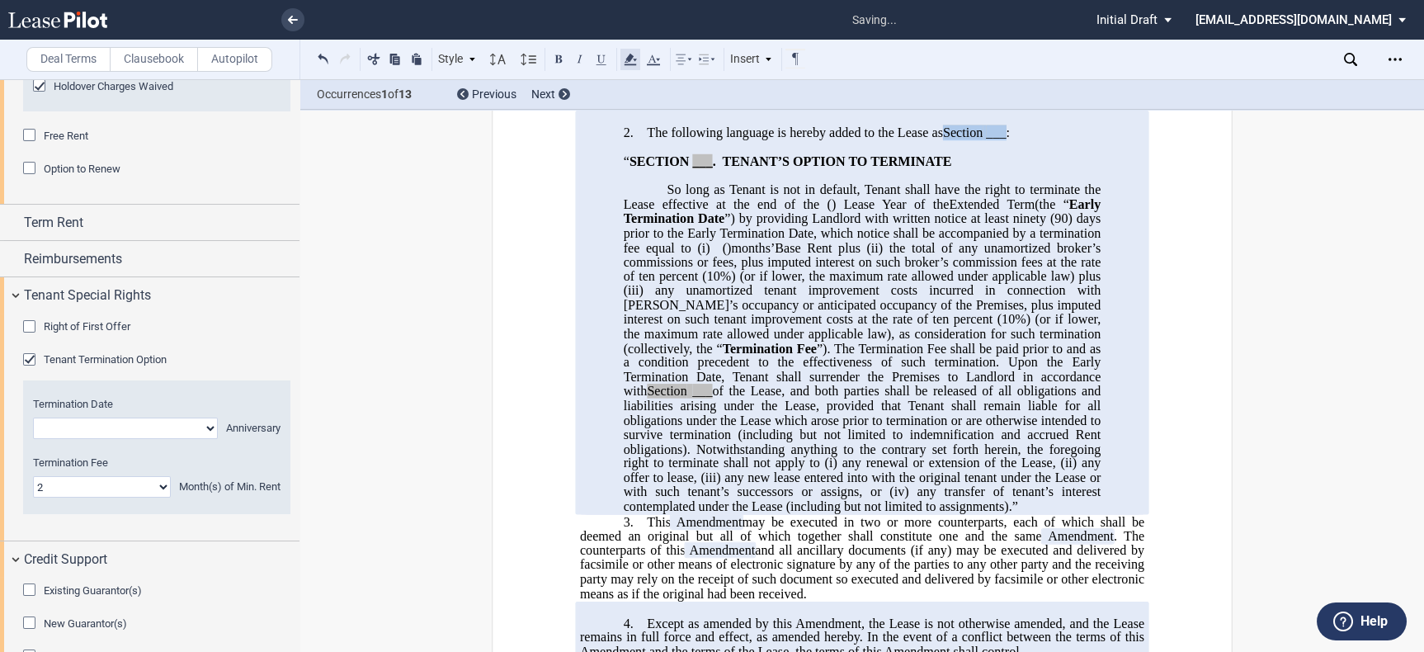
click at [634, 54] on icon at bounding box center [630, 59] width 20 height 20
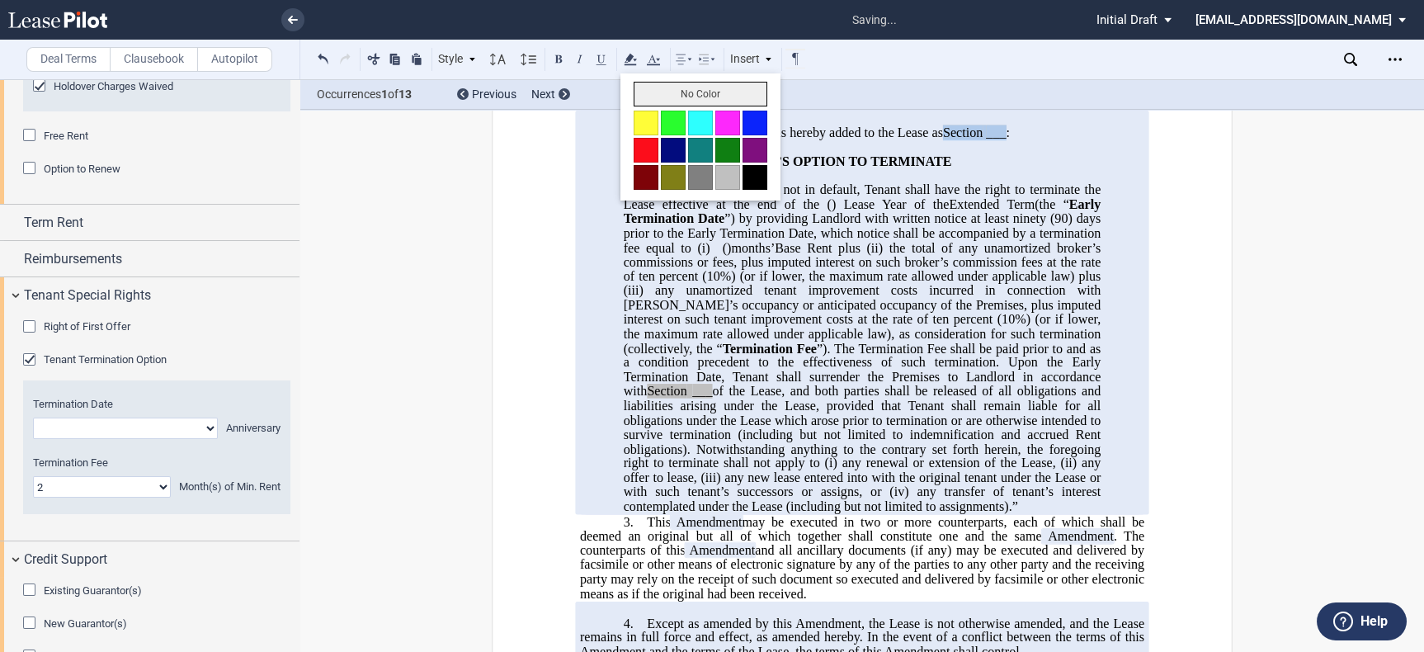
click at [667, 89] on button "No Color" at bounding box center [701, 94] width 134 height 25
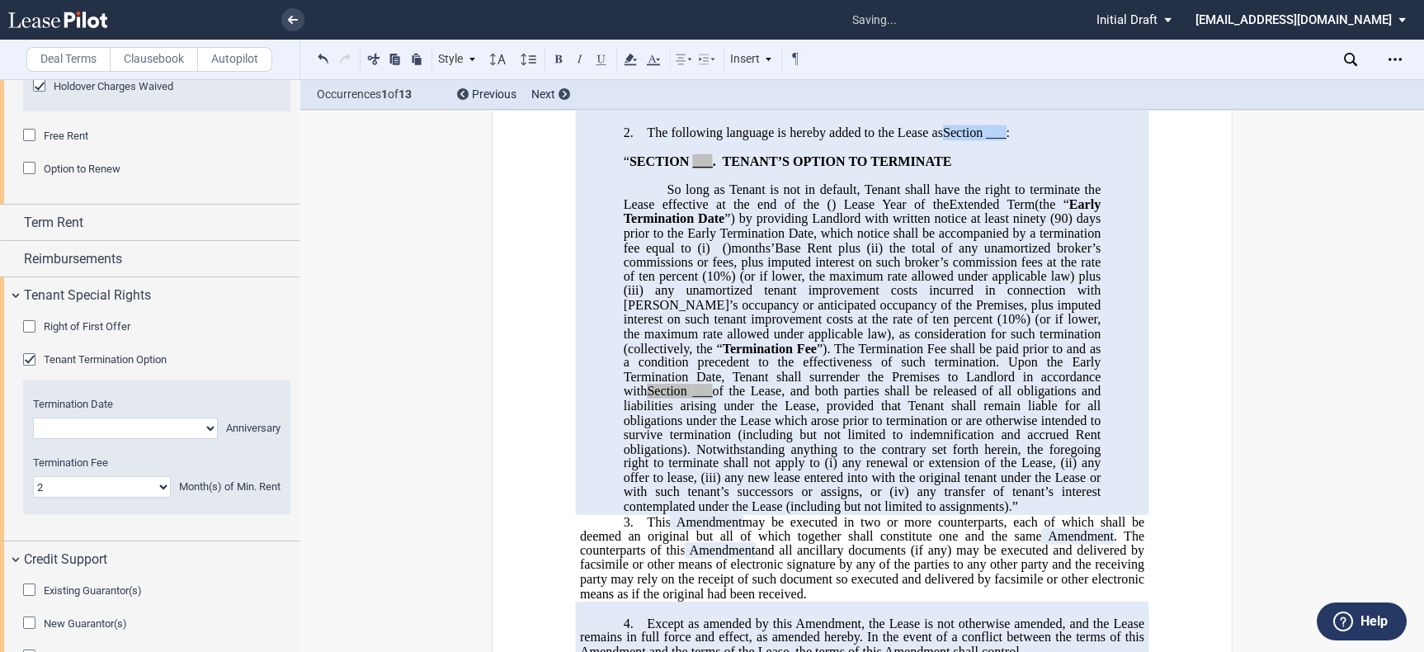
click at [986, 139] on span "___" at bounding box center [996, 132] width 20 height 15
click at [992, 139] on span "___" at bounding box center [996, 132] width 20 height 15
drag, startPoint x: 691, startPoint y: 217, endPoint x: 708, endPoint y: 219, distance: 16.7
click at [708, 168] on span "“ SECTION ___ . TENANT’S OPTION TO TERMINATE" at bounding box center [790, 160] width 332 height 15
drag, startPoint x: 705, startPoint y: 221, endPoint x: 644, endPoint y: 213, distance: 60.8
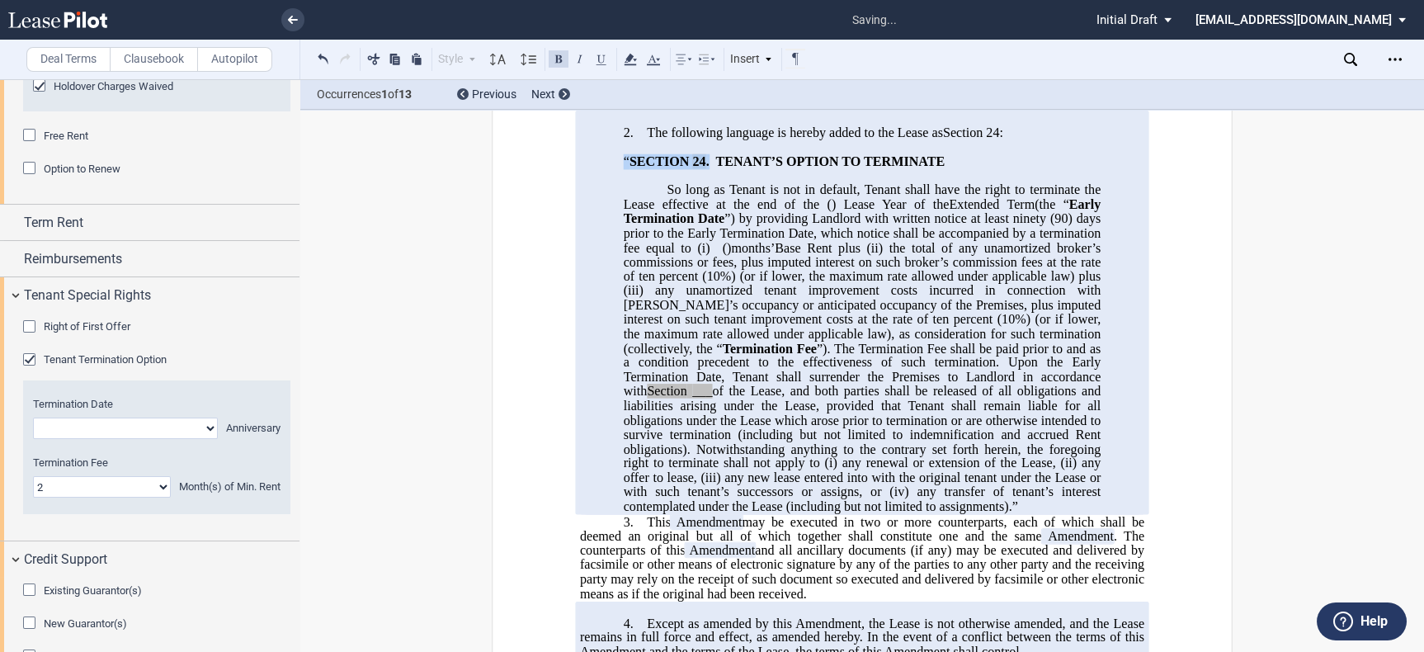
click at [646, 168] on span "“ SECTION 24 . TENANT’S OPTION TO TERMINATE" at bounding box center [786, 160] width 325 height 15
drag, startPoint x: 628, startPoint y: 61, endPoint x: 642, endPoint y: 80, distance: 23.6
click at [629, 61] on icon at bounding box center [630, 59] width 20 height 20
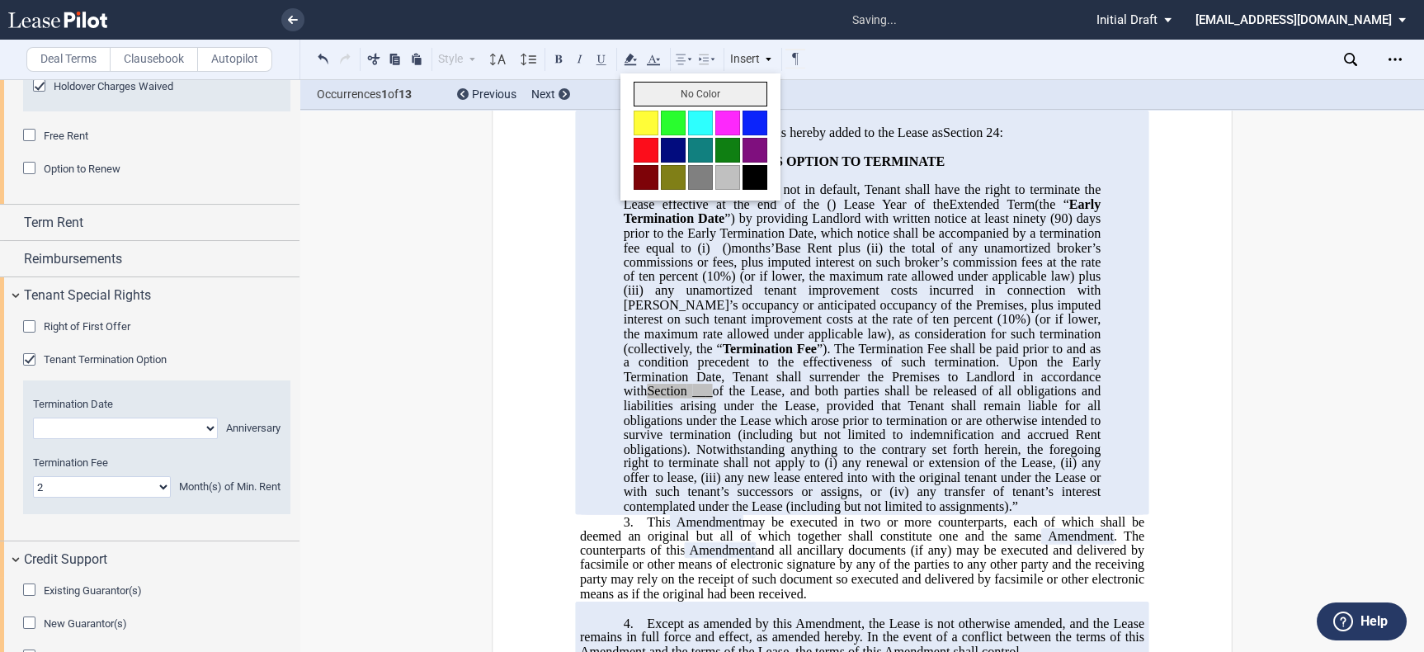
click at [667, 91] on button "No Color" at bounding box center [701, 94] width 134 height 25
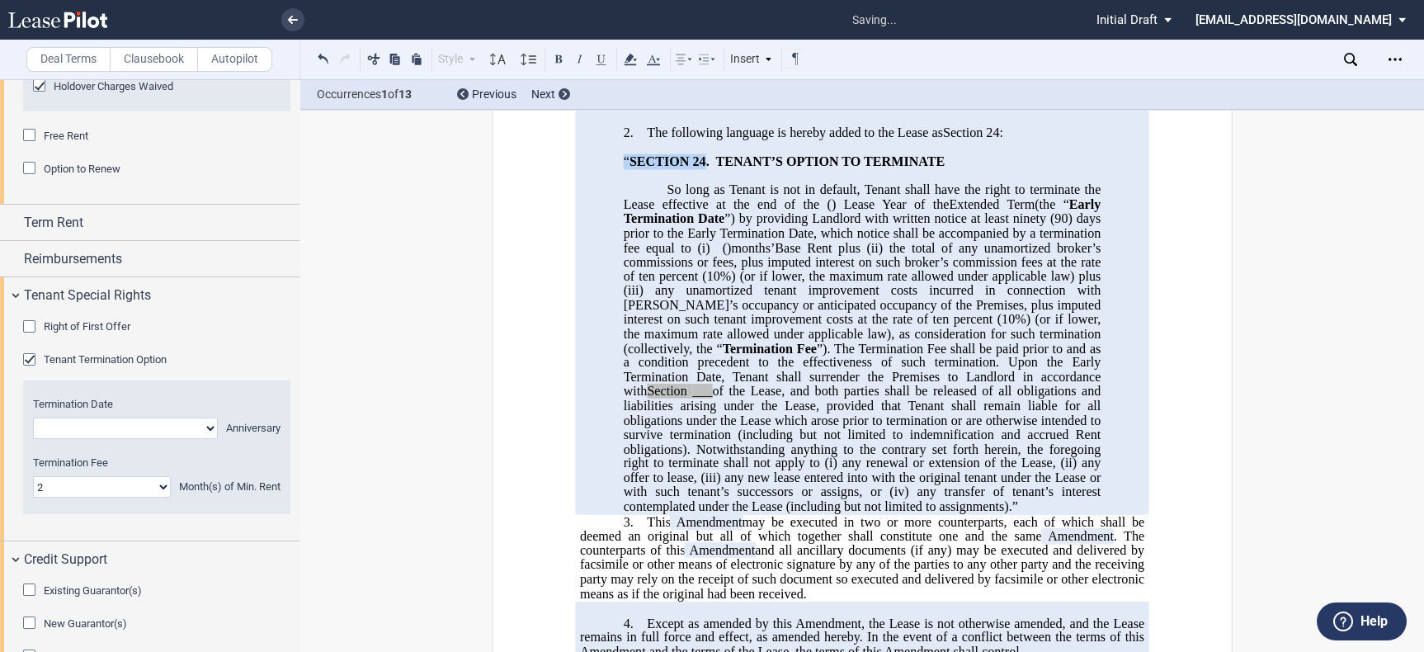
drag, startPoint x: 778, startPoint y: 437, endPoint x: 940, endPoint y: 496, distance: 172.0
click at [777, 398] on span "”). The Termination Fee shall be paid prior to and as a condition precedent to …" at bounding box center [864, 370] width 481 height 58
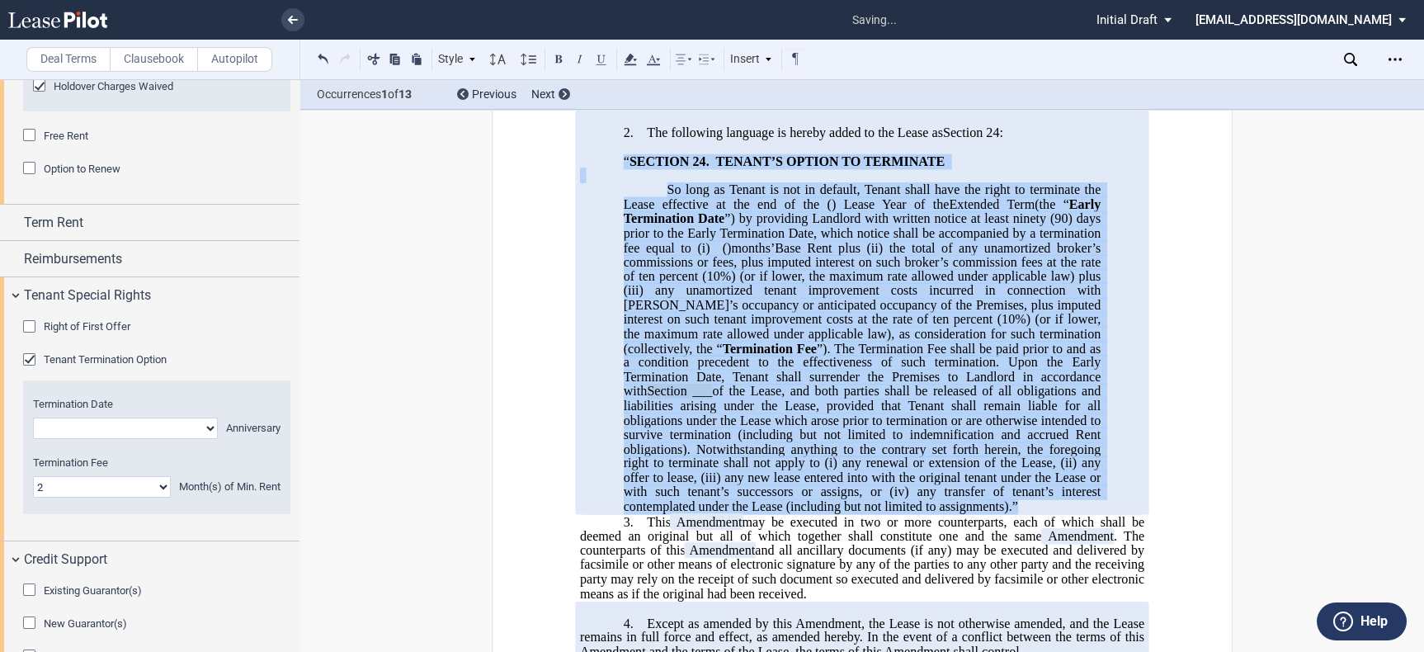
drag, startPoint x: 1027, startPoint y: 567, endPoint x: 612, endPoint y: 220, distance: 540.6
click at [612, 220] on div "!!SET_LEVEL_0!! !!LEASE_LEVEL_1!! 2. The following language is hereby added to …" at bounding box center [862, 312] width 564 height 403
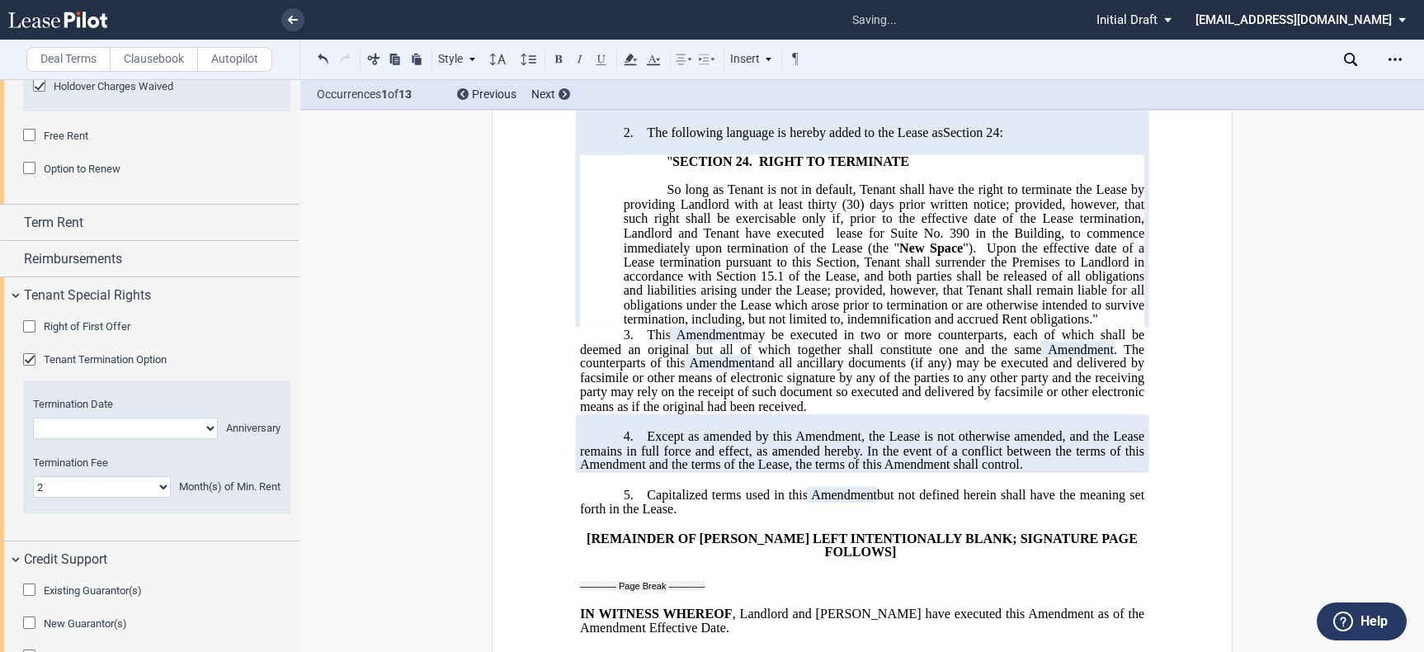
click at [1116, 327] on p "So long as Tenant is not in default, Tenant shall have the right to terminate t…" at bounding box center [884, 255] width 521 height 144
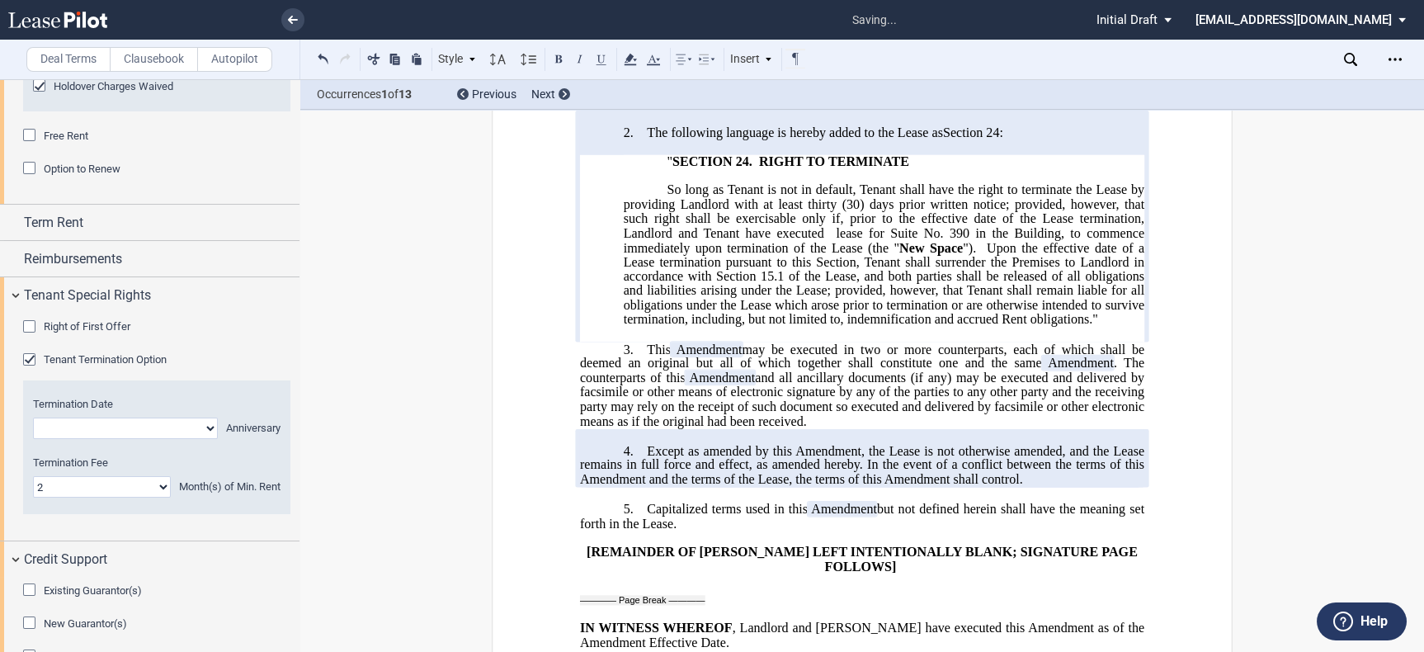
click at [746, 240] on span "have executed" at bounding box center [785, 232] width 78 height 15
click at [832, 254] on span "lease for Suite No. 390 in the Building, to commence immediately upon terminati…" at bounding box center [886, 239] width 524 height 29
click at [941, 254] on span "lease for Suite No. 390 in the Building, to commence immediately upon terminati…" at bounding box center [886, 239] width 524 height 29
click at [162, 64] on label "Clausebook" at bounding box center [154, 59] width 88 height 25
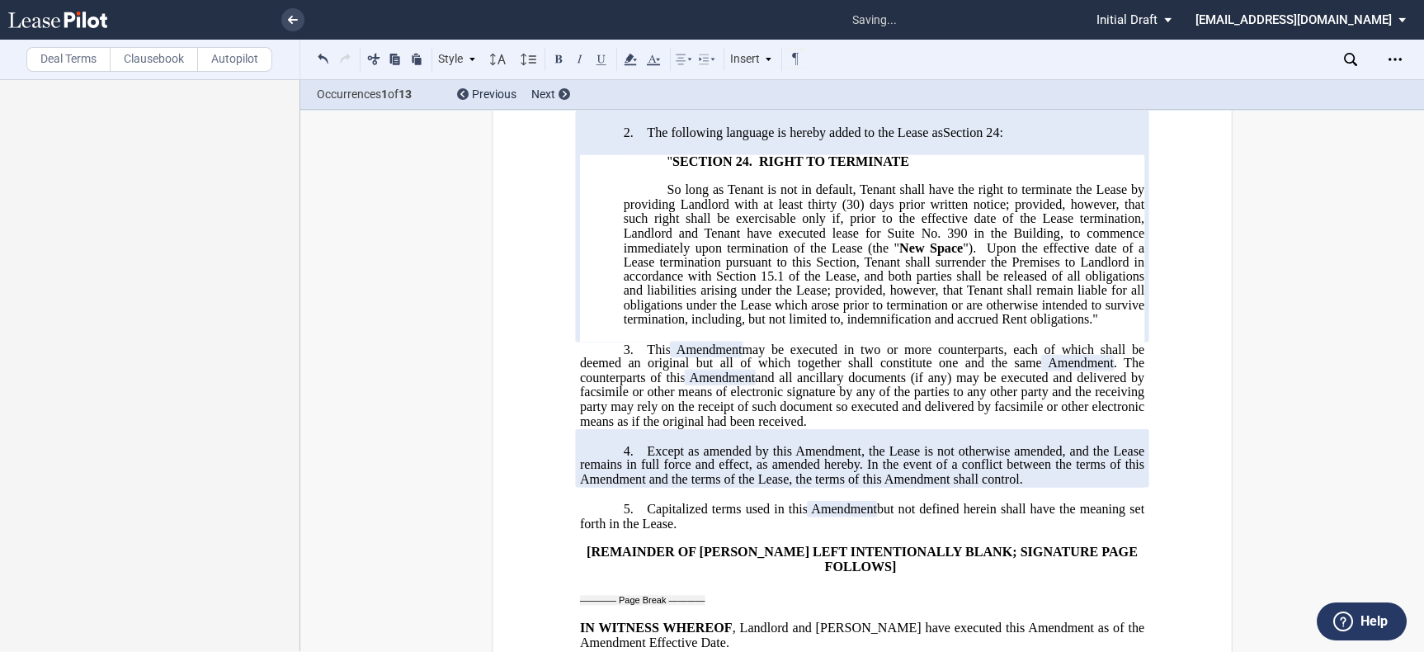
scroll to position [0, 0]
click at [647, 356] on span "This" at bounding box center [659, 349] width 24 height 15
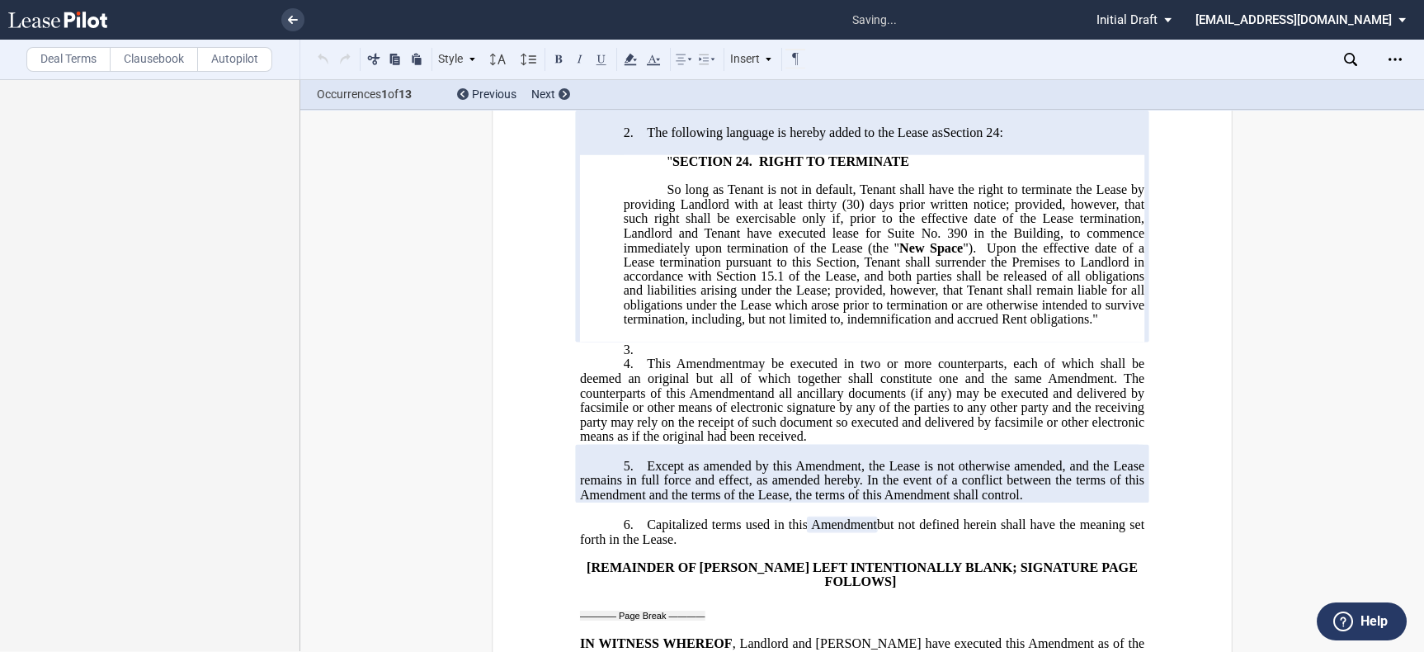
click at [649, 357] on p "3. ﻿" at bounding box center [862, 350] width 564 height 16
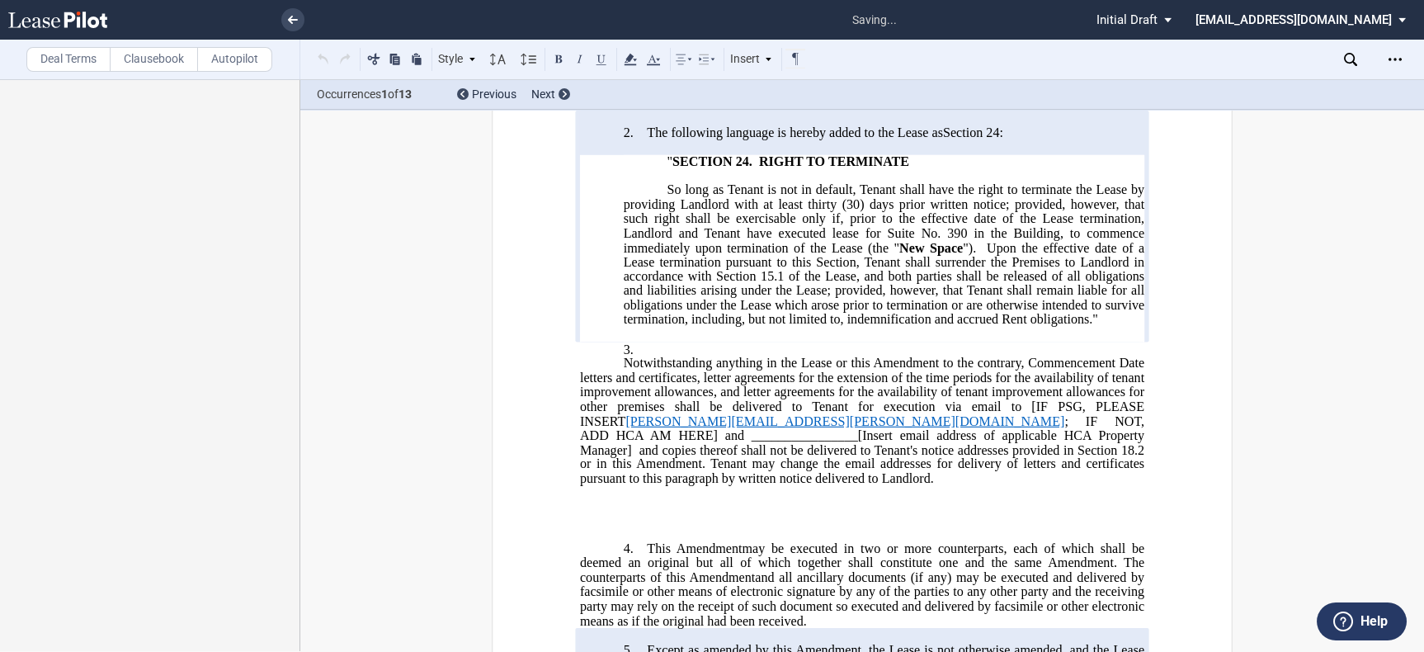
click at [613, 426] on p "Notwithstanding anything in the Lease or this Amendment to the contrary, Commen…" at bounding box center [862, 421] width 564 height 130
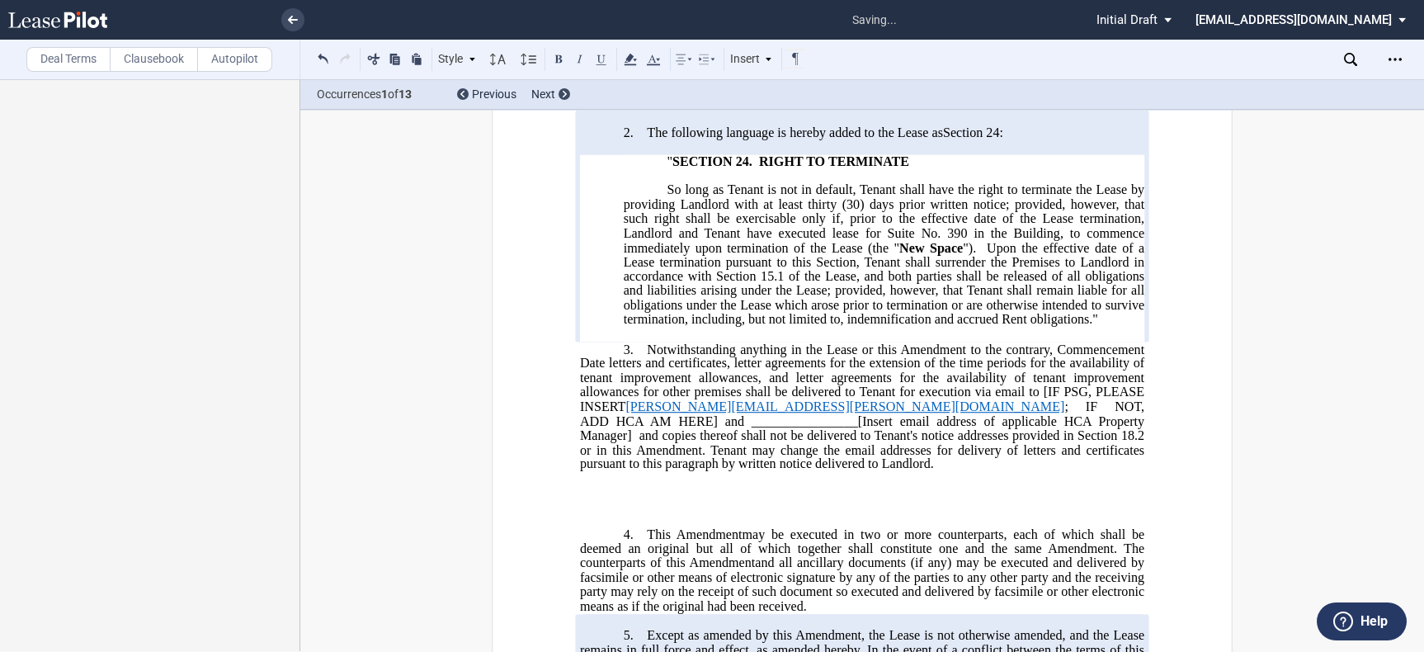
click at [898, 384] on span "Notwithstanding anything in the Lease or this Amendment to the contrary, Commen…" at bounding box center [864, 363] width 568 height 43
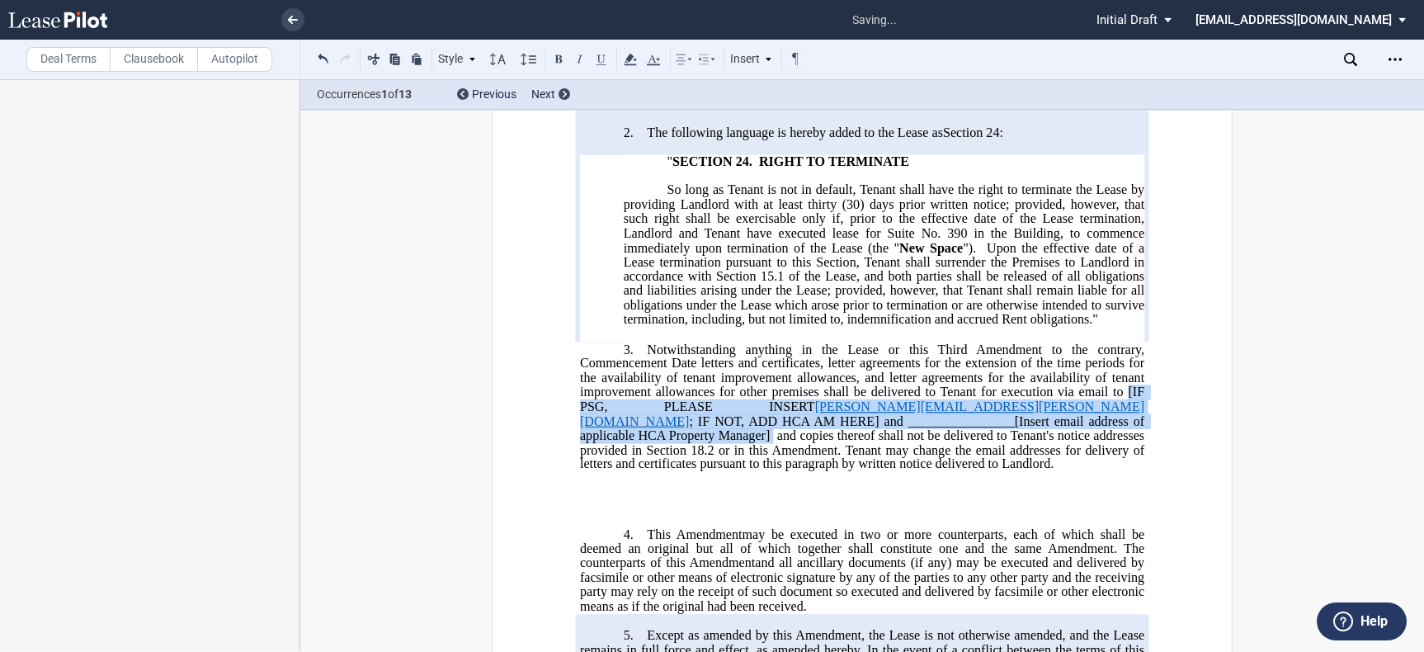
drag, startPoint x: 1123, startPoint y: 451, endPoint x: 1078, endPoint y: 479, distance: 52.6
click at [1078, 471] on span "Notwithstanding anything in the Lease or this Third Amendment to the contrary, …" at bounding box center [864, 407] width 568 height 130
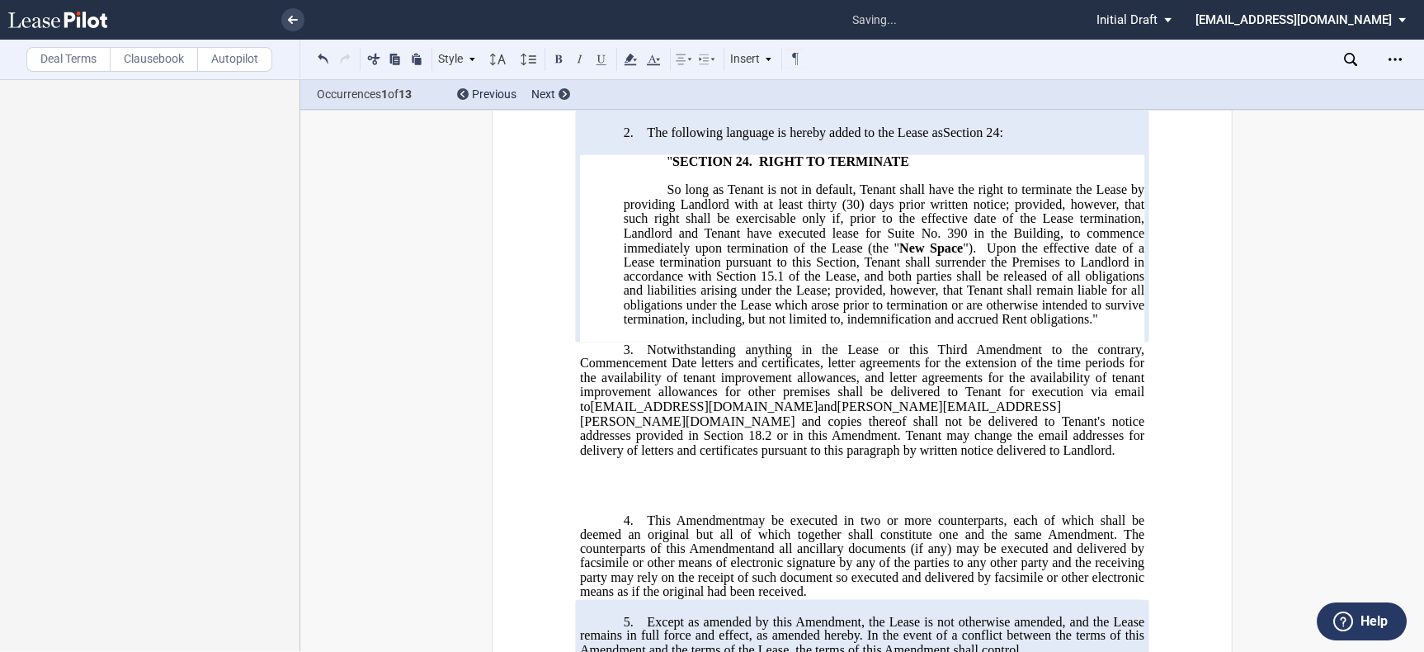
click at [969, 456] on span "and copies thereof shall not be delivered to Tenant's notice addresses provided…" at bounding box center [864, 434] width 568 height 43
click at [679, 563] on div "!!SET_LEVEL_0!! !!LEASE_LEVEL_1!! 3. ﻿ !!SET_LEVEL_0!! !!LEASE_LEVEL_1!! 3. ﻿ N…" at bounding box center [862, 471] width 564 height 258
click at [683, 473] on p "﻿" at bounding box center [862, 465] width 564 height 16
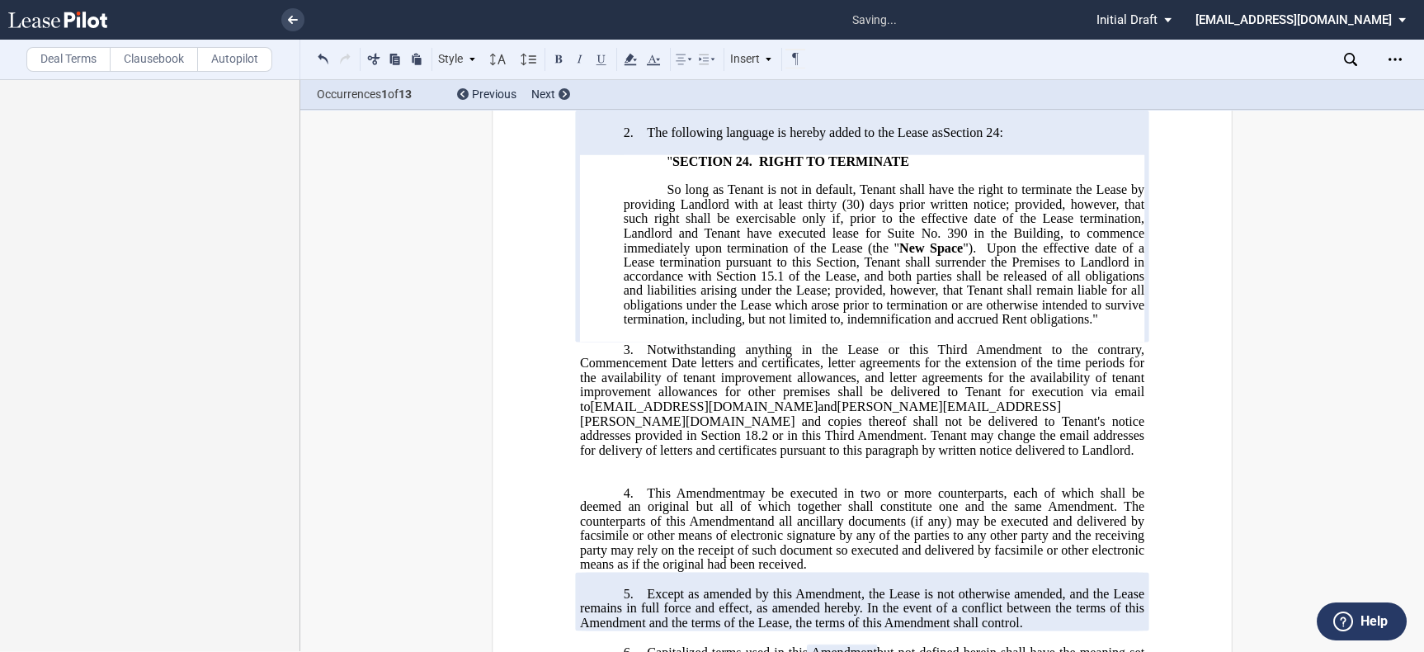
click at [671, 473] on p "﻿" at bounding box center [862, 465] width 564 height 16
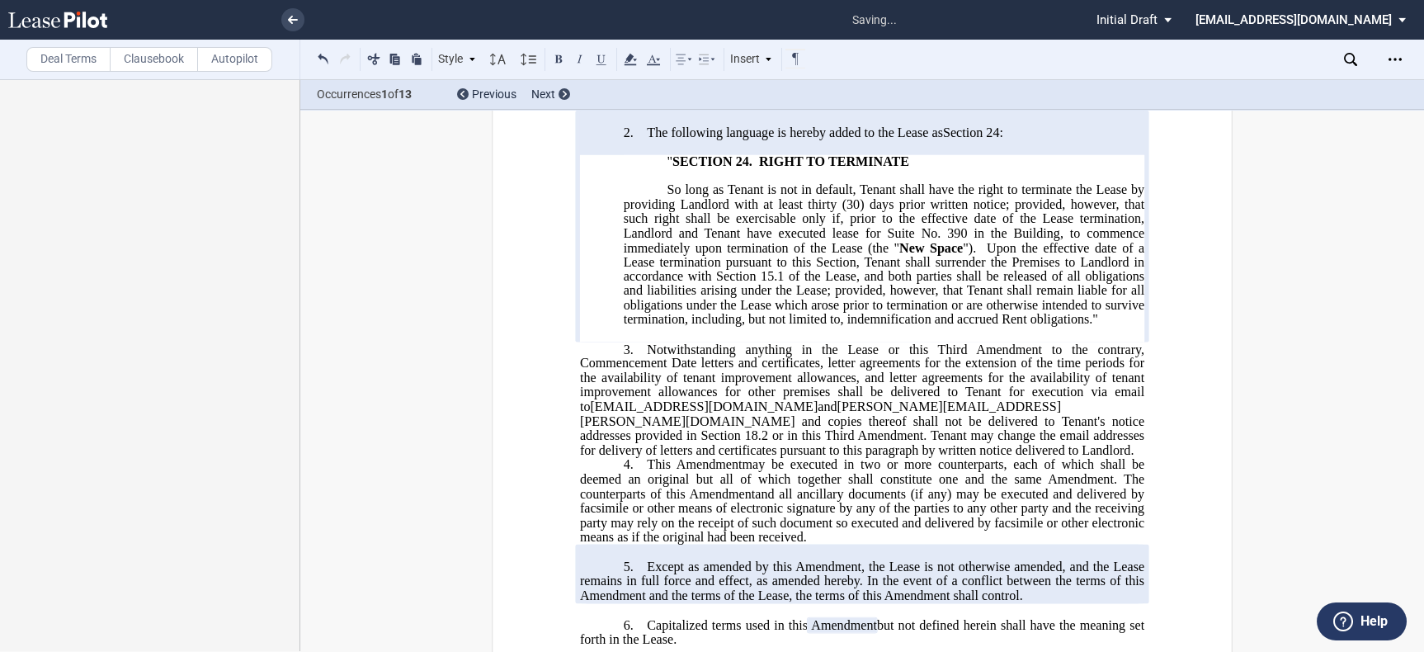
click at [747, 458] on p "3. ﻿ Notwithstanding anything in the Lease or this Third Amendment to the contr…" at bounding box center [862, 400] width 564 height 116
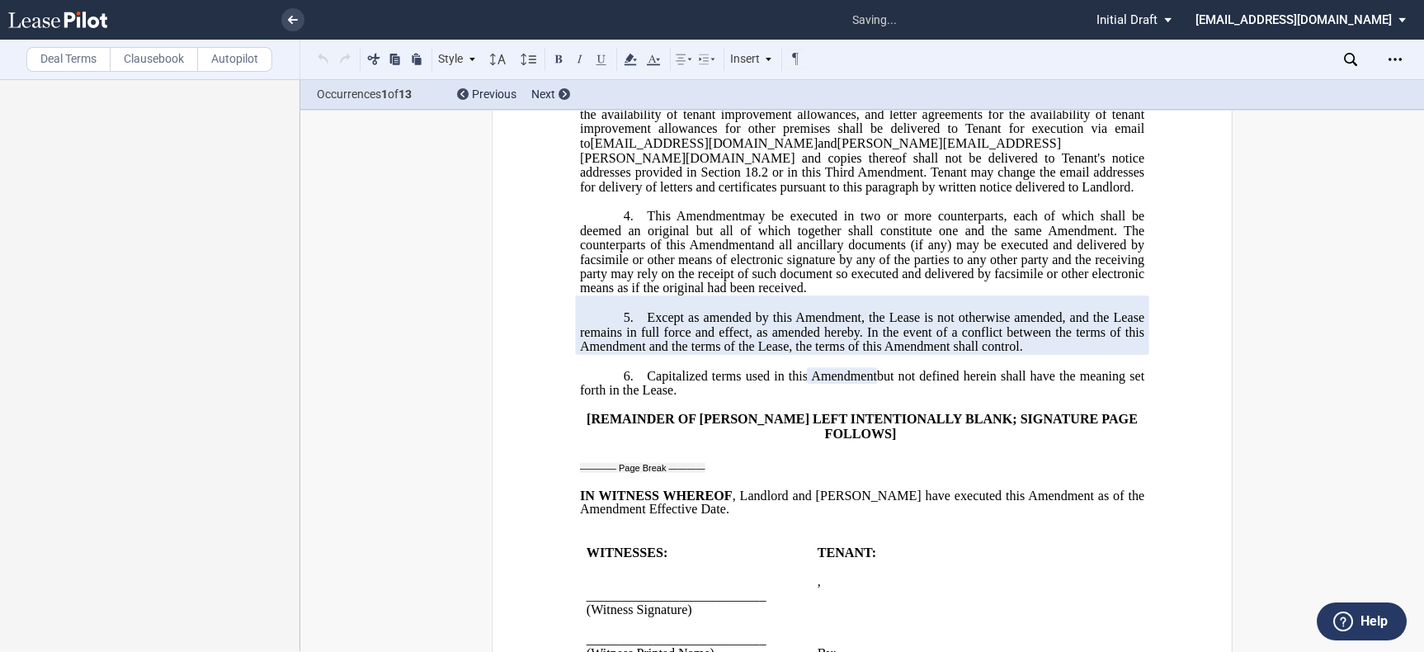
scroll to position [2619, 0]
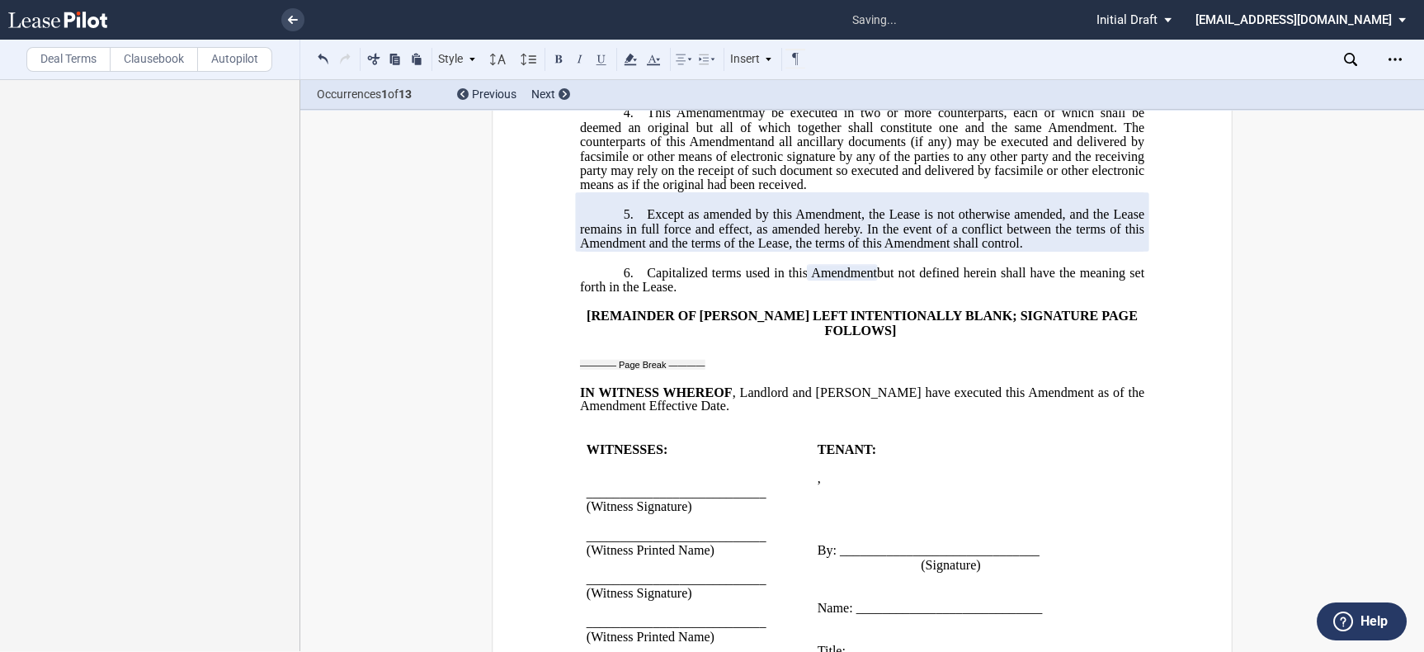
click at [695, 385] on p "﻿" at bounding box center [862, 378] width 564 height 14
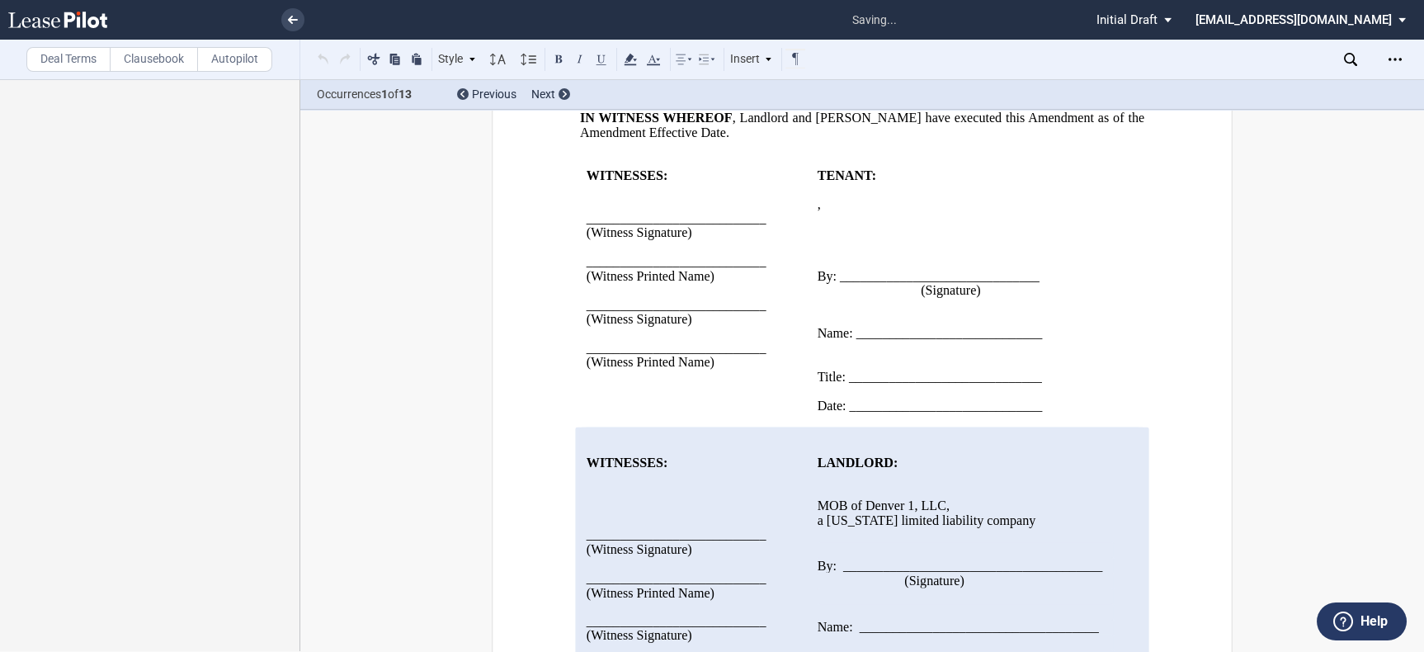
scroll to position [2894, 0]
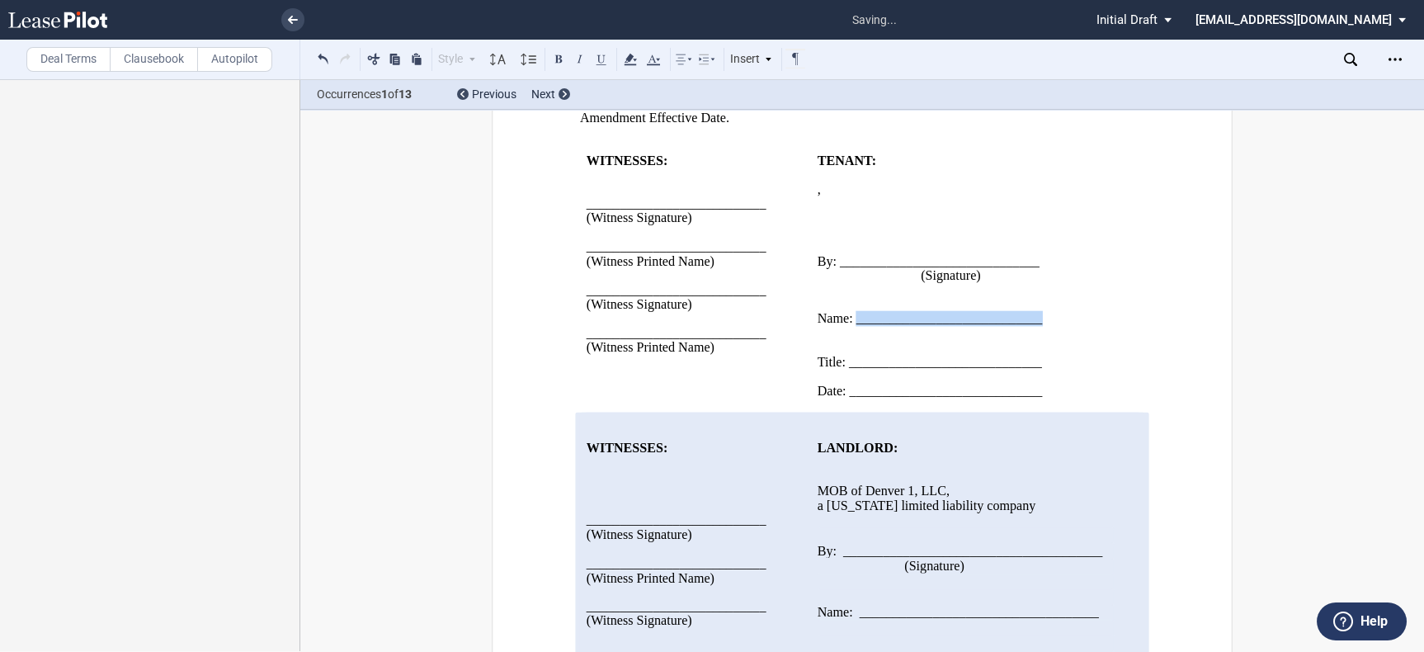
drag, startPoint x: 855, startPoint y: 365, endPoint x: 1036, endPoint y: 359, distance: 180.8
click at [1036, 326] on span "Name: ____________________________" at bounding box center [930, 318] width 225 height 15
drag, startPoint x: 846, startPoint y: 407, endPoint x: 1042, endPoint y: 414, distance: 195.7
click at [1042, 369] on p "Title: _____________________________" at bounding box center [966, 362] width 296 height 14
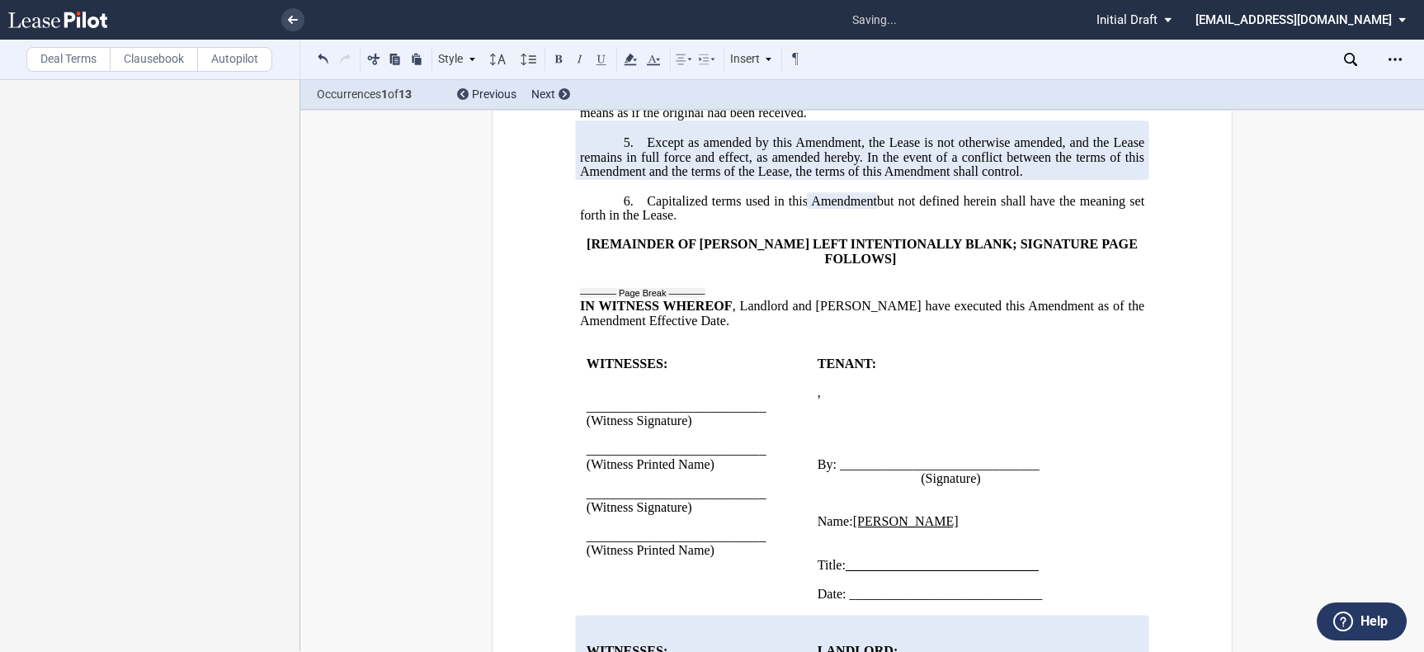
click at [893, 572] on span "_____________________________" at bounding box center [942, 564] width 193 height 15
drag, startPoint x: 851, startPoint y: 606, endPoint x: 1039, endPoint y: 611, distance: 188.2
click at [1039, 572] on p "Title: _____________________________" at bounding box center [966, 565] width 296 height 14
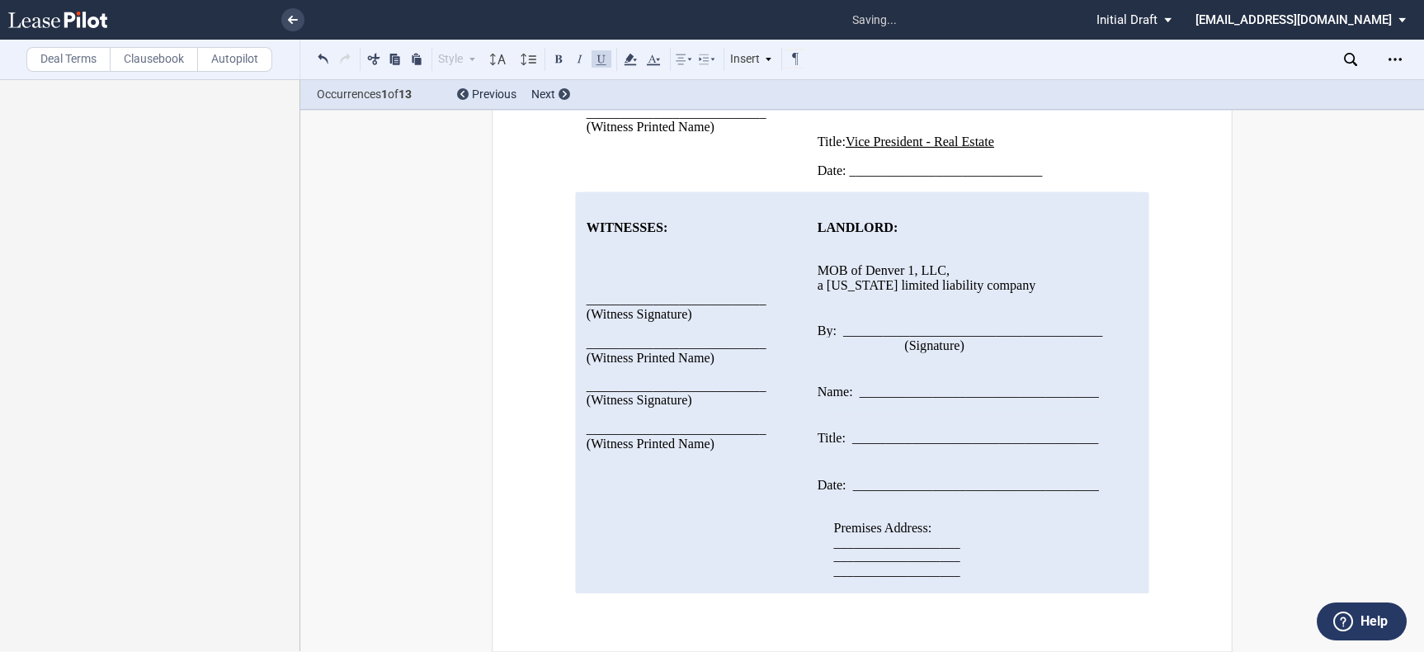
scroll to position [3173, 0]
drag, startPoint x: 956, startPoint y: 576, endPoint x: 824, endPoint y: 544, distance: 135.9
click at [824, 544] on div "Premises Address: ___________________ ___________________ ___________________" at bounding box center [966, 535] width 296 height 87
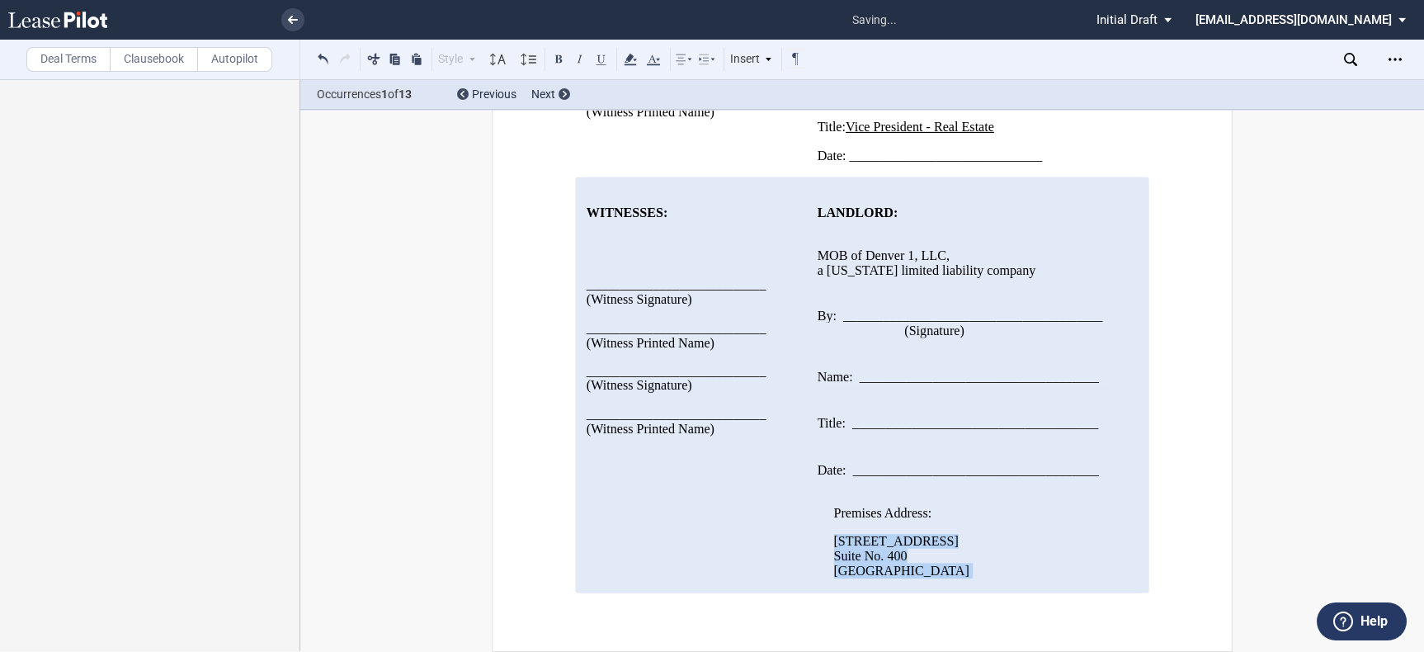
scroll to position [3145, 0]
click at [902, 563] on p "Suite No. 400" at bounding box center [973, 556] width 280 height 14
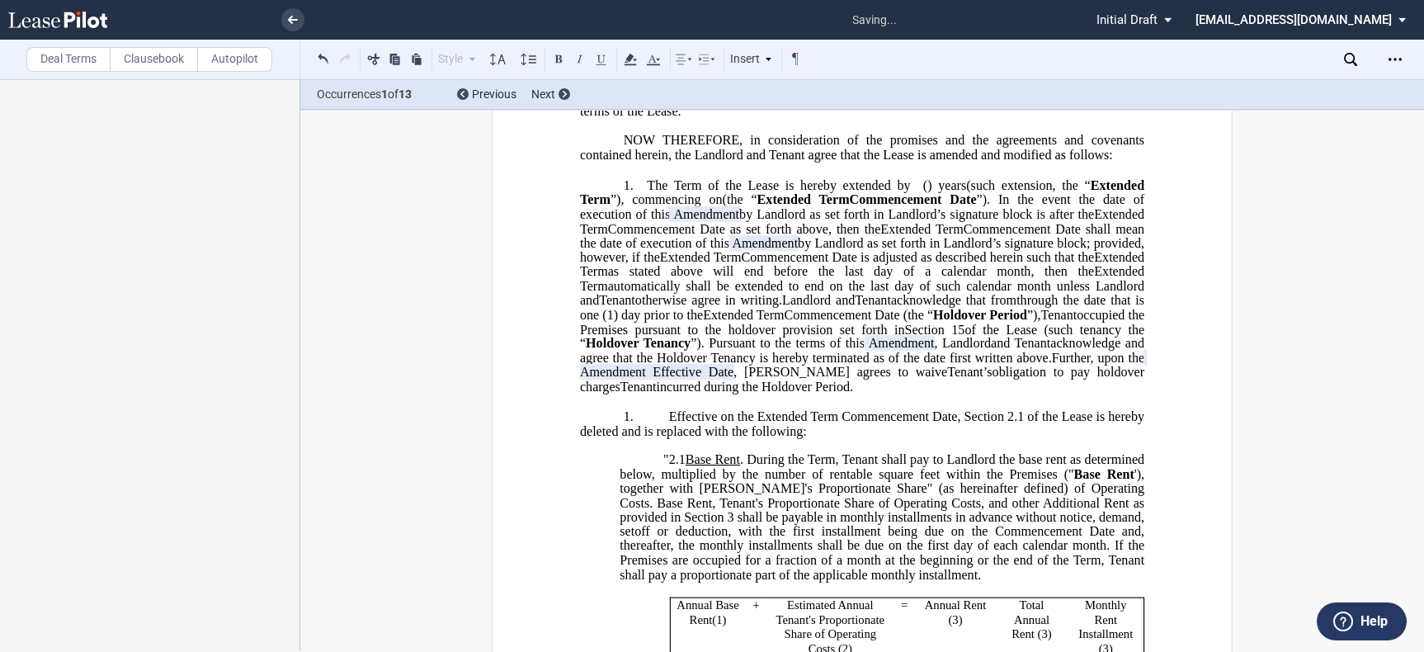
scroll to position [761, 0]
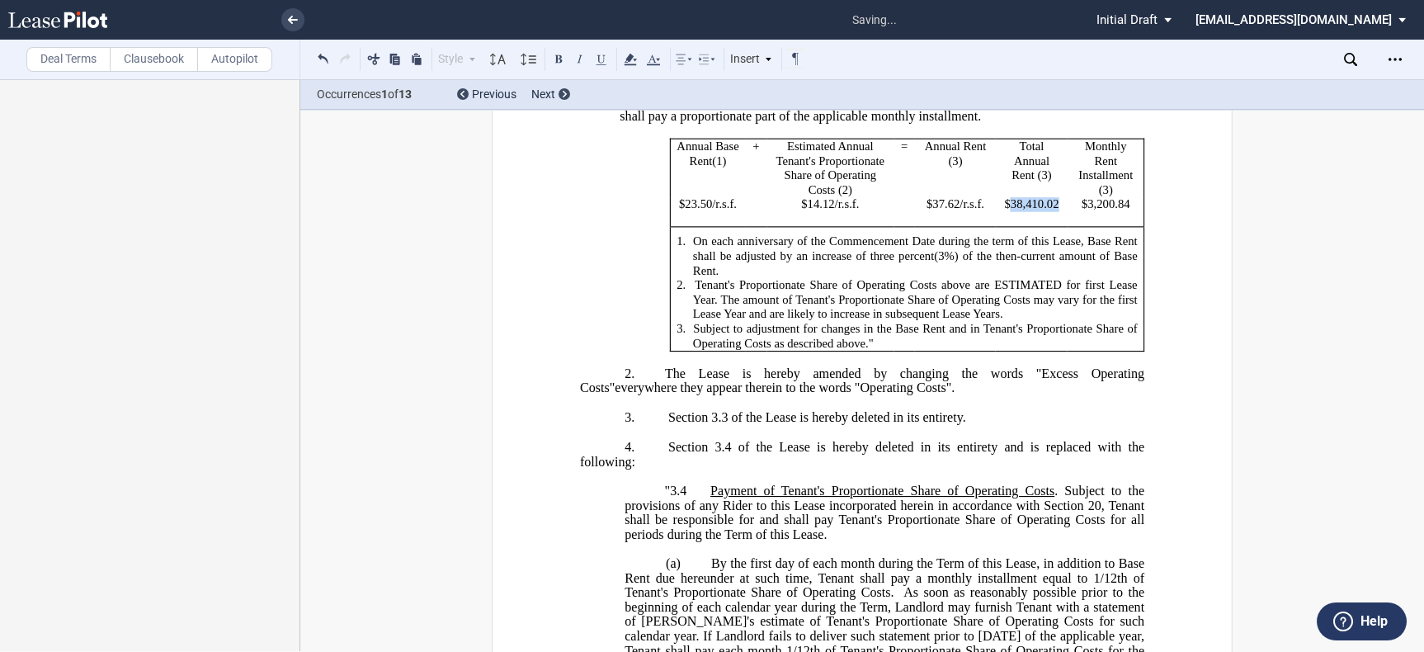
drag, startPoint x: 1007, startPoint y: 257, endPoint x: 1055, endPoint y: 259, distance: 47.9
click at [1055, 212] on p "$ 38,410.02" at bounding box center [1031, 204] width 59 height 15
click at [605, 61] on button at bounding box center [601, 59] width 20 height 20
drag, startPoint x: 1084, startPoint y: 257, endPoint x: 1116, endPoint y: 257, distance: 32.2
click at [1116, 211] on span "3,200.84" at bounding box center [1108, 204] width 42 height 14
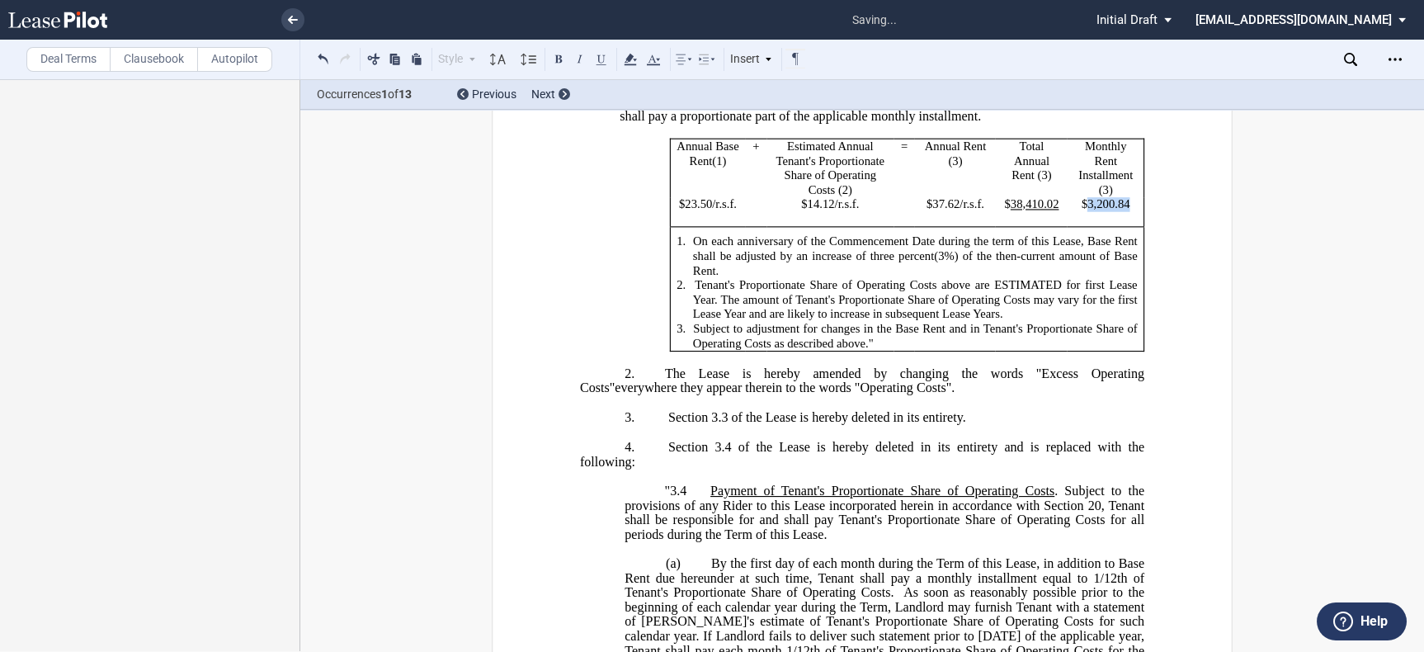
drag, startPoint x: 1124, startPoint y: 257, endPoint x: 1086, endPoint y: 256, distance: 38.8
click at [1087, 211] on span "3,200.84" at bounding box center [1108, 204] width 42 height 14
click at [592, 57] on button at bounding box center [601, 59] width 20 height 20
drag, startPoint x: 683, startPoint y: 259, endPoint x: 713, endPoint y: 256, distance: 29.9
click at [713, 212] on p "$23.50 /r.s.f." at bounding box center [707, 204] width 62 height 15
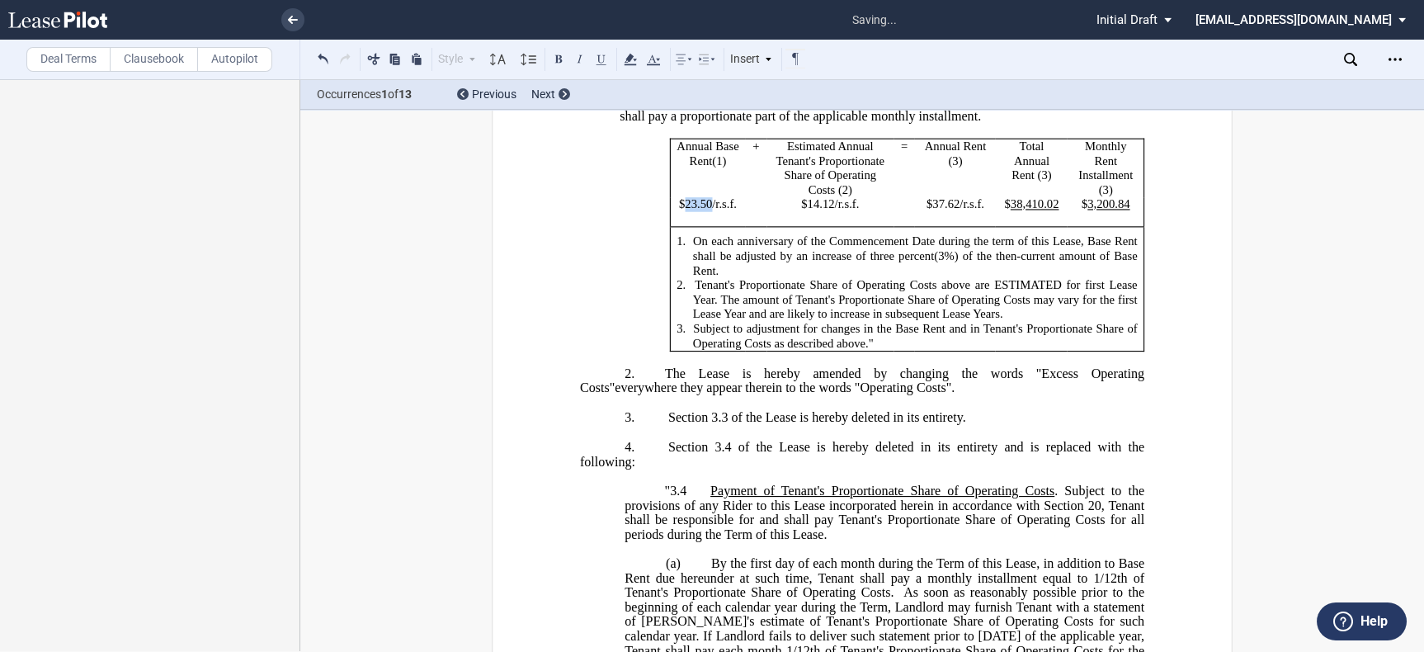
drag, startPoint x: 709, startPoint y: 255, endPoint x: 681, endPoint y: 255, distance: 28.0
click at [681, 212] on p "$23.50 /r.s.f." at bounding box center [707, 204] width 62 height 15
click at [606, 61] on button at bounding box center [601, 59] width 20 height 20
drag, startPoint x: 803, startPoint y: 257, endPoint x: 827, endPoint y: 255, distance: 23.2
click at [827, 211] on span "$14.12" at bounding box center [817, 204] width 33 height 14
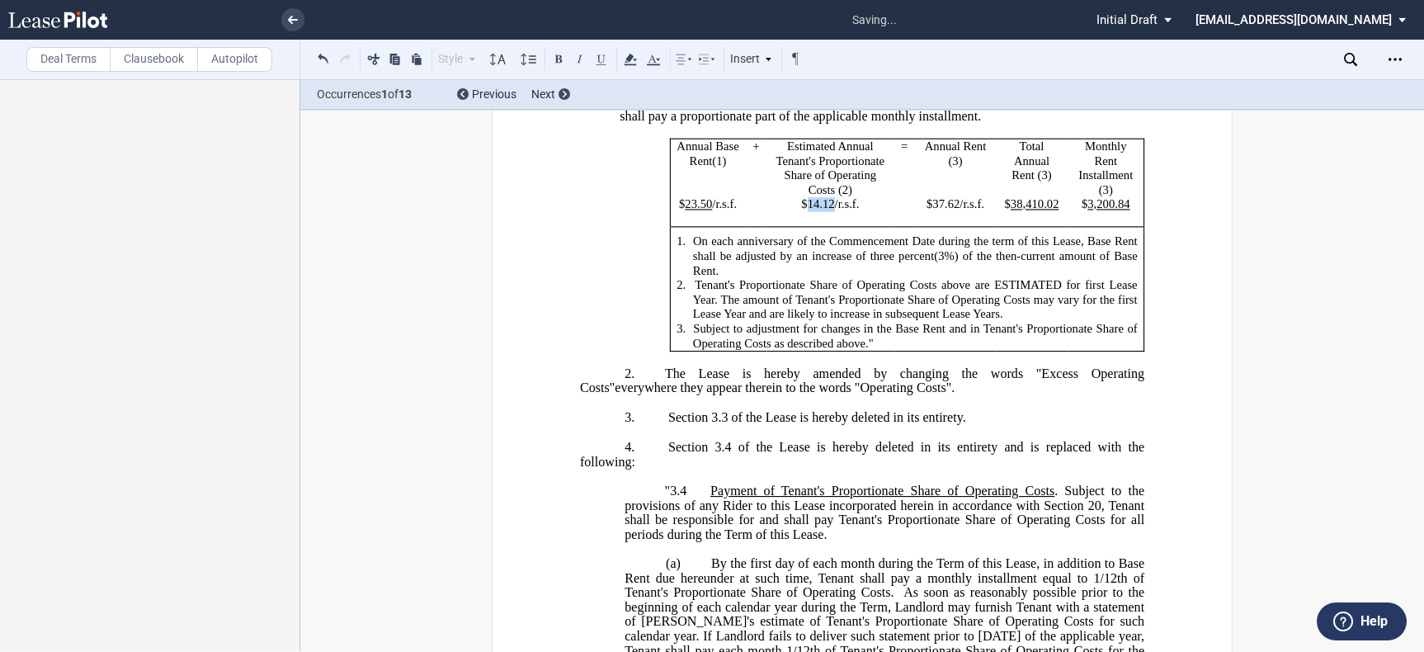
drag, startPoint x: 828, startPoint y: 255, endPoint x: 805, endPoint y: 255, distance: 23.1
click at [805, 211] on span "$14.12" at bounding box center [817, 204] width 33 height 14
click at [596, 58] on button at bounding box center [601, 59] width 20 height 20
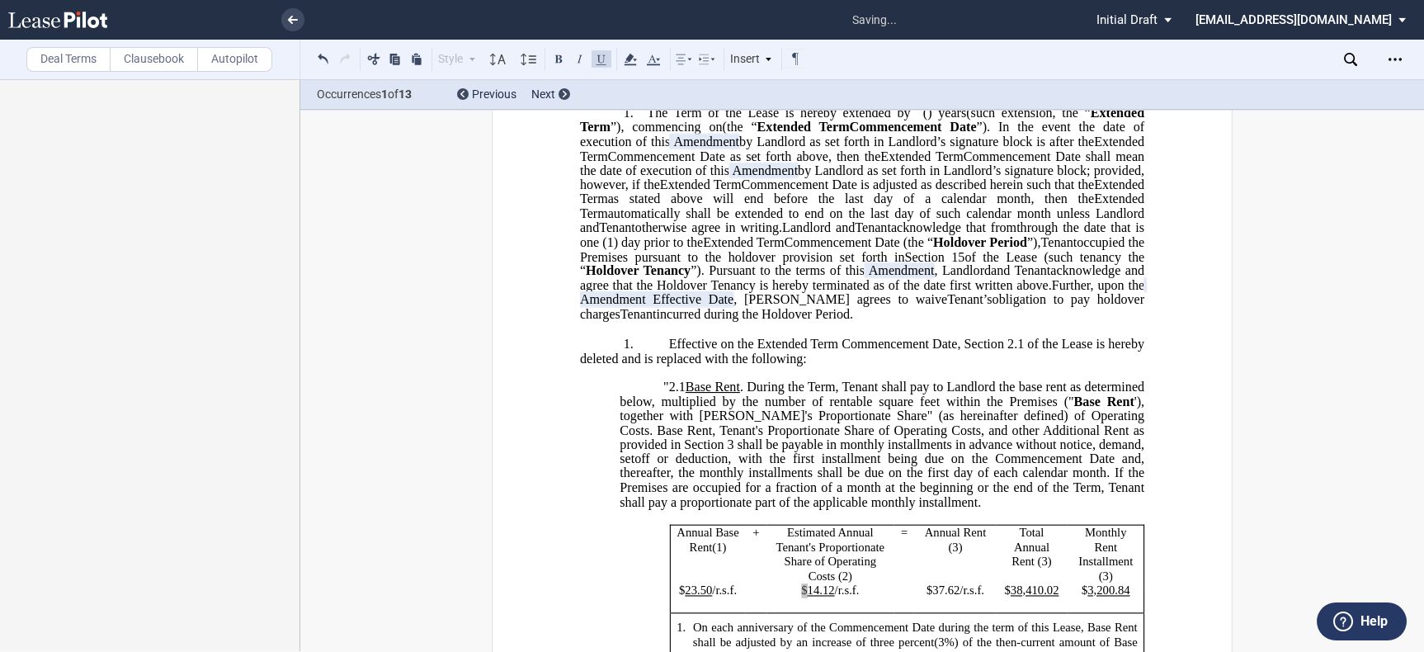
scroll to position [530, 0]
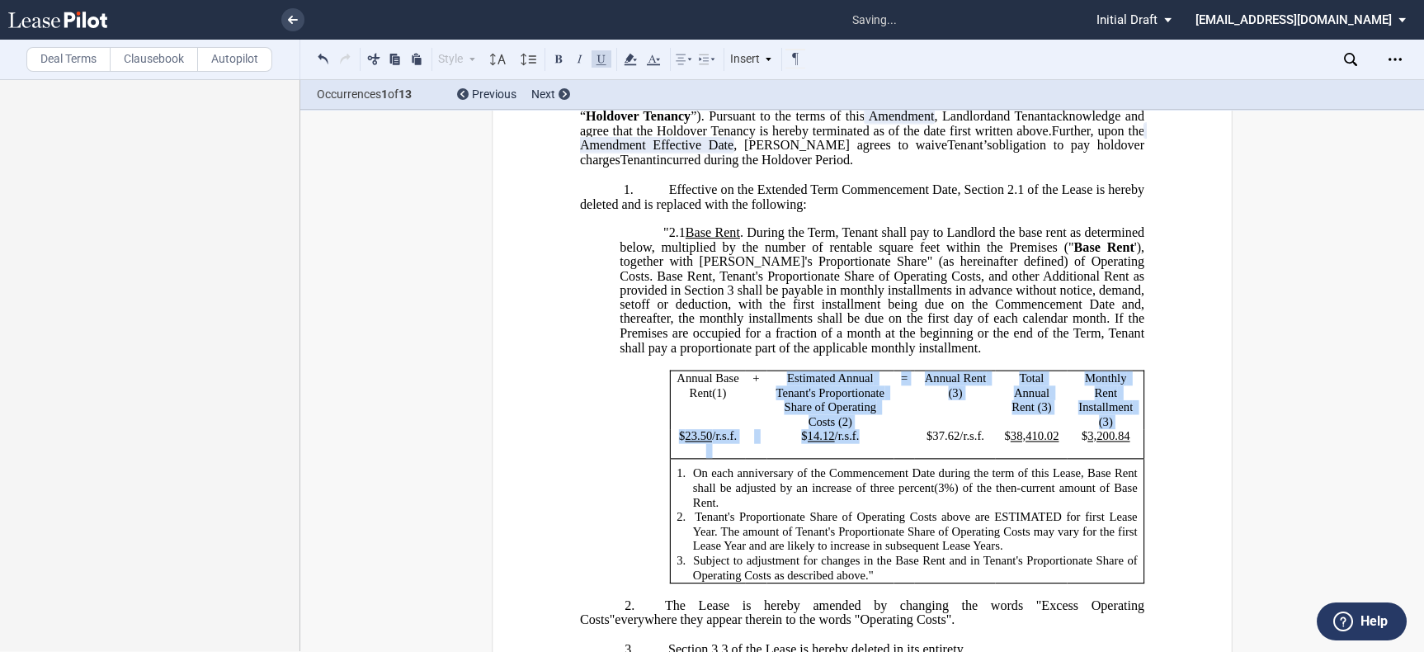
drag, startPoint x: 855, startPoint y: 492, endPoint x: 767, endPoint y: 426, distance: 110.2
click at [774, 429] on tbody "Annual Base Rent(1) + Estimated Annual Tenant's Proportionate Share of Operatin…" at bounding box center [907, 476] width 474 height 212
click at [628, 60] on use at bounding box center [630, 60] width 12 height 12
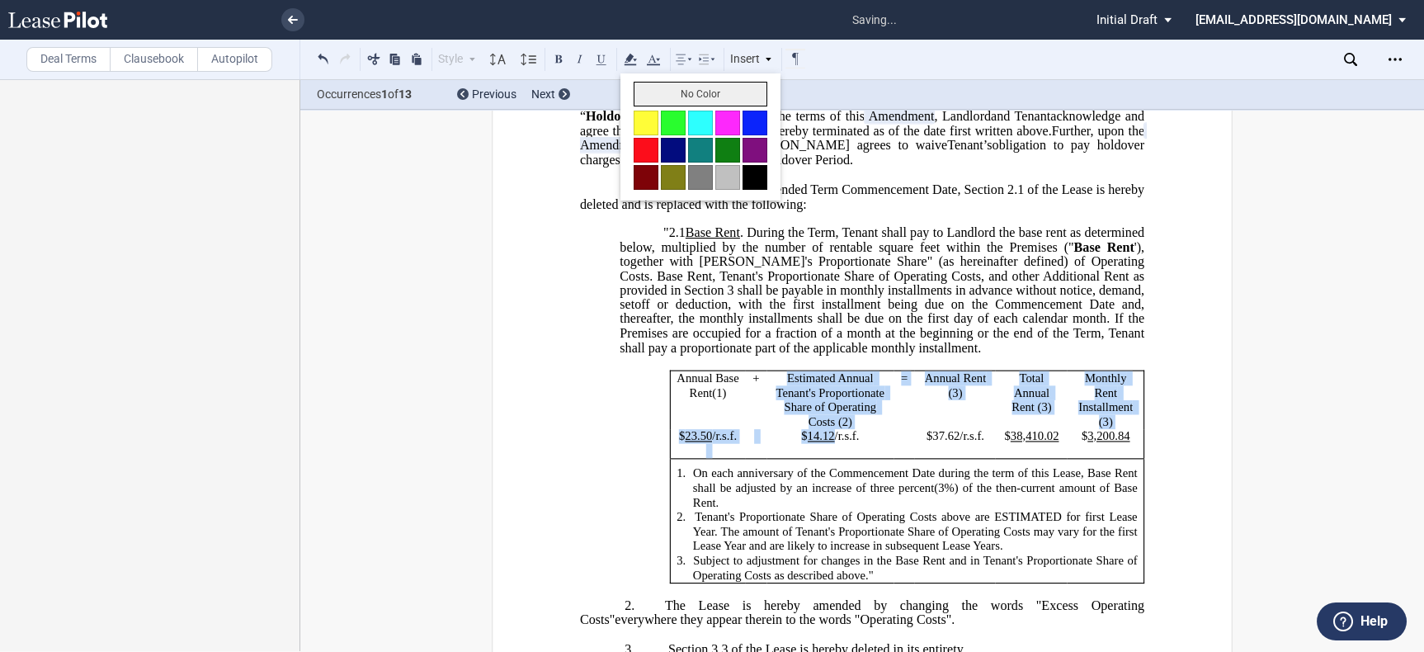
click at [679, 89] on button "No Color" at bounding box center [701, 94] width 134 height 25
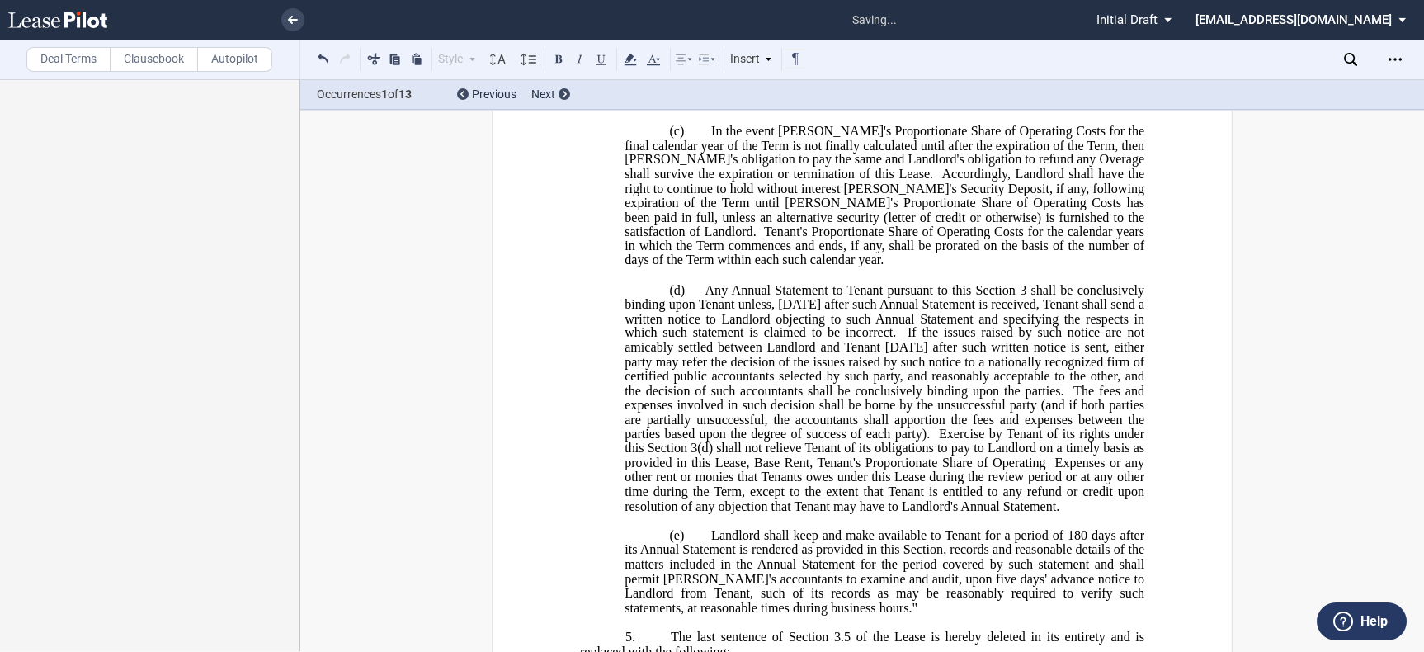
scroll to position [1629, 0]
click at [78, 58] on label "Deal Terms" at bounding box center [68, 59] width 84 height 25
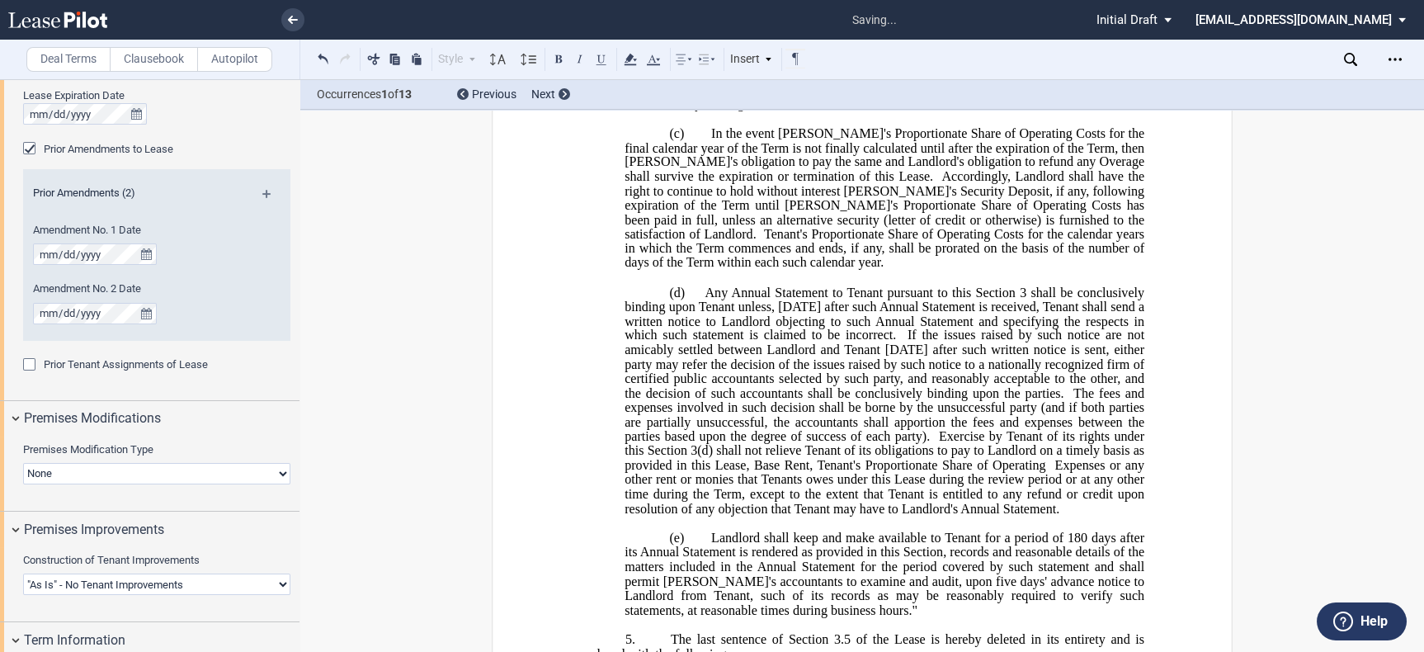
scroll to position [1374, 0]
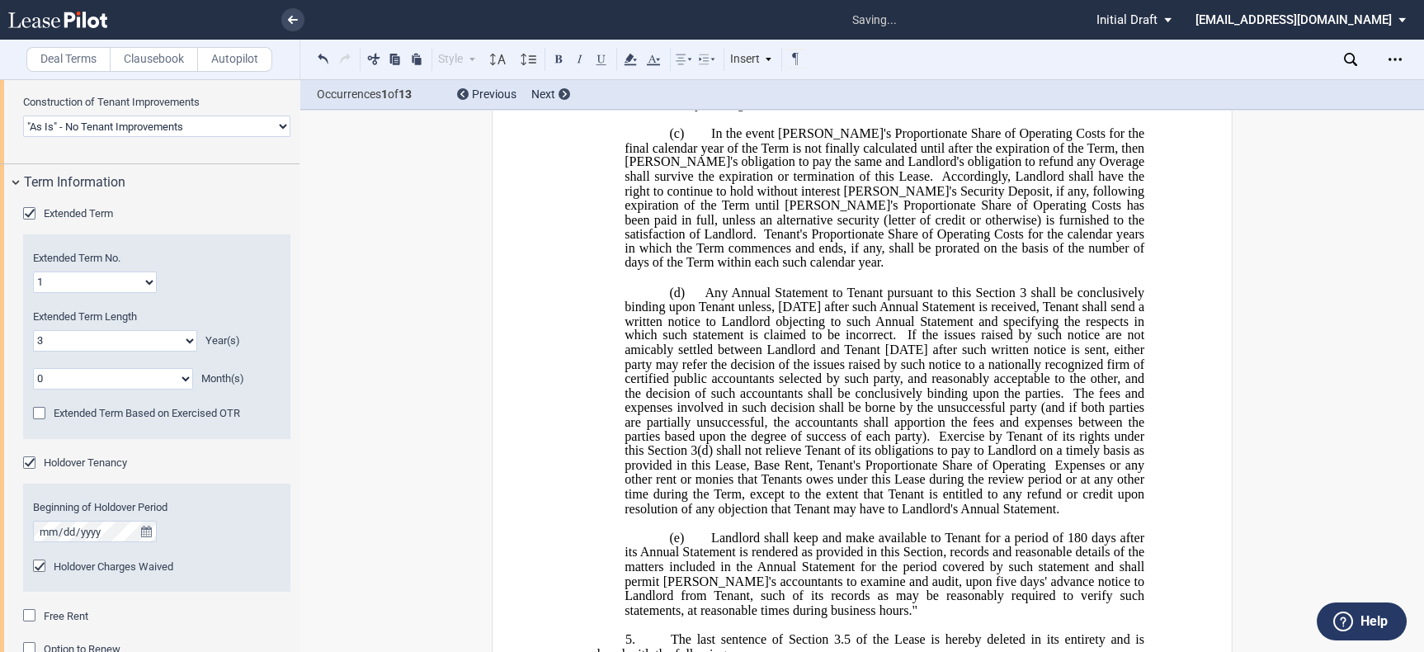
click at [34, 563] on div "Holdover Charges Waived" at bounding box center [41, 567] width 16 height 16
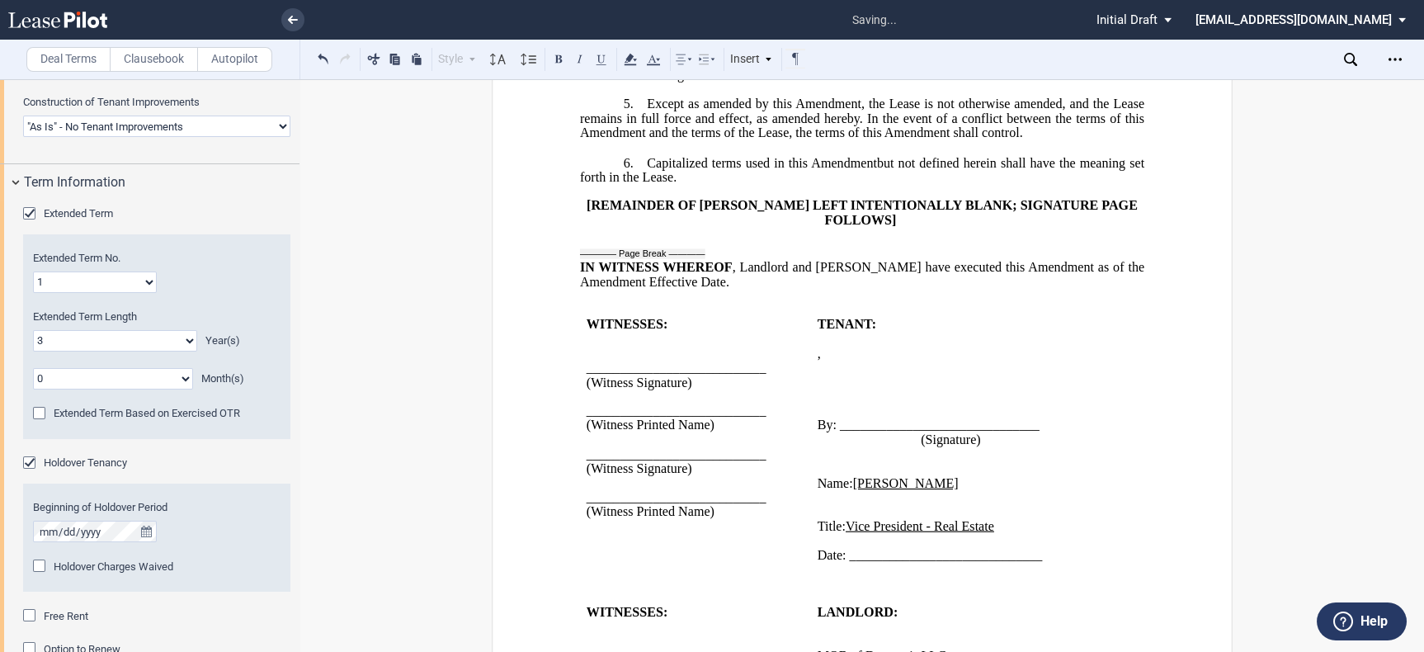
scroll to position [3066, 0]
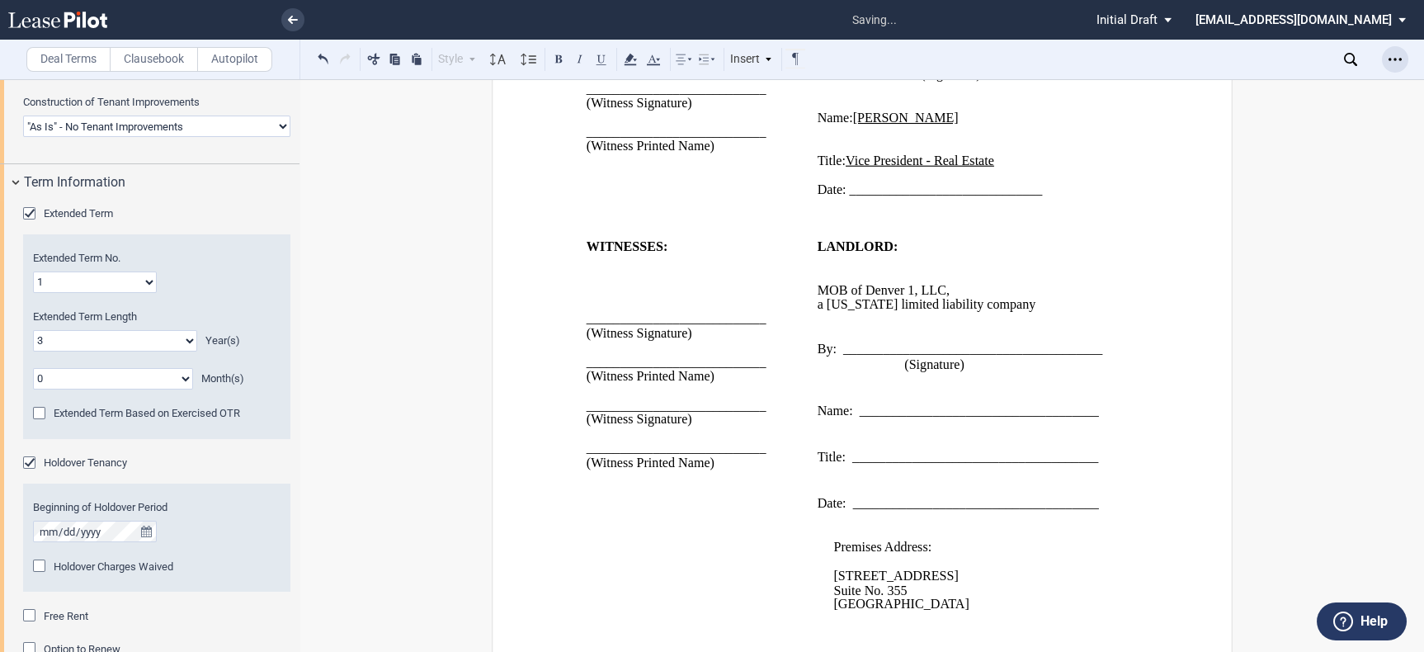
click at [1386, 61] on div "Open Lease options menu" at bounding box center [1395, 59] width 26 height 26
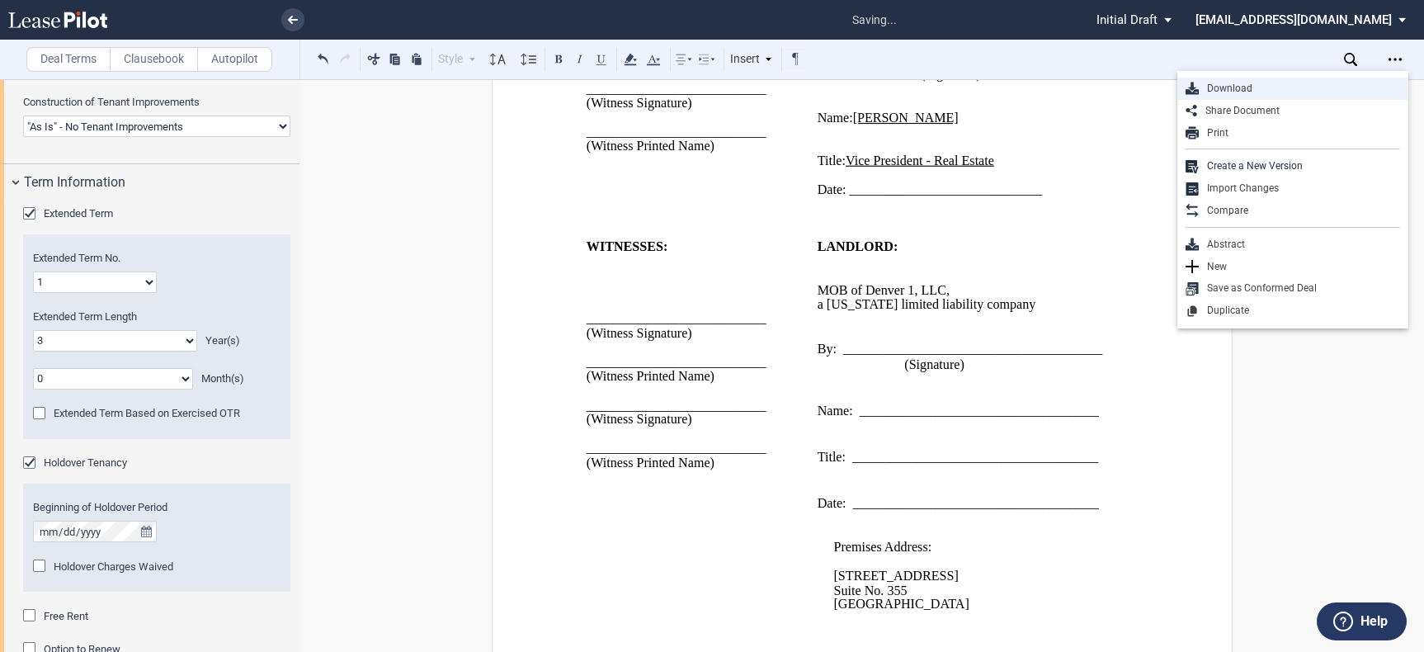
click at [1256, 83] on div "Download" at bounding box center [1299, 89] width 201 height 14
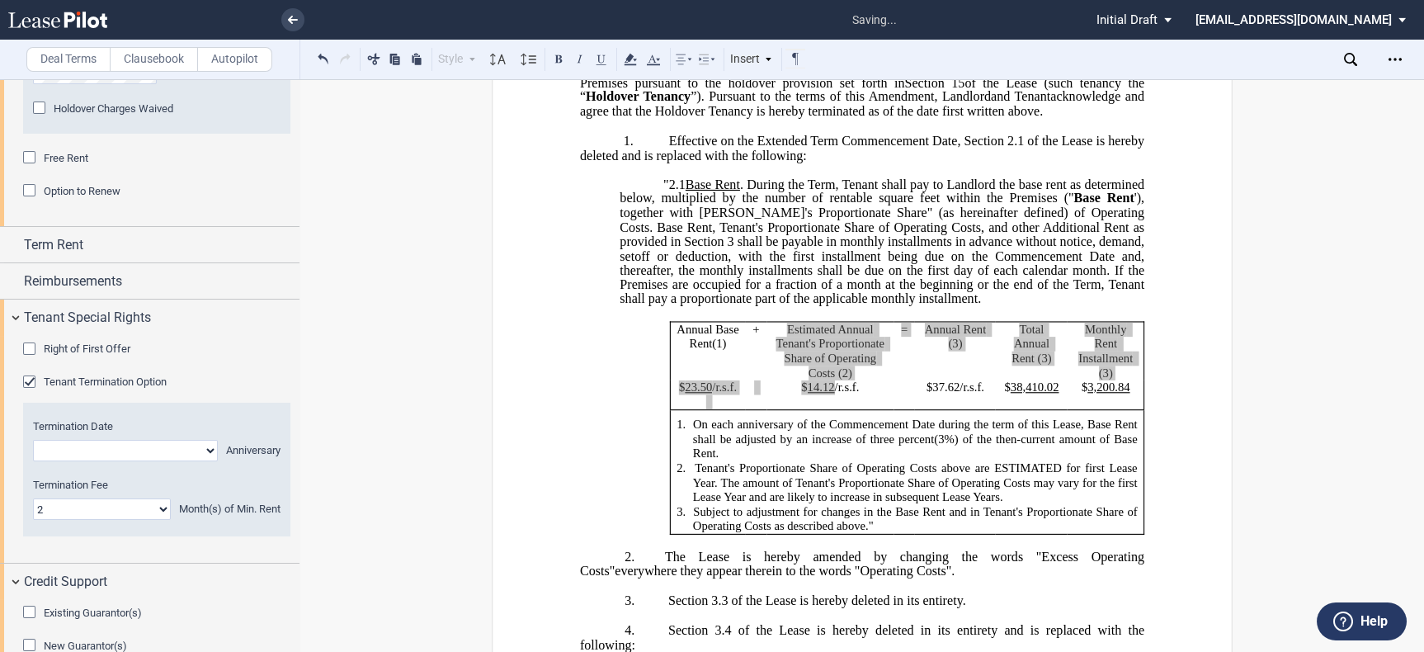
scroll to position [1930, 0]
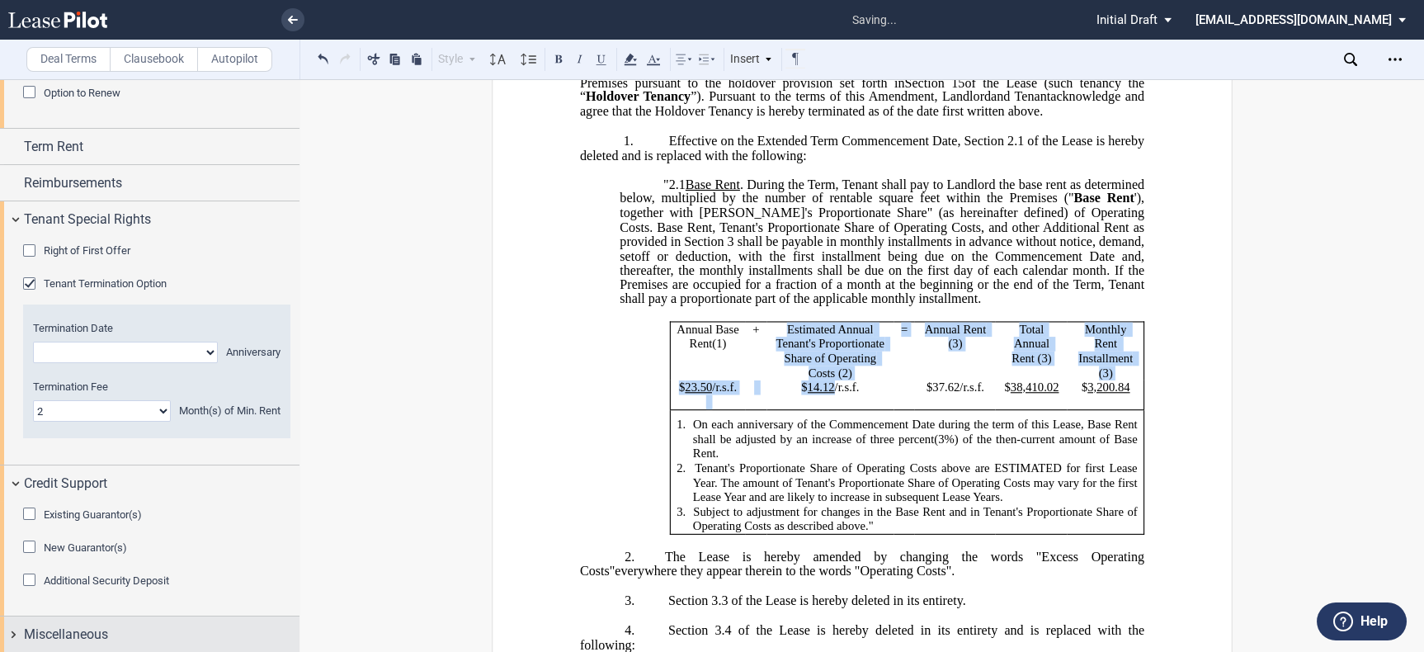
click at [98, 630] on span "Miscellaneous" at bounding box center [66, 634] width 84 height 20
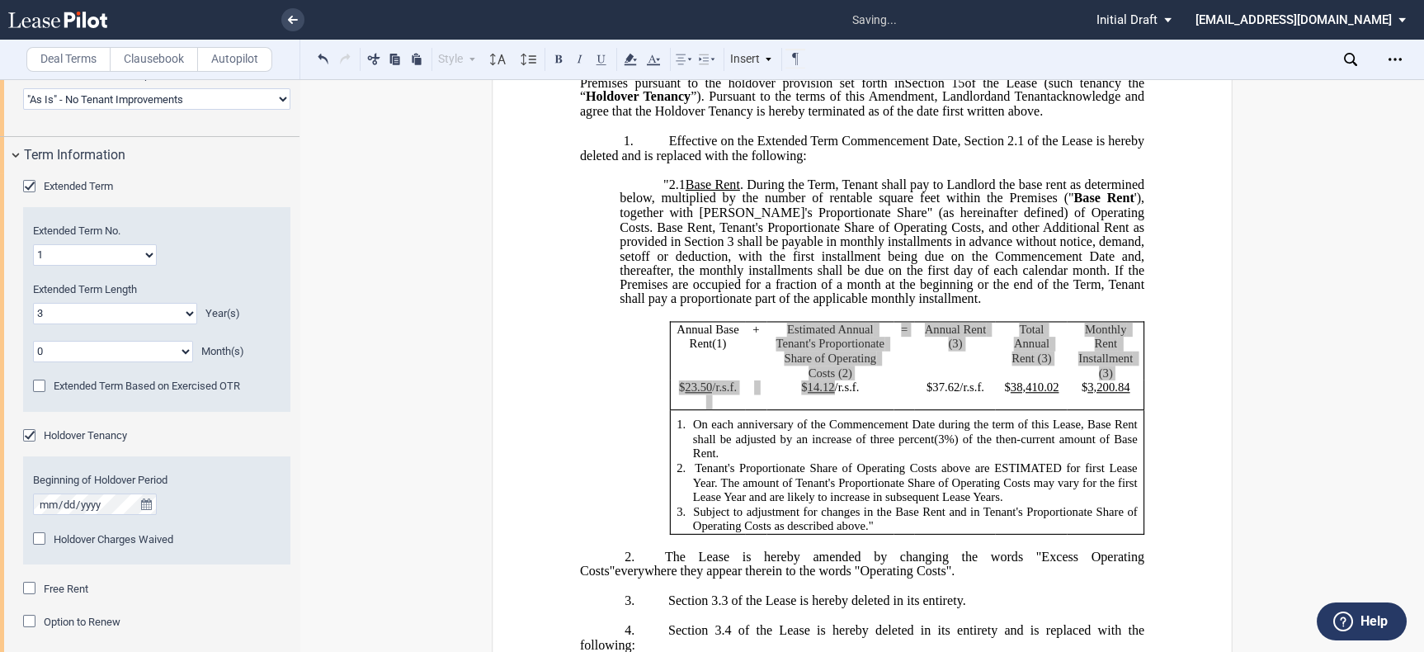
scroll to position [1433, 0]
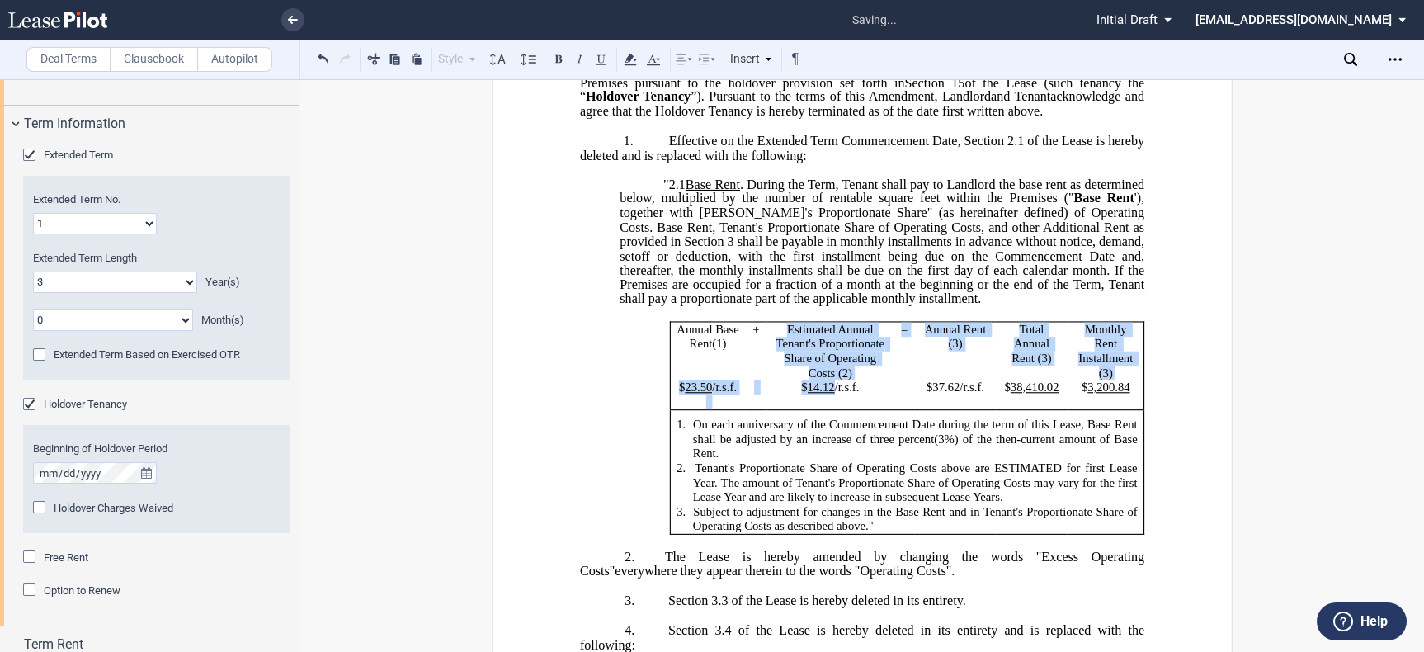
click at [40, 505] on div "Holdover Charges Waived" at bounding box center [41, 509] width 16 height 16
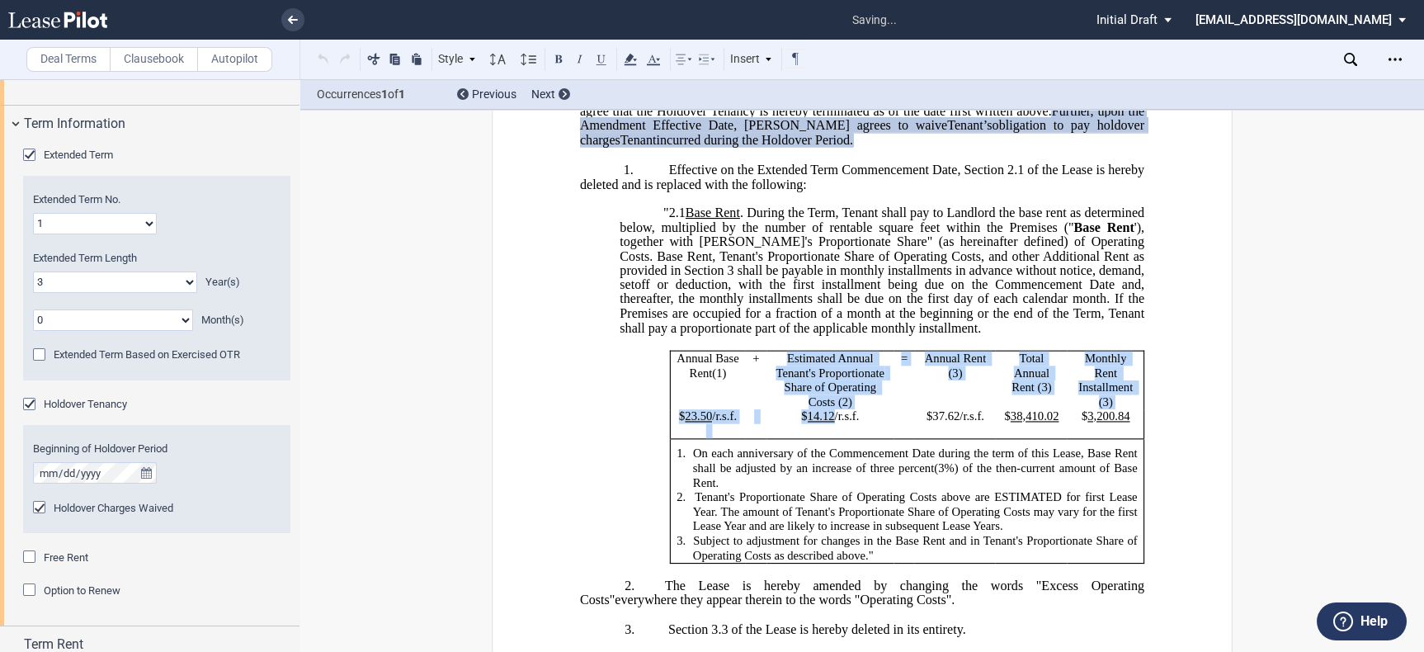
drag, startPoint x: 766, startPoint y: 177, endPoint x: 843, endPoint y: 167, distance: 77.5
click at [843, 148] on p "1. The Term of the Lease is hereby extended by [__________] ﻿ ﻿ ( ﻿ ﻿ ) year s …" at bounding box center [862, 40] width 564 height 217
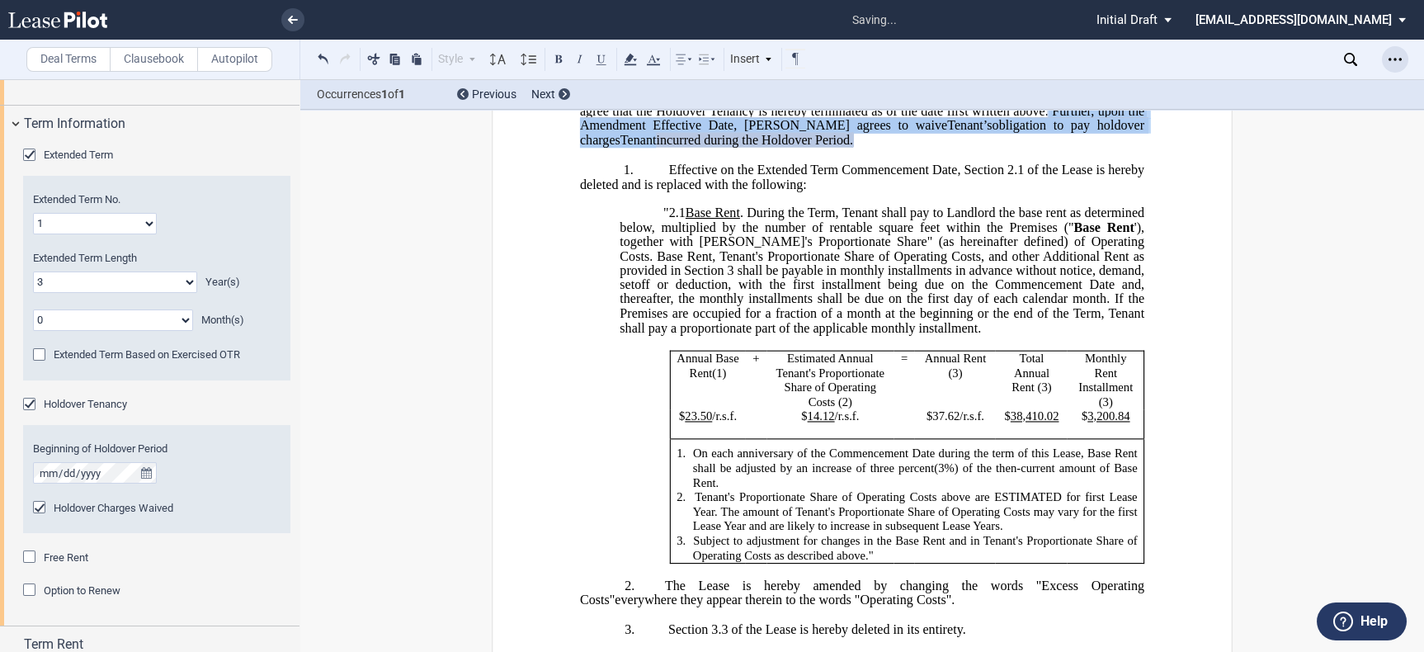
click at [1385, 54] on div "Open Lease options menu" at bounding box center [1395, 59] width 26 height 26
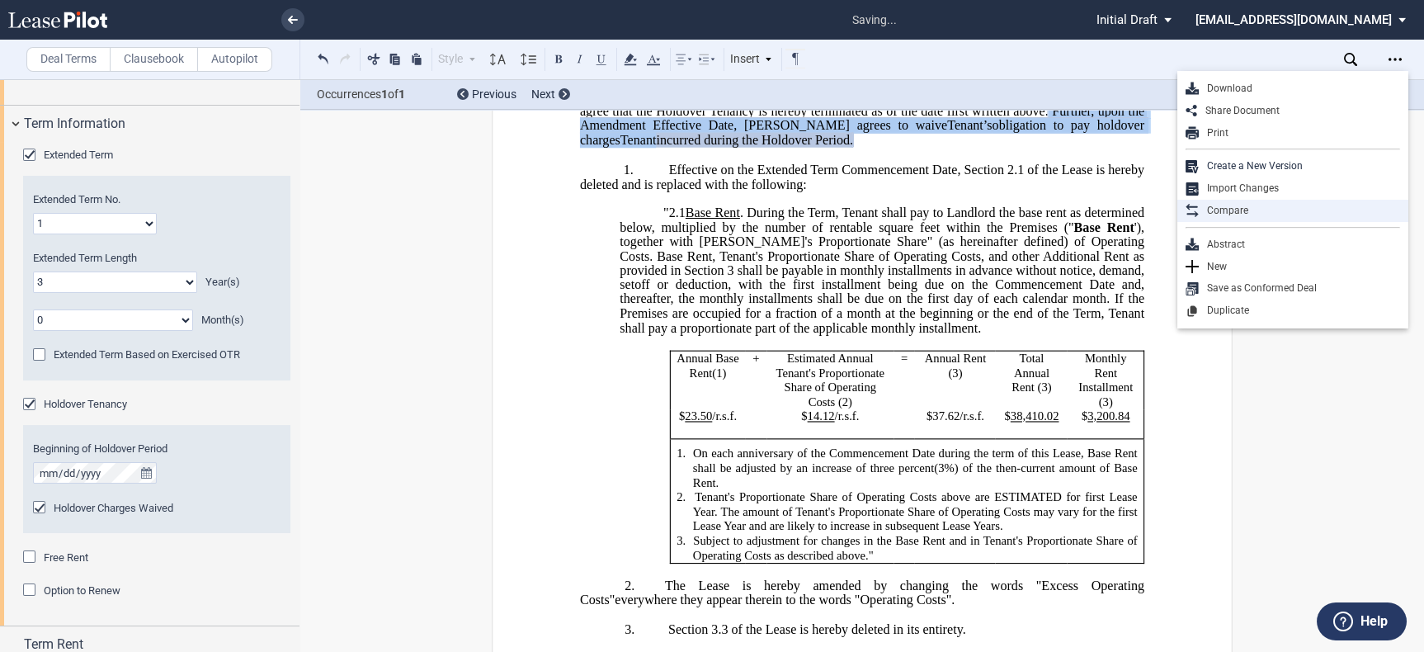
click at [1288, 219] on div "Compare" at bounding box center [1292, 211] width 231 height 22
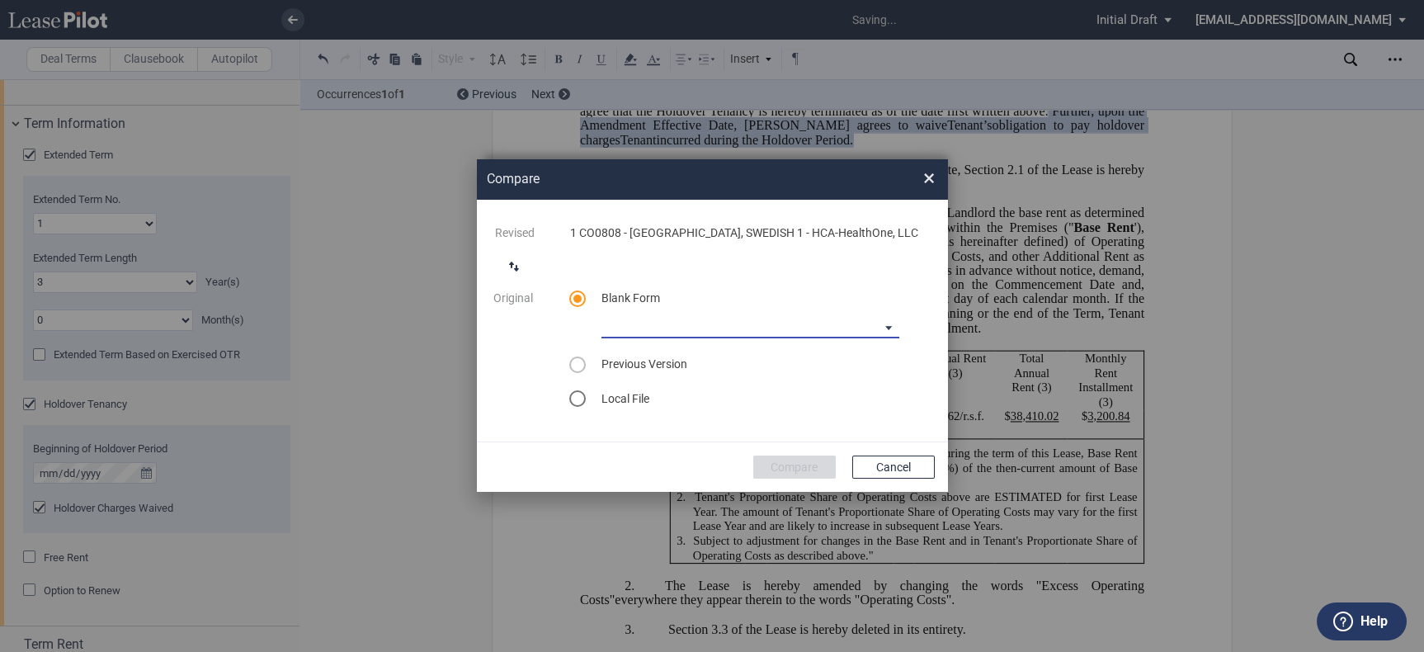
click at [846, 313] on md-select "Medical Office Amendment Blank Form Medical Office Assignment Blank Form" at bounding box center [750, 325] width 298 height 25
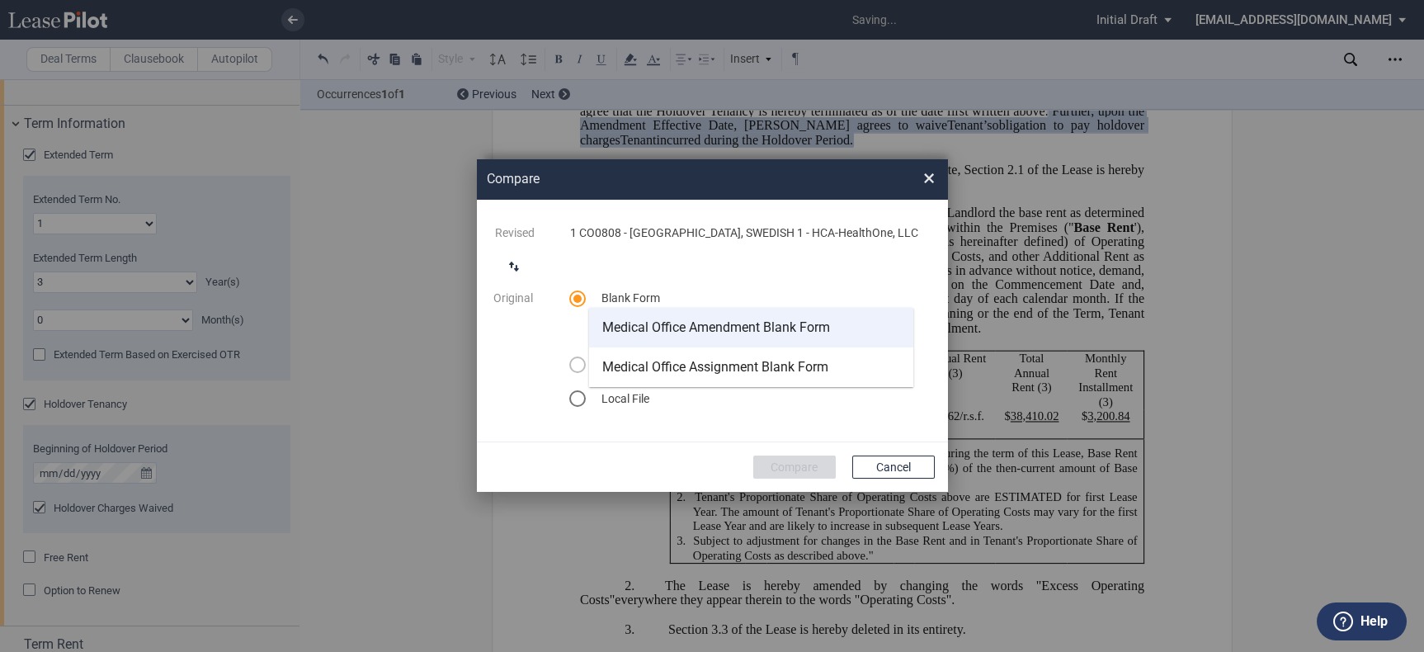
click at [781, 323] on div "Medical Office Amendment Blank Form" at bounding box center [716, 327] width 228 height 18
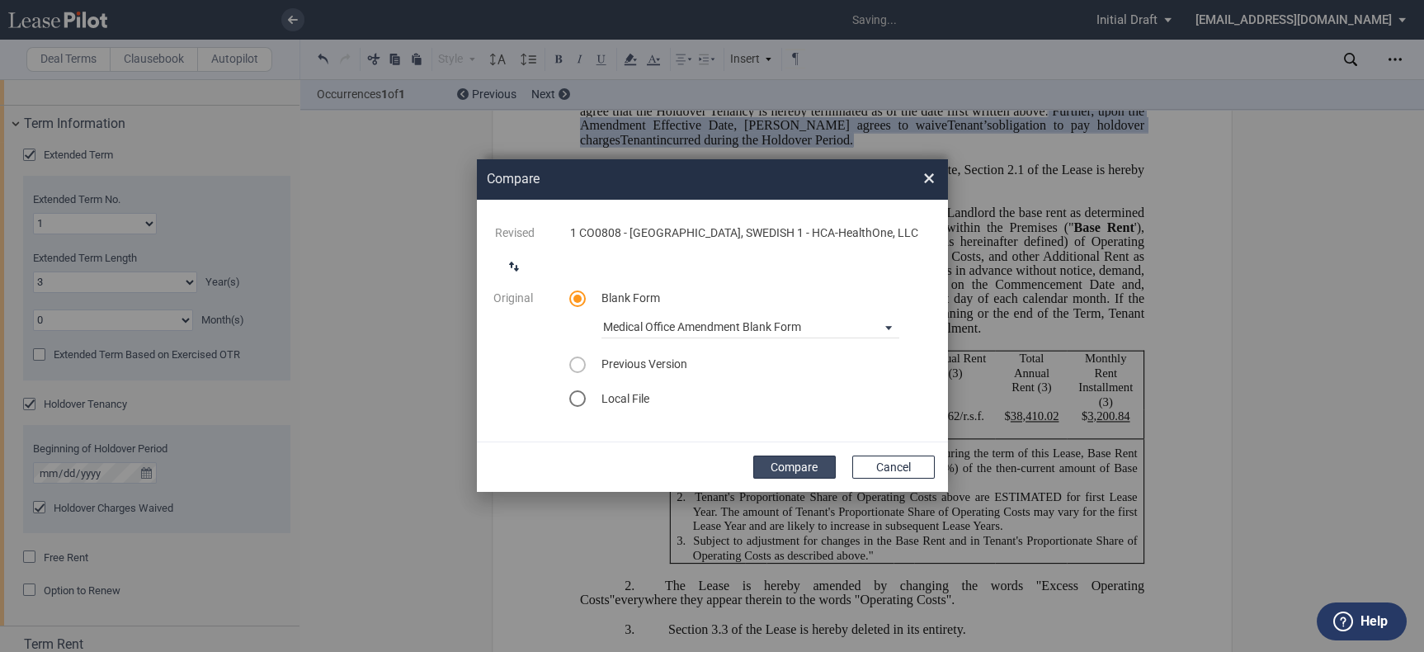
click at [806, 458] on button "Compare" at bounding box center [794, 466] width 82 height 23
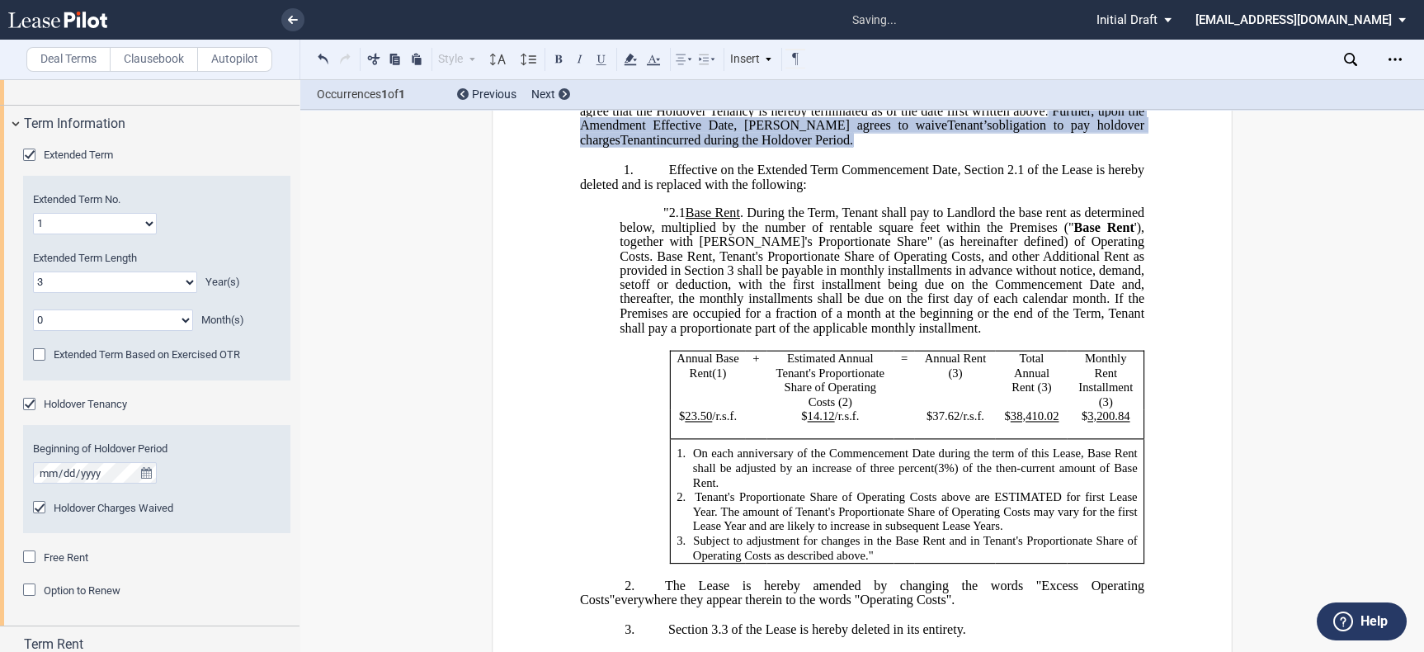
scroll to position [139, 0]
drag, startPoint x: 496, startPoint y: 157, endPoint x: 470, endPoint y: 128, distance: 38.6
